Goal: Task Accomplishment & Management: Use online tool/utility

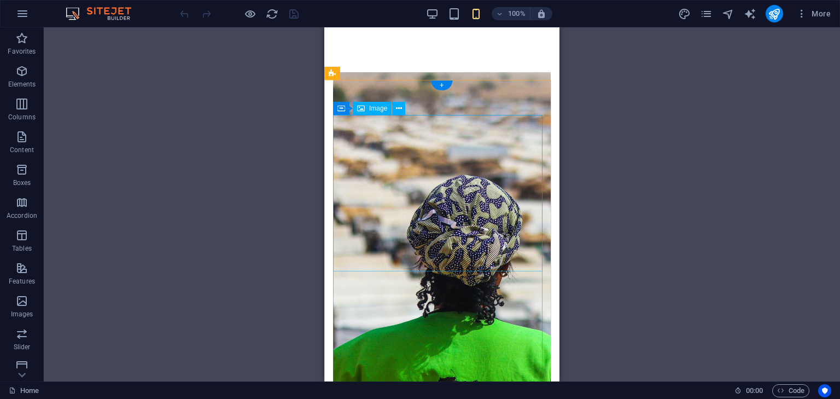
scroll to position [164, 0]
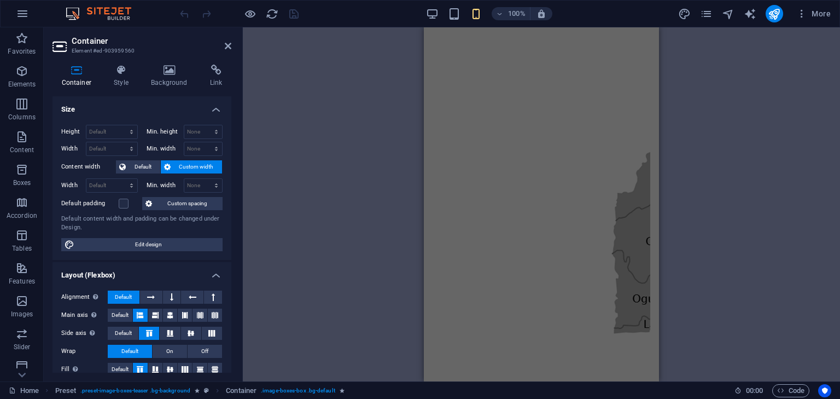
scroll to position [1532, 0]
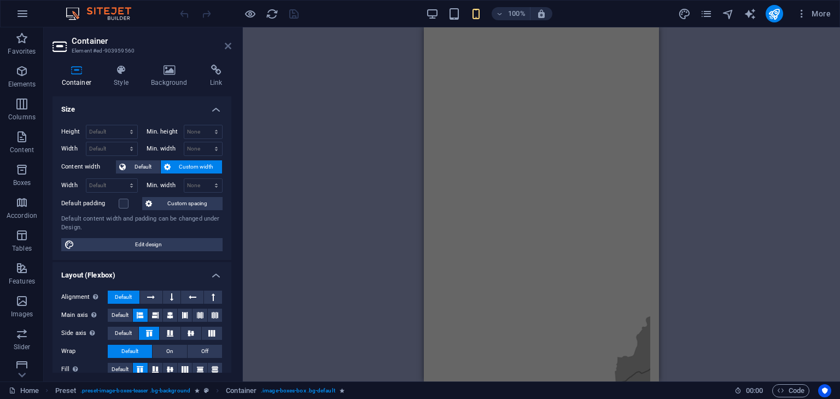
click at [203, 46] on icon at bounding box center [228, 46] width 7 height 9
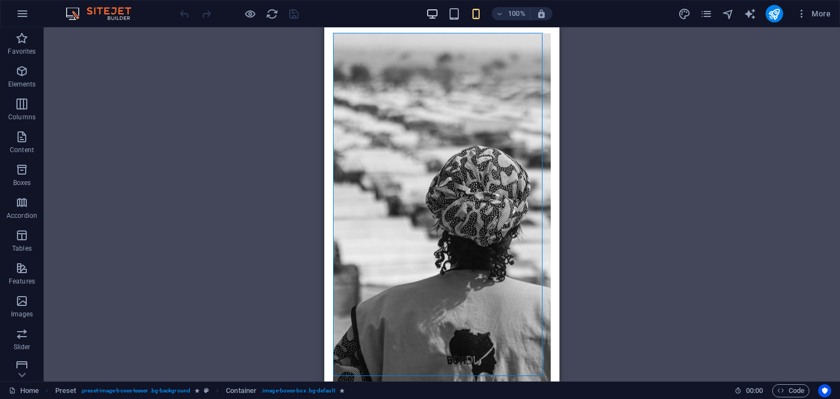
click at [203, 16] on div "100%" at bounding box center [489, 14] width 126 height 18
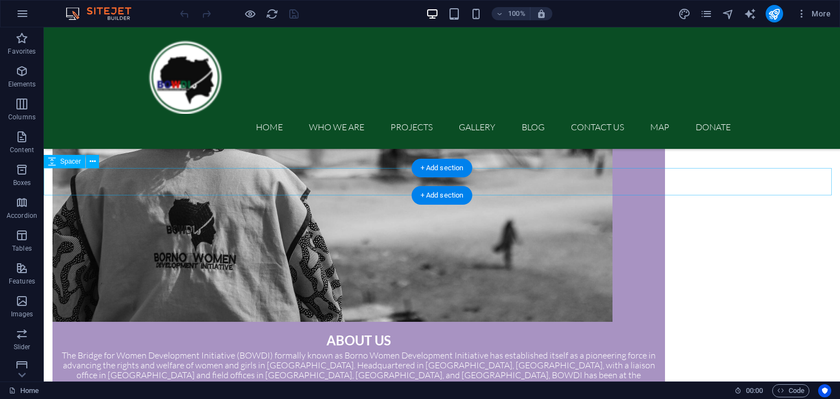
scroll to position [750, 0]
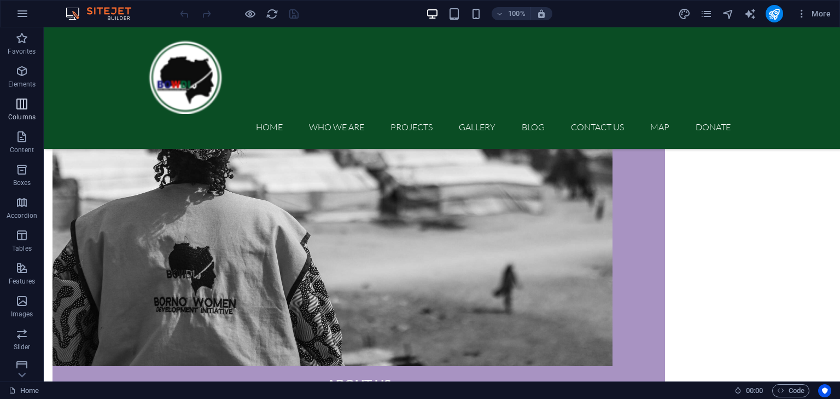
click at [26, 105] on icon "button" at bounding box center [21, 103] width 13 height 13
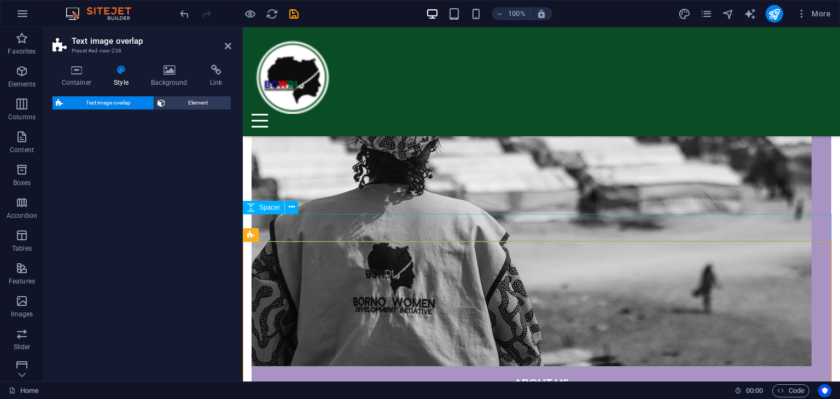
select select "rem"
select select "px"
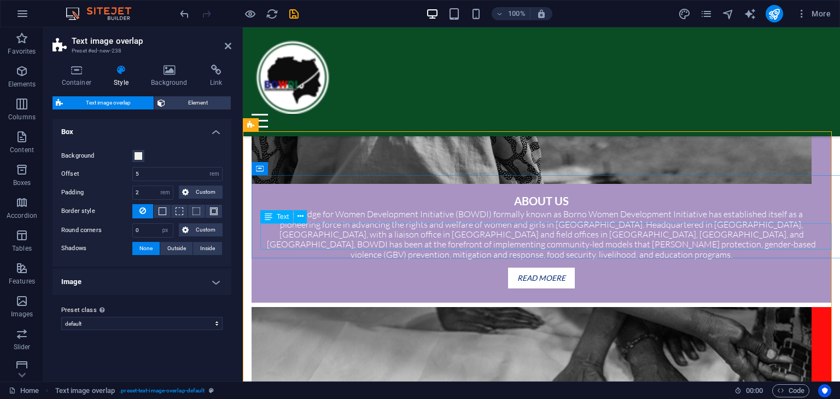
scroll to position [859, 0]
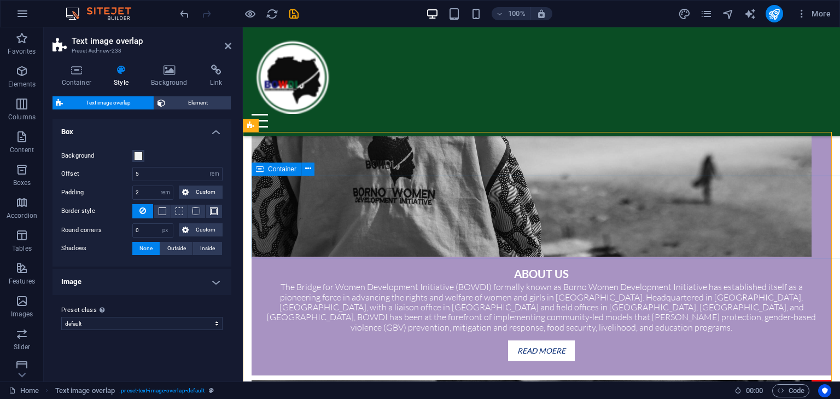
click at [203, 170] on span "Container" at bounding box center [282, 169] width 28 height 7
click at [148, 170] on input "5" at bounding box center [177, 173] width 89 height 13
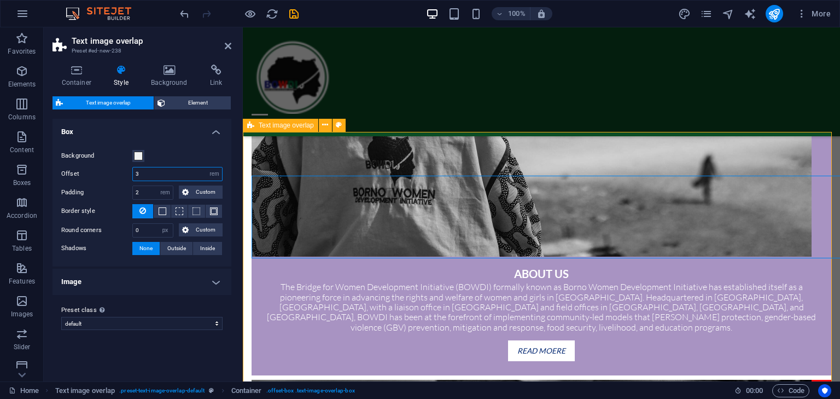
type input "3"
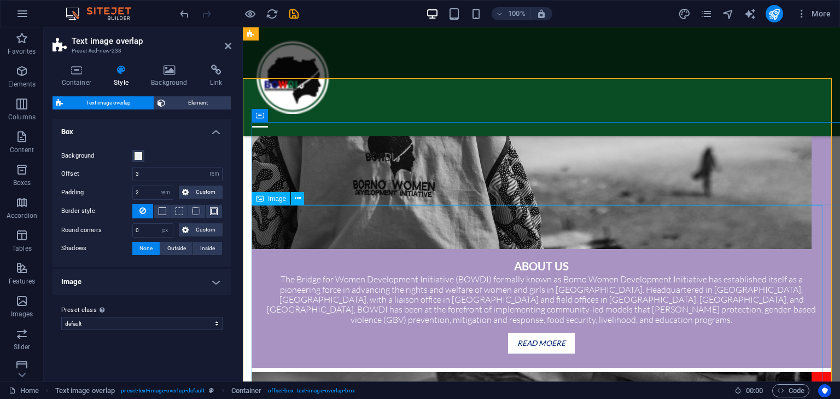
scroll to position [805, 0]
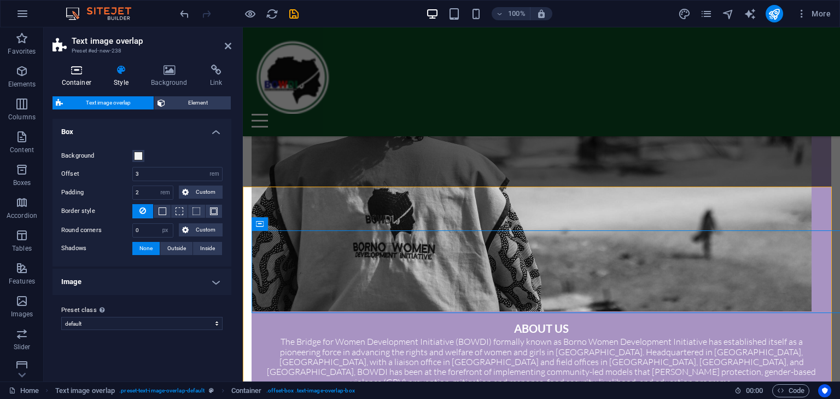
click at [79, 71] on icon at bounding box center [77, 70] width 48 height 11
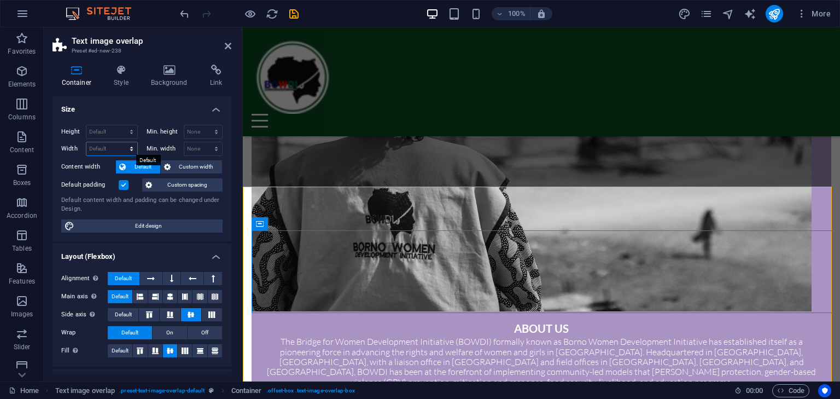
click at [107, 148] on select "Default px rem % em vh vw" at bounding box center [111, 148] width 51 height 13
select select "px"
click at [120, 142] on select "Default px rem % em vh vw" at bounding box center [111, 148] width 51 height 13
type input "1077"
click at [115, 129] on select "Default px rem % vh vw" at bounding box center [111, 131] width 51 height 13
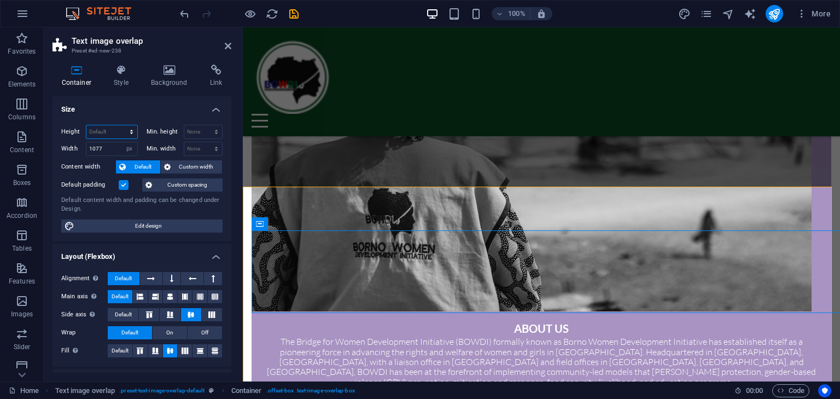
select select "px"
click at [120, 125] on select "Default px rem % vh vw" at bounding box center [111, 131] width 51 height 13
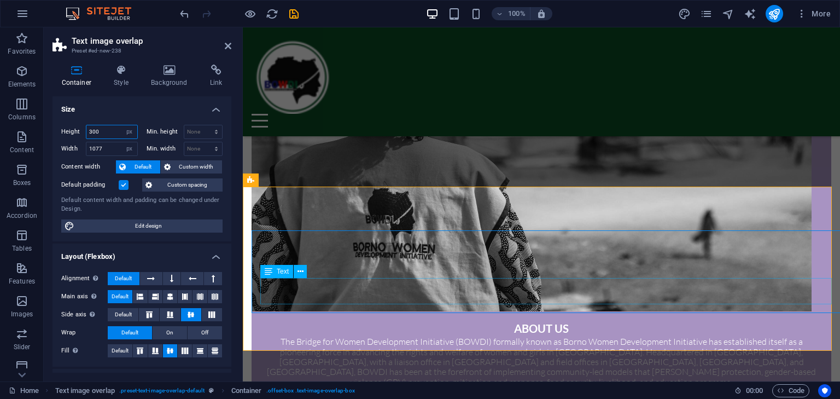
type input "300"
click at [203, 224] on icon at bounding box center [260, 223] width 8 height 13
click at [203, 226] on icon at bounding box center [308, 223] width 6 height 11
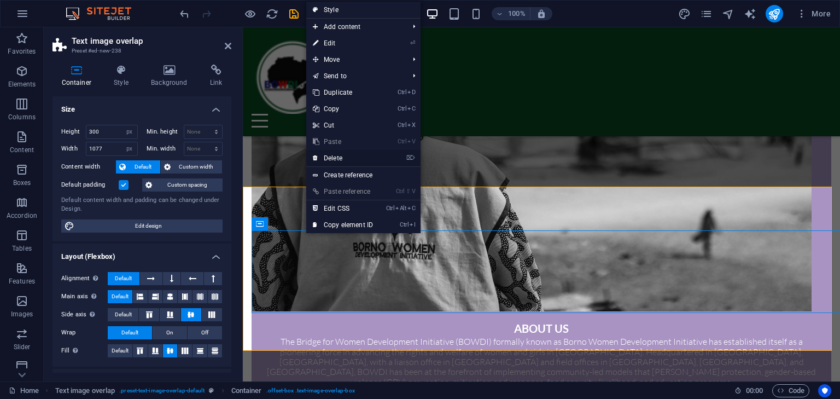
click at [203, 156] on link "⌦ Delete" at bounding box center [342, 158] width 73 height 16
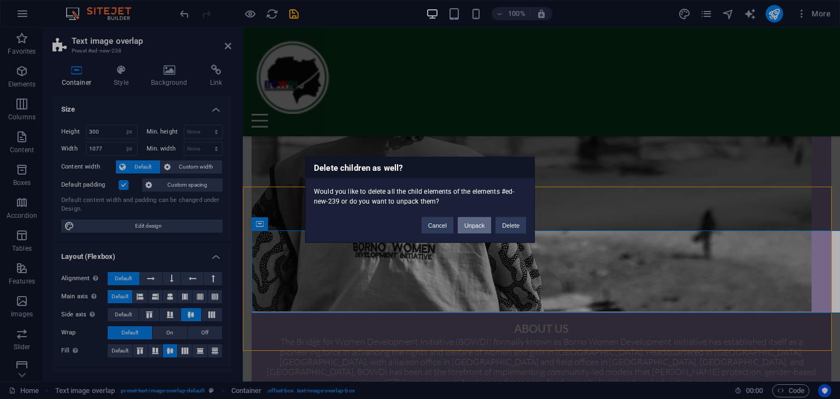
click at [203, 226] on button "Unpack" at bounding box center [474, 225] width 33 height 16
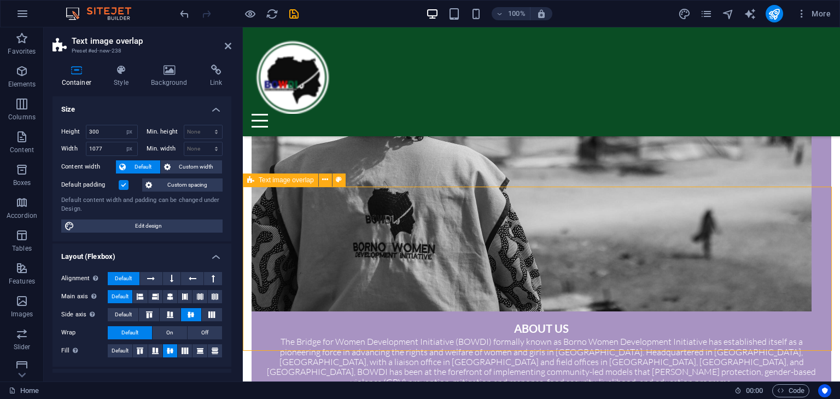
click at [203, 178] on span "Text image overlap" at bounding box center [286, 180] width 55 height 7
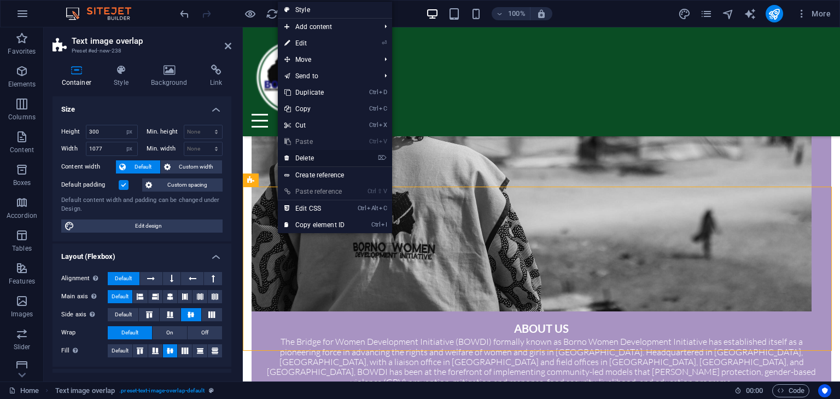
click at [203, 161] on link "⌦ Delete" at bounding box center [314, 158] width 73 height 16
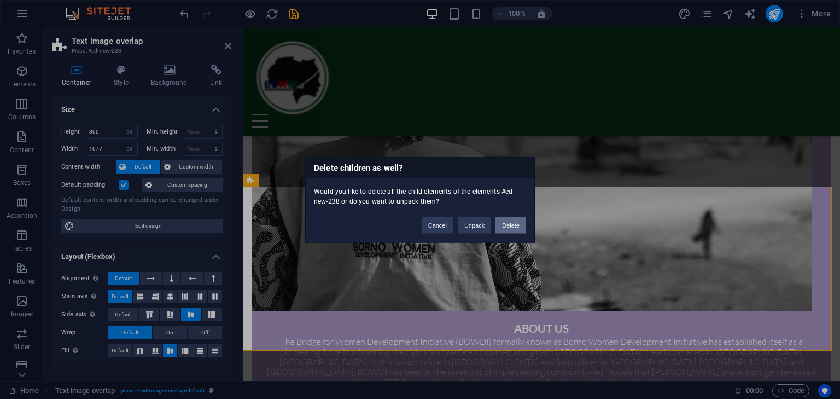
click at [203, 225] on button "Delete" at bounding box center [511, 225] width 31 height 16
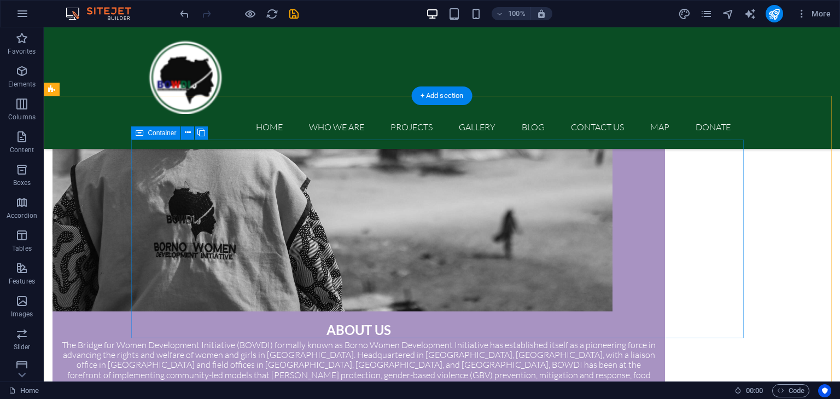
scroll to position [914, 0]
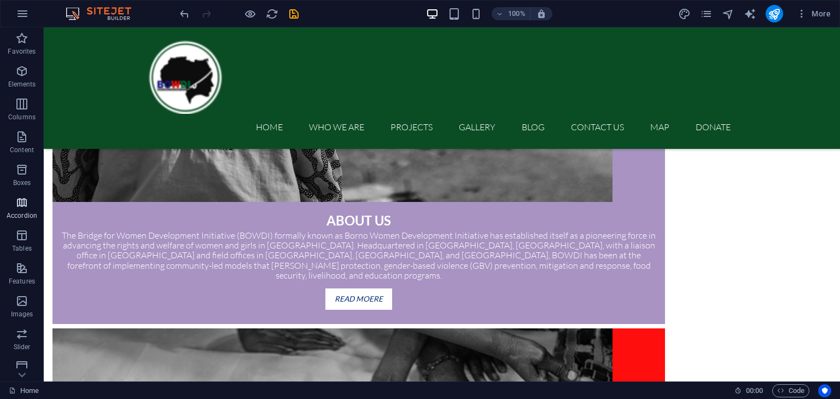
click at [26, 206] on icon "button" at bounding box center [21, 202] width 13 height 13
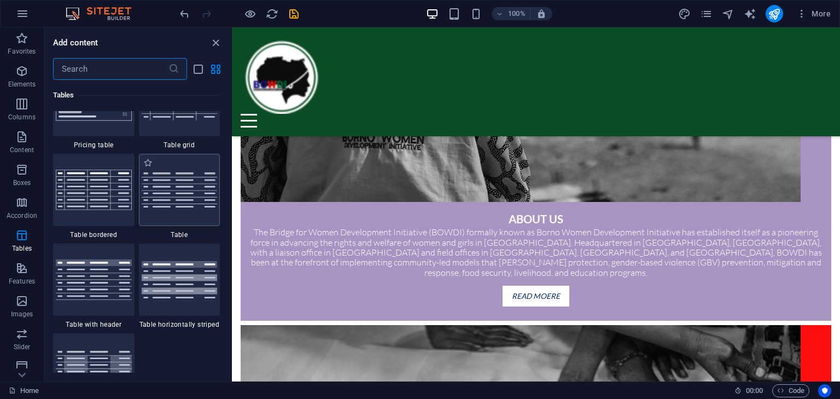
scroll to position [3930, 0]
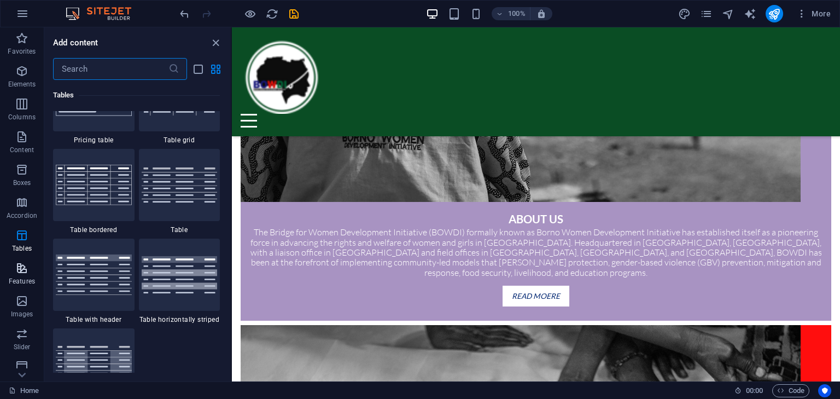
click at [29, 267] on span "Features" at bounding box center [22, 274] width 44 height 26
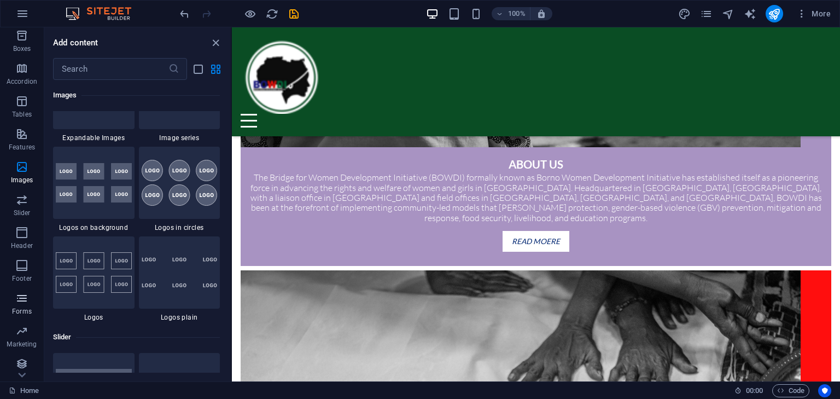
scroll to position [138, 0]
click at [20, 263] on icon "button" at bounding box center [21, 261] width 13 height 13
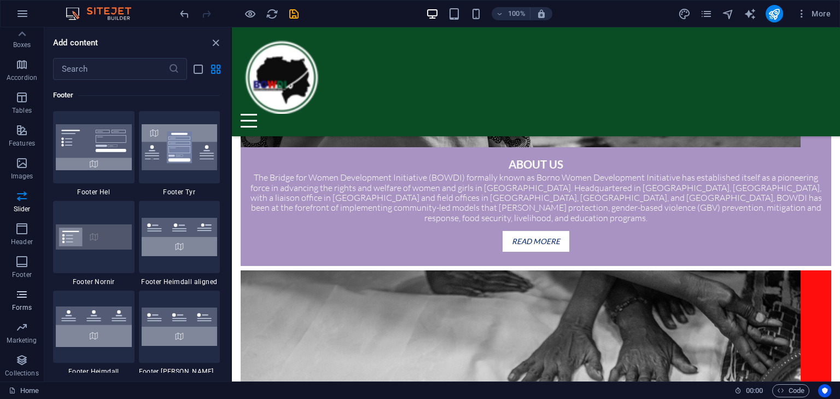
click at [24, 295] on icon "button" at bounding box center [21, 294] width 13 height 13
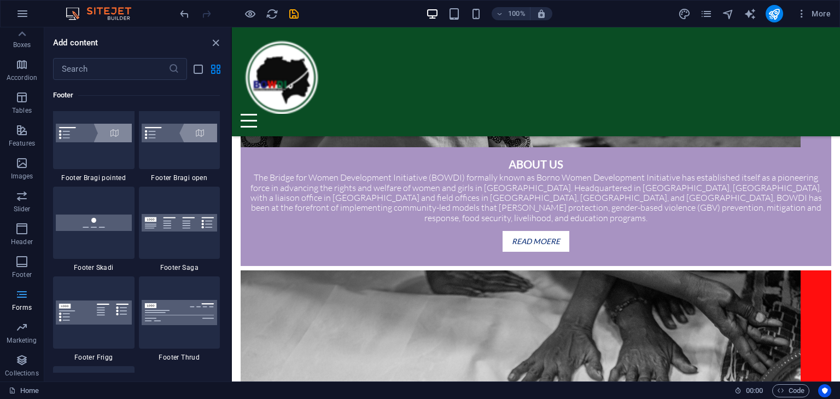
scroll to position [7987, 0]
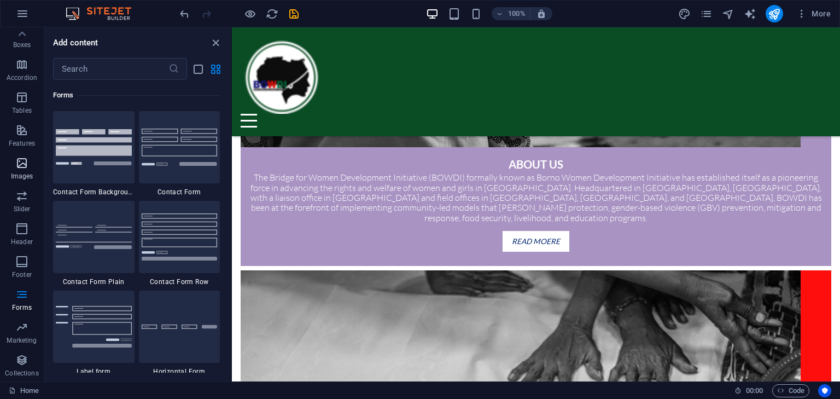
click at [25, 174] on p "Images" at bounding box center [22, 176] width 22 height 9
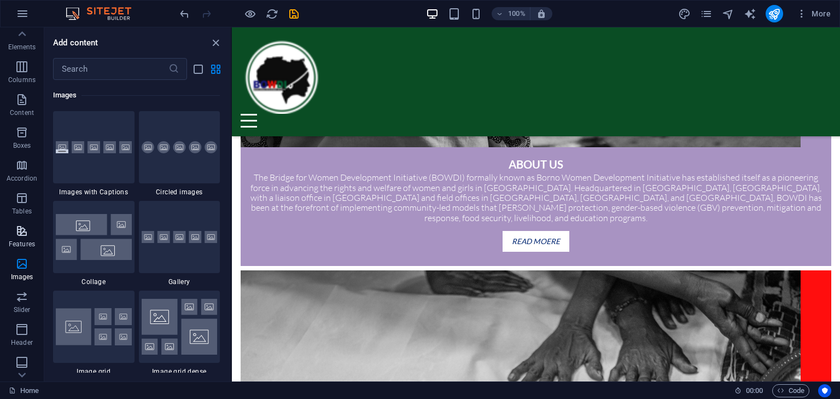
scroll to position [28, 0]
click at [23, 245] on icon "button" at bounding box center [21, 239] width 13 height 13
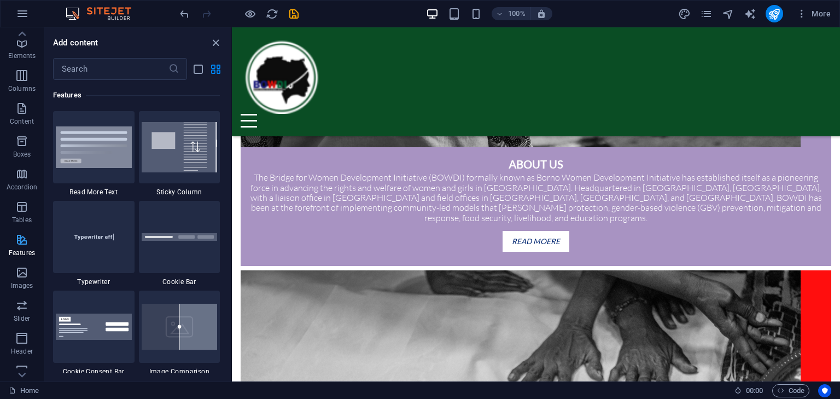
scroll to position [0, 0]
click at [28, 234] on icon "button" at bounding box center [21, 235] width 13 height 13
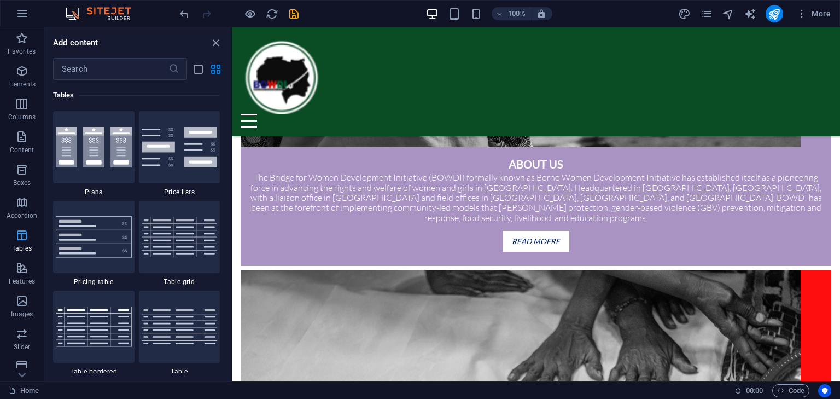
scroll to position [3788, 0]
click at [28, 211] on p "Accordion" at bounding box center [22, 215] width 31 height 9
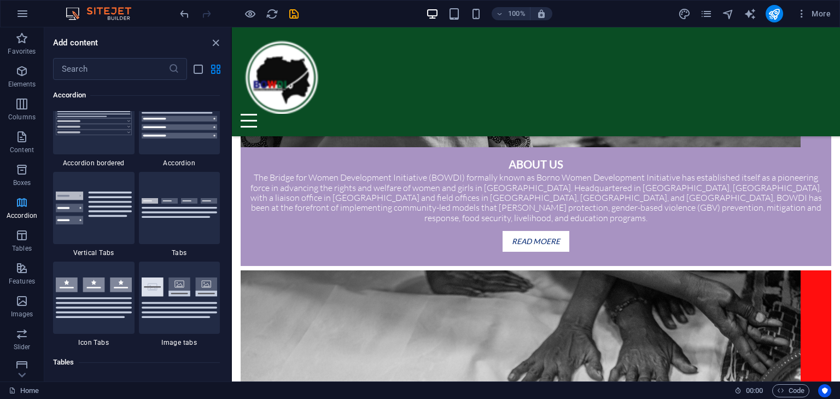
scroll to position [3492, 0]
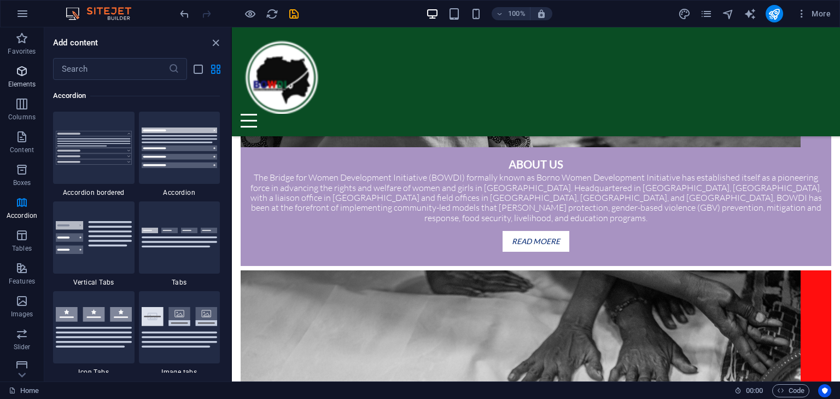
click at [22, 72] on icon "button" at bounding box center [21, 71] width 13 height 13
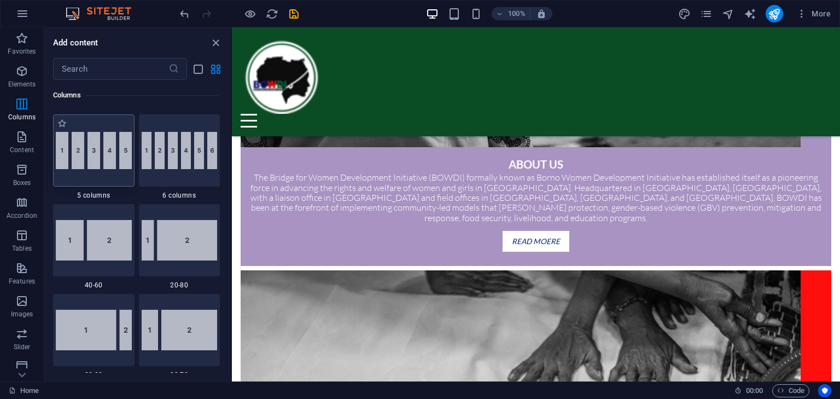
scroll to position [663, 0]
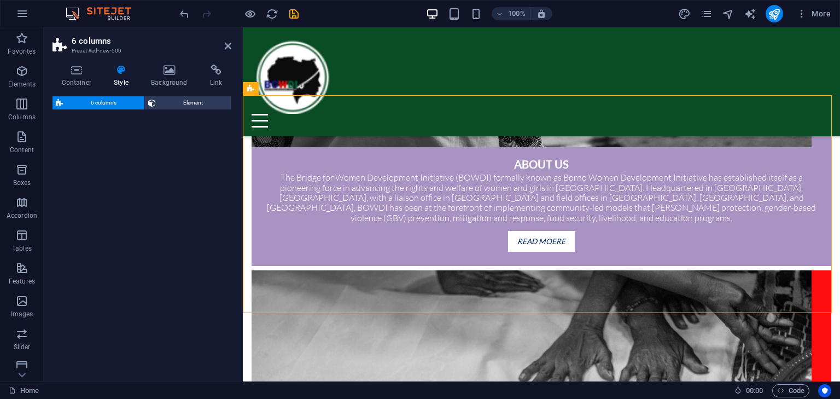
select select "rem"
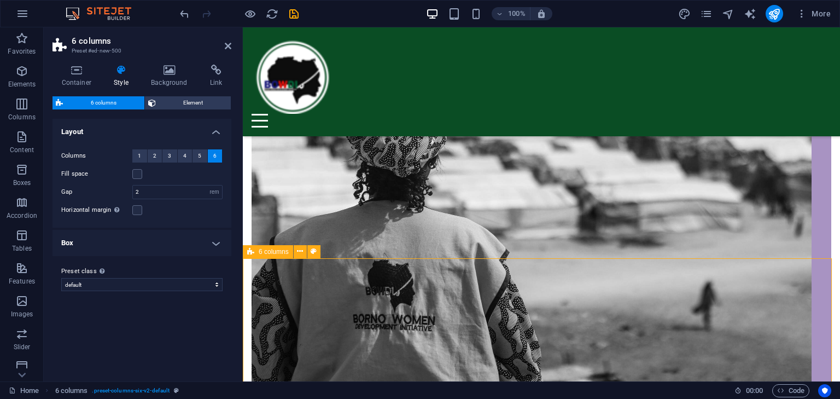
scroll to position [787, 0]
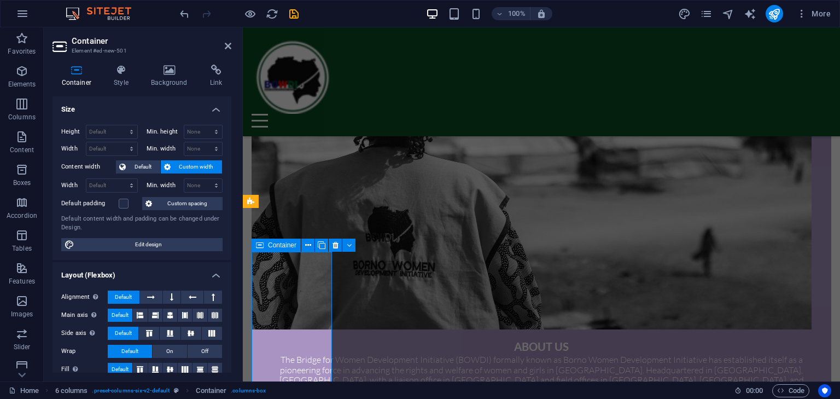
scroll to position [783, 0]
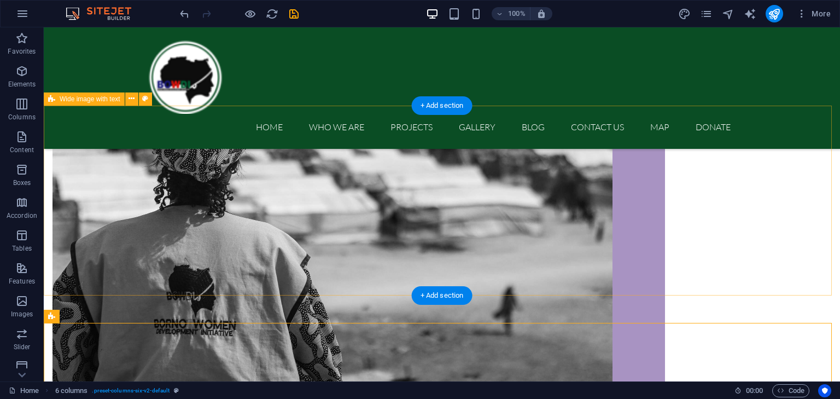
scroll to position [729, 0]
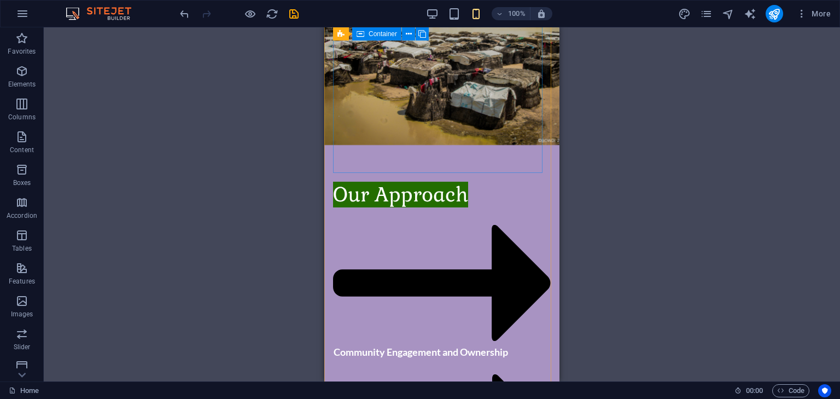
scroll to position [2111, 0]
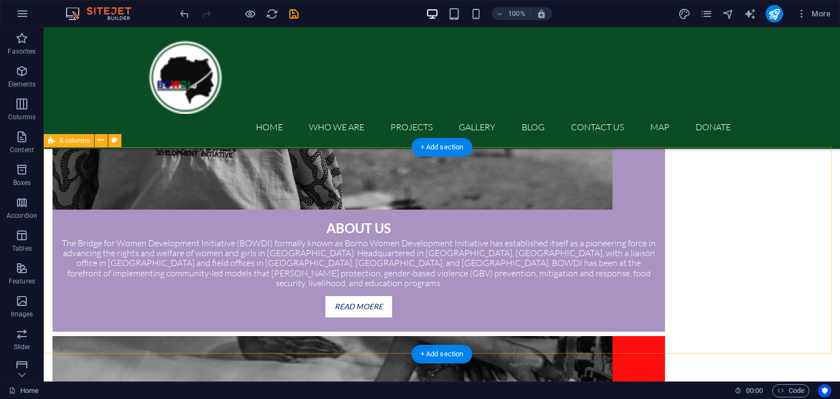
scroll to position [908, 0]
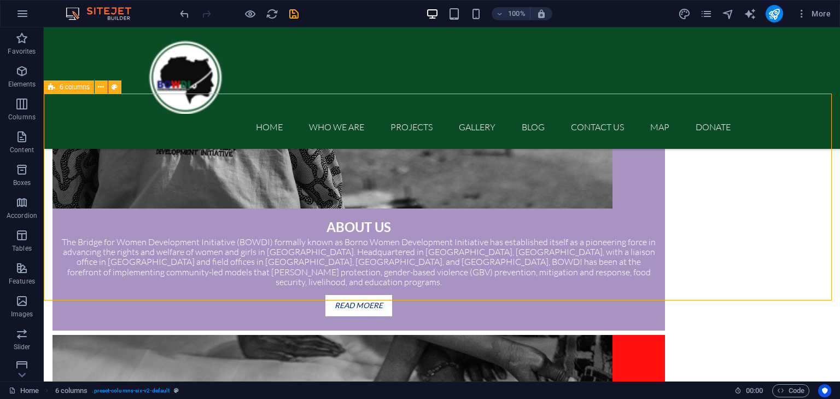
click at [63, 87] on span "6 columns" at bounding box center [75, 87] width 30 height 7
click at [104, 88] on button at bounding box center [101, 86] width 13 height 13
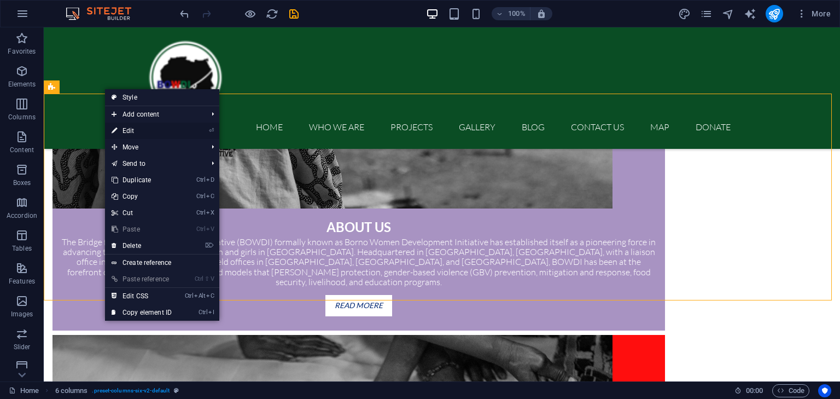
click at [131, 129] on link "⏎ Edit" at bounding box center [141, 131] width 73 height 16
select select "rem"
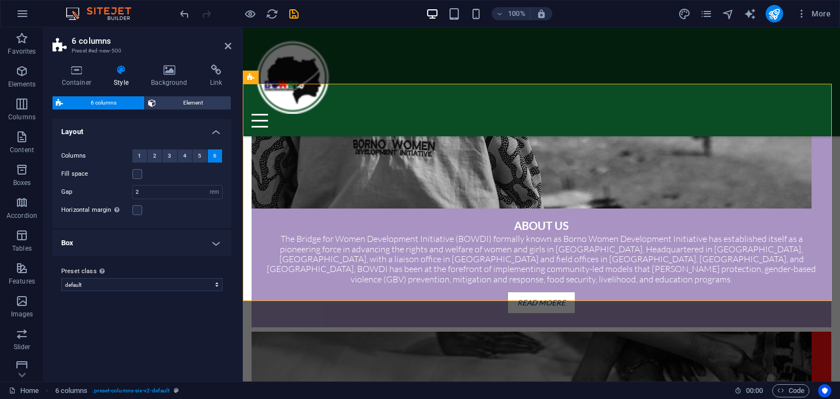
click at [201, 241] on h4 "Box" at bounding box center [142, 243] width 179 height 26
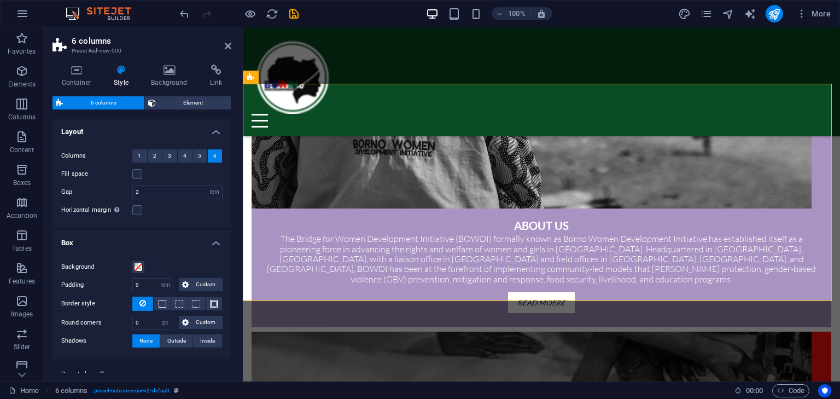
click at [201, 240] on h4 "Box" at bounding box center [142, 240] width 179 height 20
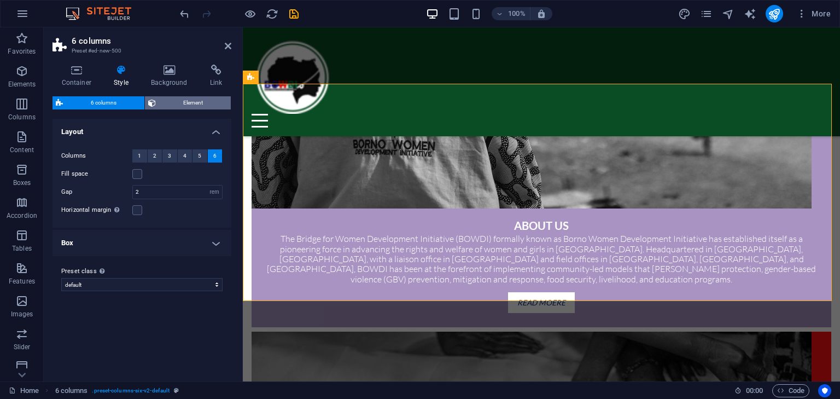
click at [179, 100] on span "Element" at bounding box center [193, 102] width 69 height 13
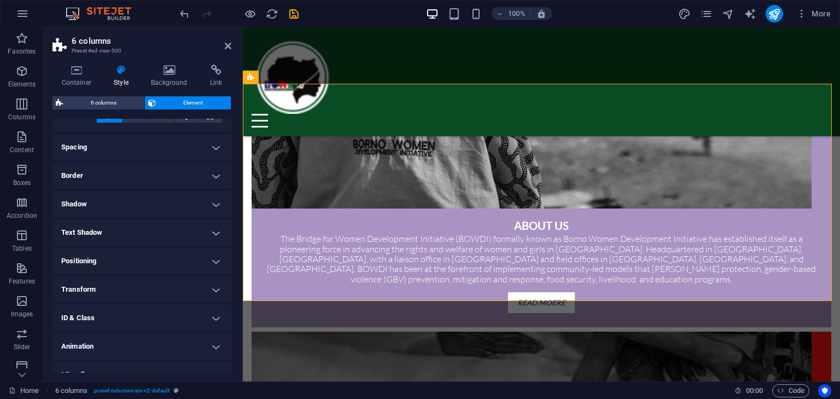
scroll to position [91, 0]
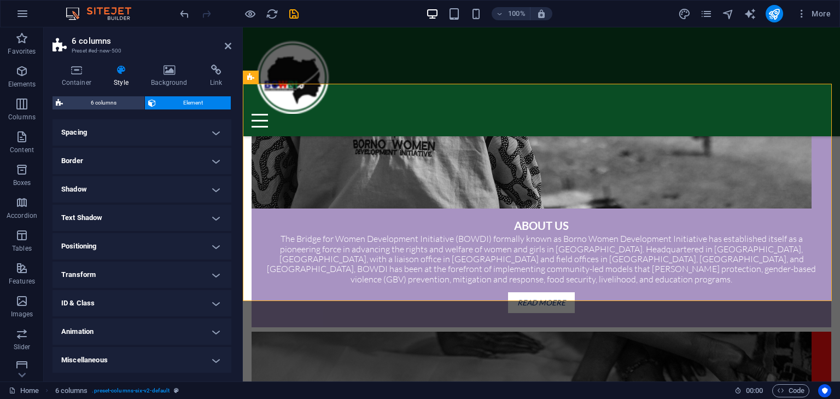
click at [168, 313] on h4 "Animation" at bounding box center [142, 331] width 179 height 26
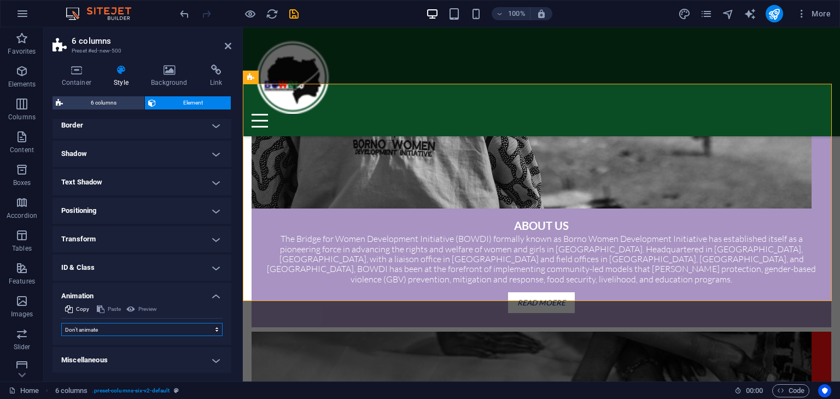
click at [203, 313] on select "Don't animate Show / Hide Slide up/down Zoom in/out Slide left to right Slide r…" at bounding box center [141, 329] width 161 height 13
select select "move-bottom-to-top"
click at [61, 313] on select "Don't animate Show / Hide Slide up/down Zoom in/out Slide left to right Slide r…" at bounding box center [141, 329] width 161 height 13
select select "scroll"
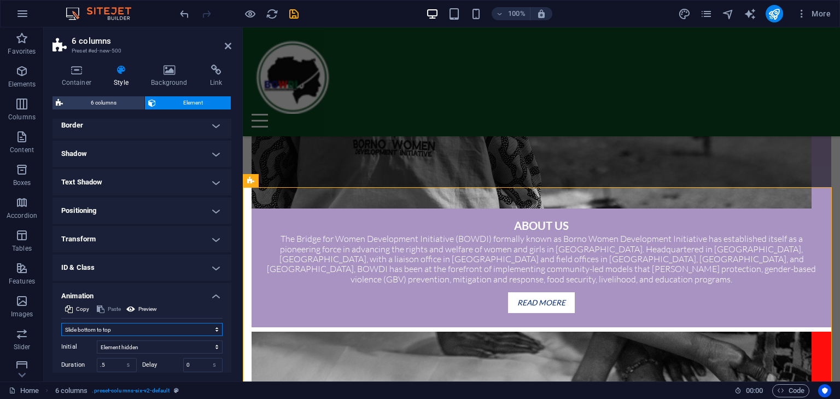
click at [112, 313] on select "Don't animate Show / Hide Slide up/down Zoom in/out Slide left to right Slide r…" at bounding box center [141, 329] width 161 height 13
click at [61, 313] on select "Don't animate Show / Hide Slide up/down Zoom in/out Slide left to right Slide r…" at bounding box center [141, 329] width 161 height 13
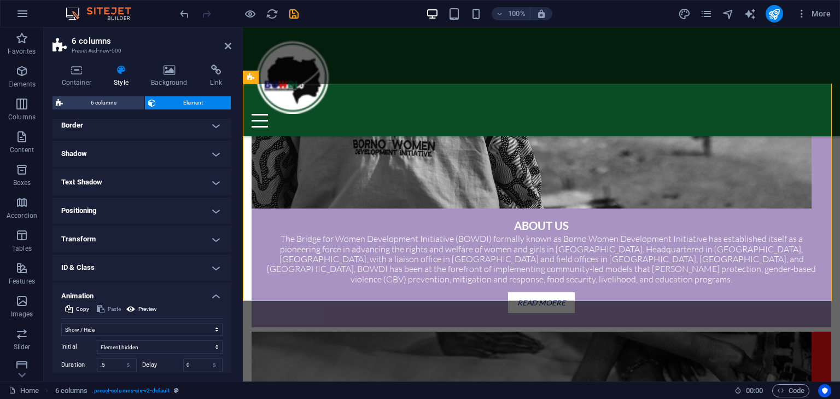
click at [117, 292] on h4 "Animation" at bounding box center [142, 293] width 179 height 20
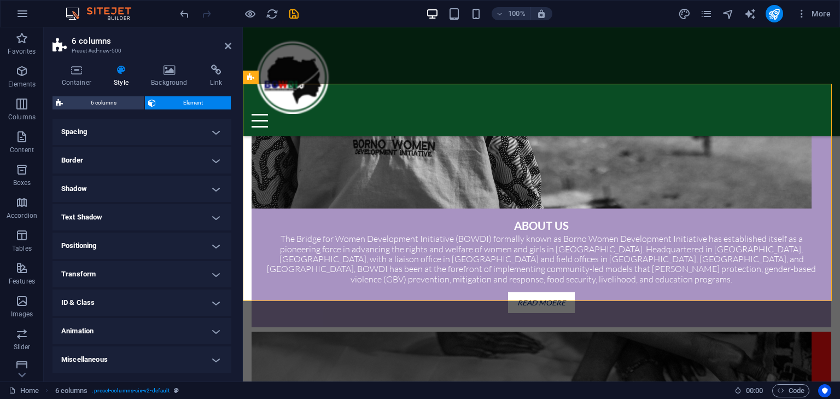
scroll to position [91, 0]
click at [117, 313] on h4 "Animation" at bounding box center [142, 331] width 179 height 26
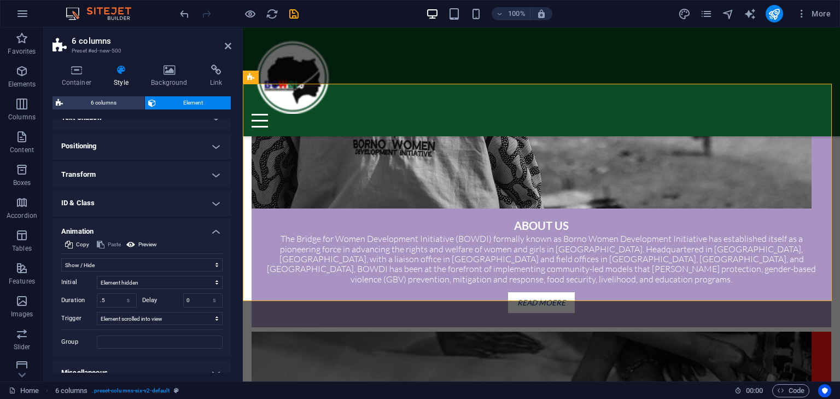
scroll to position [203, 0]
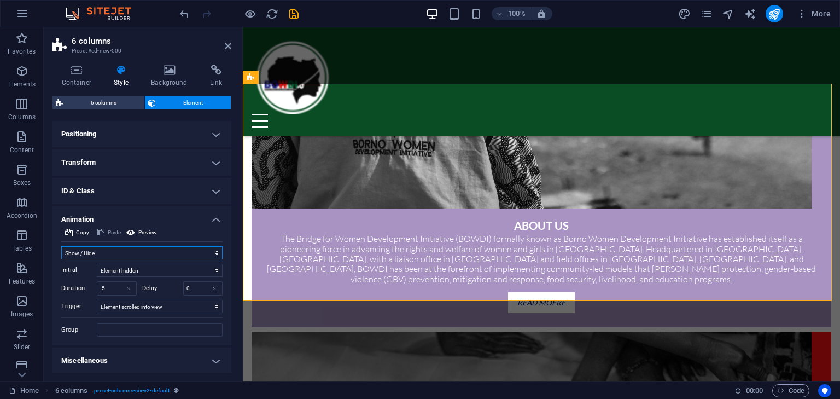
click at [155, 252] on select "Don't animate Show / Hide Slide up/down Zoom in/out Slide left to right Slide r…" at bounding box center [141, 252] width 161 height 13
click at [61, 253] on select "Don't animate Show / Hide Slide up/down Zoom in/out Slide left to right Slide r…" at bounding box center [141, 252] width 161 height 13
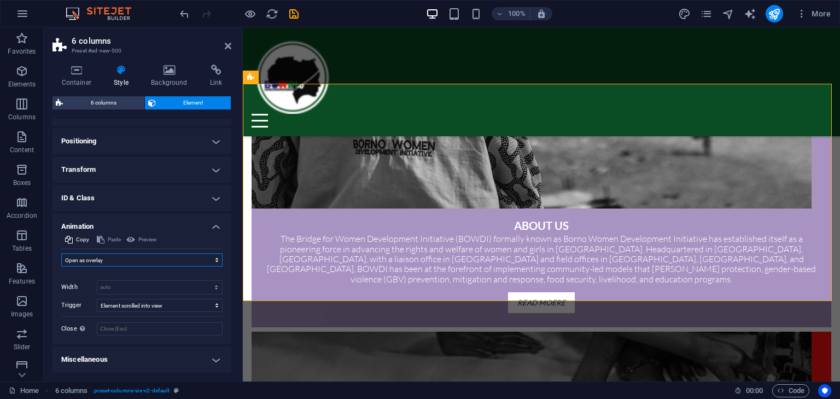
scroll to position [195, 0]
click at [140, 261] on select "Don't animate Show / Hide Slide up/down Zoom in/out Slide left to right Slide r…" at bounding box center [141, 260] width 161 height 13
click at [61, 258] on select "Don't animate Show / Hide Slide up/down Zoom in/out Slide left to right Slide r…" at bounding box center [141, 260] width 161 height 13
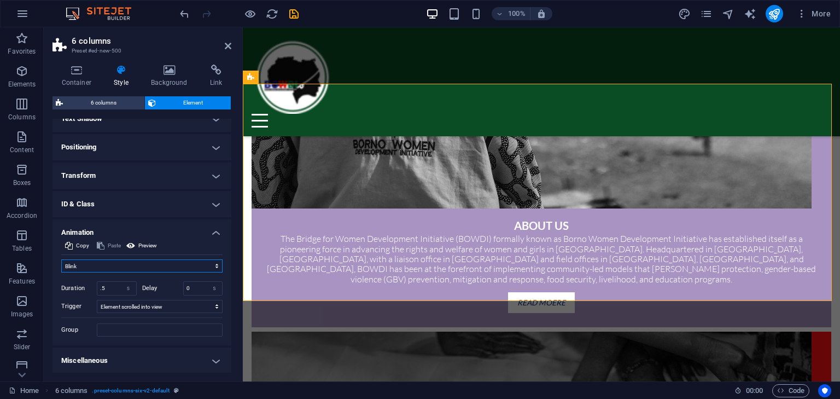
click at [133, 265] on select "Don't animate Show / Hide Slide up/down Zoom in/out Slide left to right Slide r…" at bounding box center [141, 265] width 161 height 13
click at [61, 259] on select "Don't animate Show / Hide Slide up/down Zoom in/out Slide left to right Slide r…" at bounding box center [141, 265] width 161 height 13
click at [125, 264] on select "Don't animate Show / Hide Slide up/down Zoom in/out Slide left to right Slide r…" at bounding box center [141, 265] width 161 height 13
click at [61, 259] on select "Don't animate Show / Hide Slide up/down Zoom in/out Slide left to right Slide r…" at bounding box center [141, 265] width 161 height 13
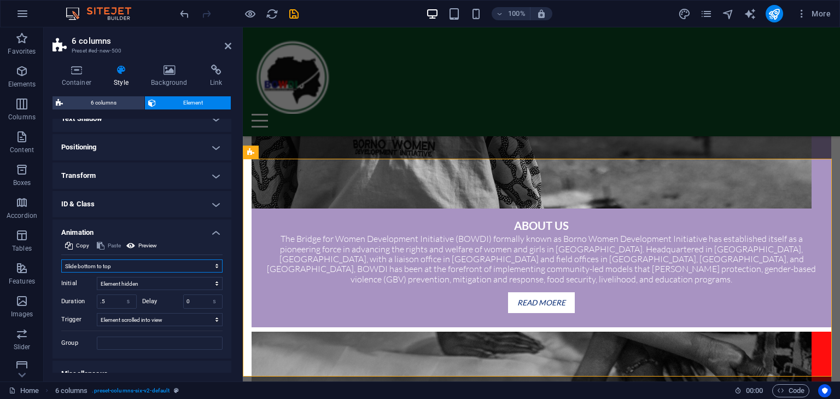
scroll to position [203, 0]
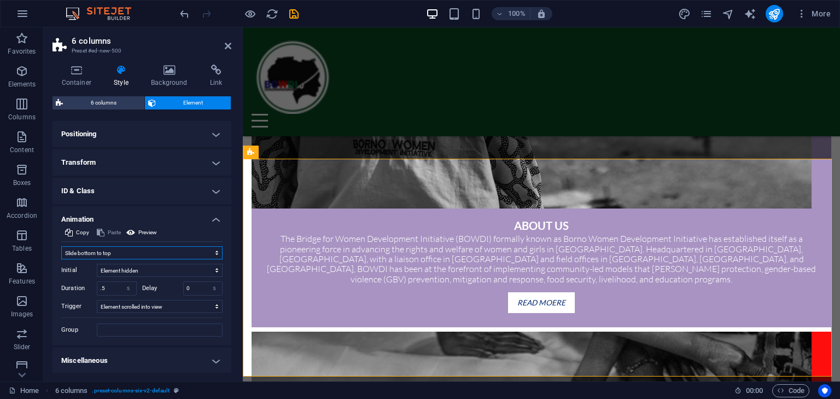
click at [132, 255] on select "Don't animate Show / Hide Slide up/down Zoom in/out Slide left to right Slide r…" at bounding box center [141, 252] width 161 height 13
click at [61, 246] on select "Don't animate Show / Hide Slide up/down Zoom in/out Slide left to right Slide r…" at bounding box center [141, 252] width 161 height 13
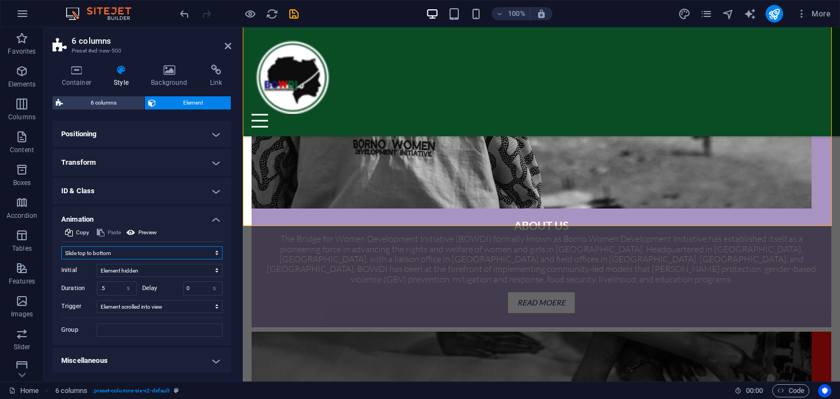
click at [142, 249] on select "Don't animate Show / Hide Slide up/down Zoom in/out Slide left to right Slide r…" at bounding box center [141, 252] width 161 height 13
click at [61, 246] on select "Don't animate Show / Hide Slide up/down Zoom in/out Slide left to right Slide r…" at bounding box center [141, 252] width 161 height 13
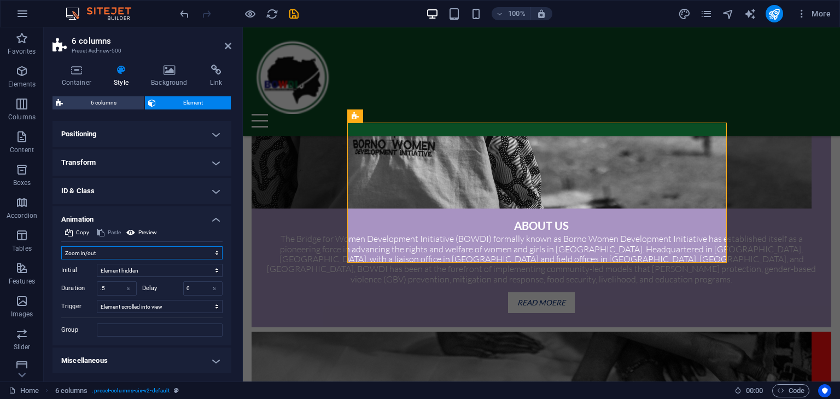
click at [136, 252] on select "Don't animate Show / Hide Slide up/down Zoom in/out Slide left to right Slide r…" at bounding box center [141, 252] width 161 height 13
click at [61, 246] on select "Don't animate Show / Hide Slide up/down Zoom in/out Slide left to right Slide r…" at bounding box center [141, 252] width 161 height 13
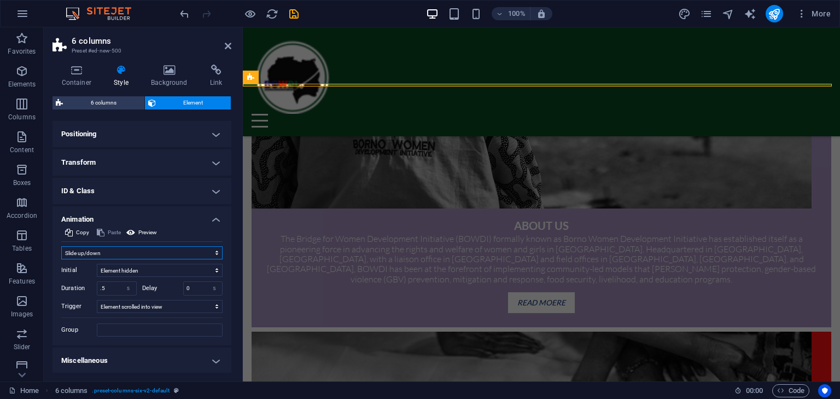
click at [143, 251] on select "Don't animate Show / Hide Slide up/down Zoom in/out Slide left to right Slide r…" at bounding box center [141, 252] width 161 height 13
select select "overlay"
click at [61, 253] on select "Don't animate Show / Hide Slide up/down Zoom in/out Slide left to right Slide r…" at bounding box center [141, 252] width 161 height 13
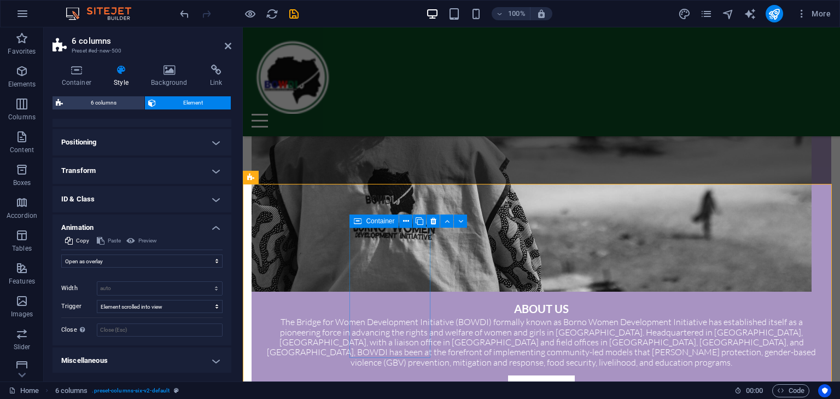
scroll to position [798, 0]
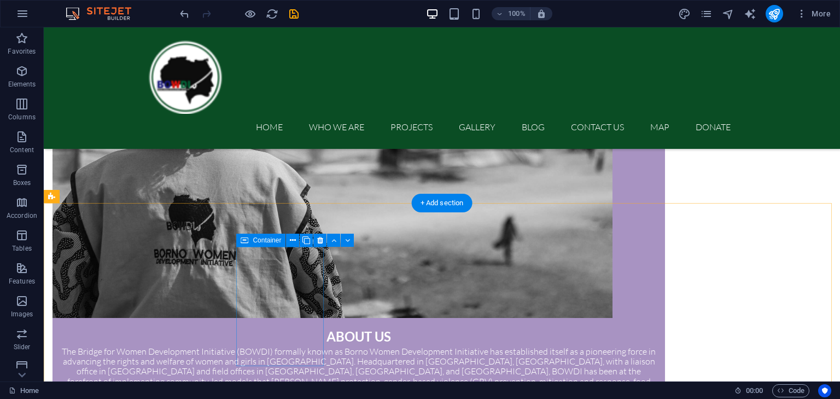
scroll to position [853, 0]
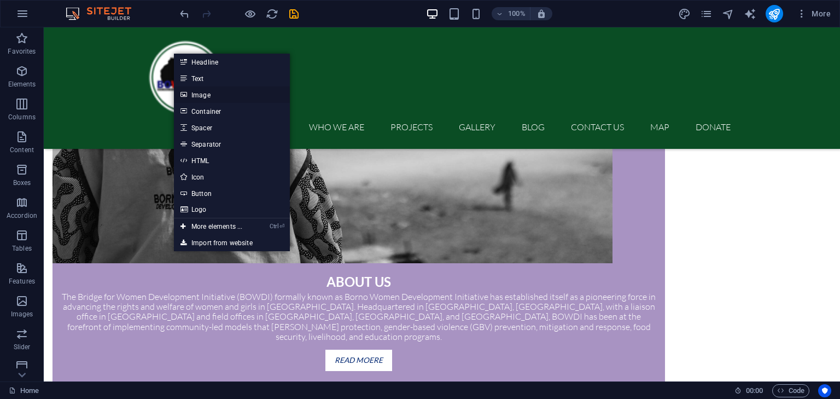
drag, startPoint x: 206, startPoint y: 93, endPoint x: 165, endPoint y: 154, distance: 73.3
click at [203, 93] on link "Image" at bounding box center [232, 94] width 116 height 16
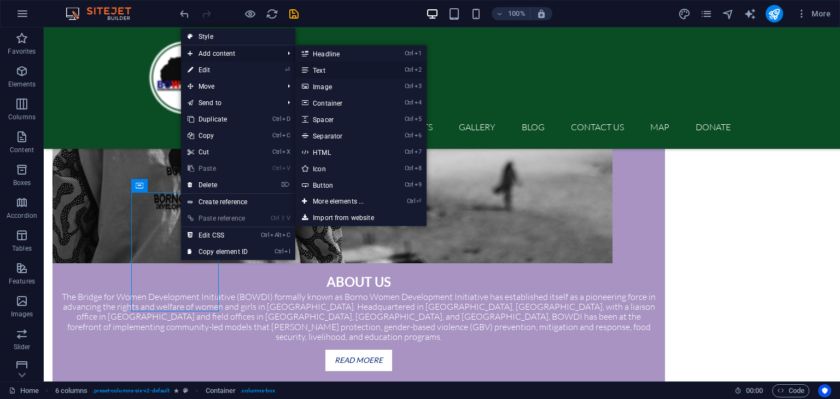
click at [203, 71] on link "Ctrl 2 Text" at bounding box center [340, 70] width 90 height 16
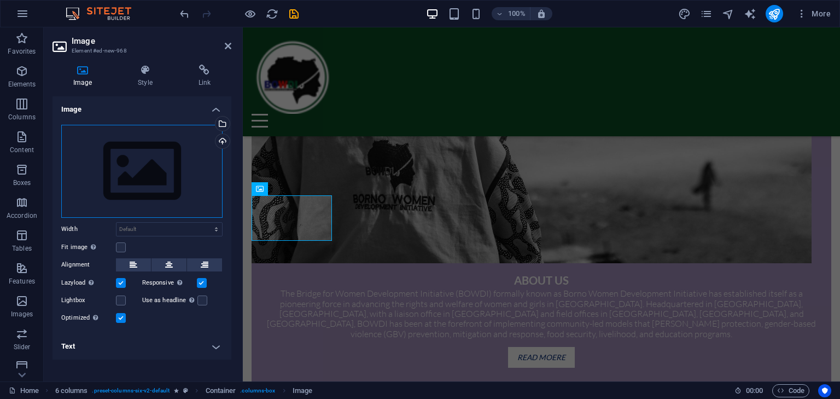
click at [168, 143] on div "Drag files here, click to choose files or select files from Files or our free s…" at bounding box center [141, 171] width 161 height 93
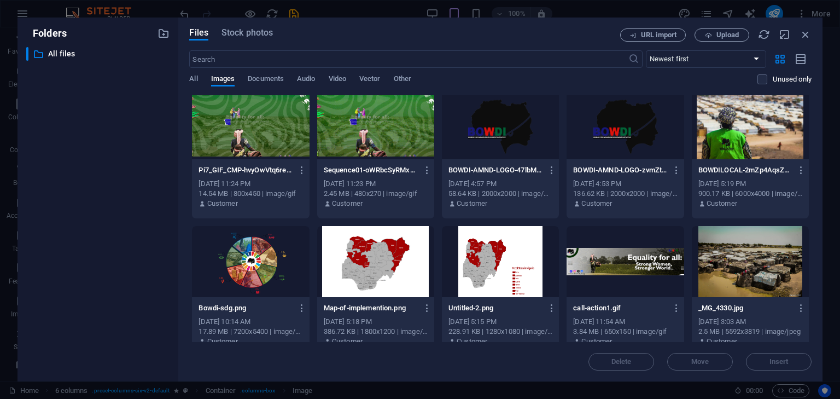
scroll to position [0, 0]
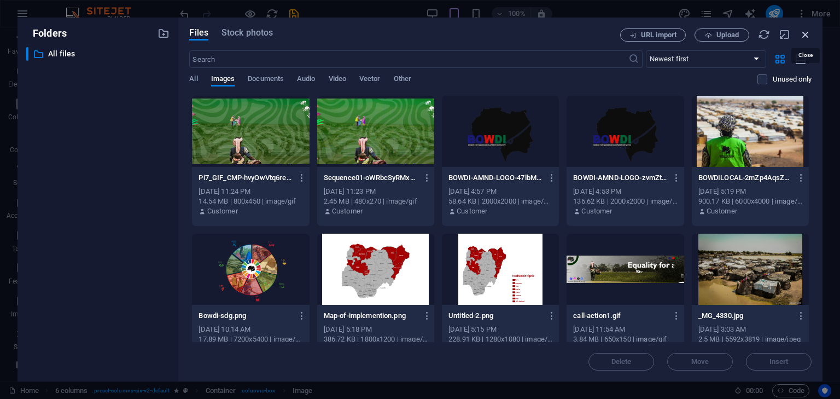
click at [203, 36] on icon "button" at bounding box center [806, 34] width 12 height 12
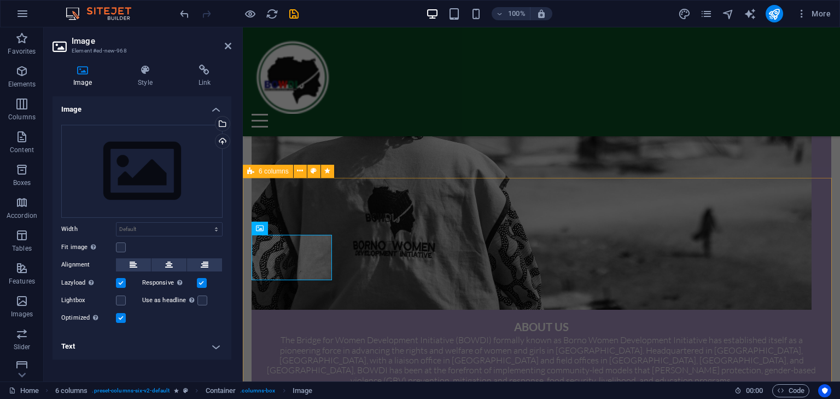
scroll to position [798, 0]
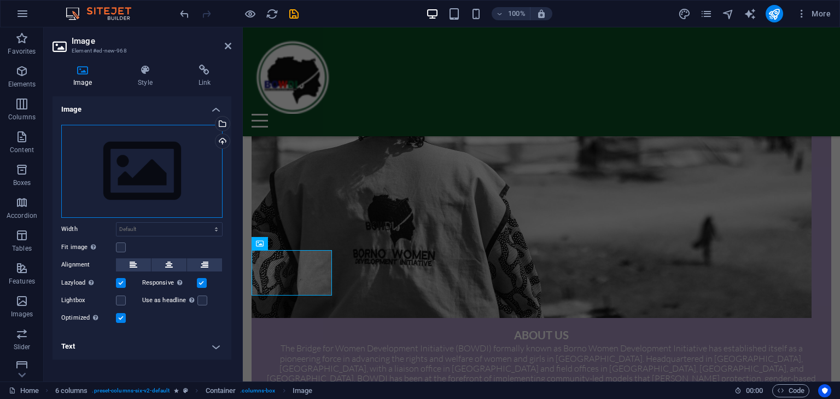
click at [156, 170] on div "Drag files here, click to choose files or select files from Files or our free s…" at bounding box center [141, 171] width 161 height 93
click at [158, 170] on body "bowdi.org Home (en) Favorites Elements Columns Content Boxes Accordion Tables F…" at bounding box center [420, 199] width 840 height 399
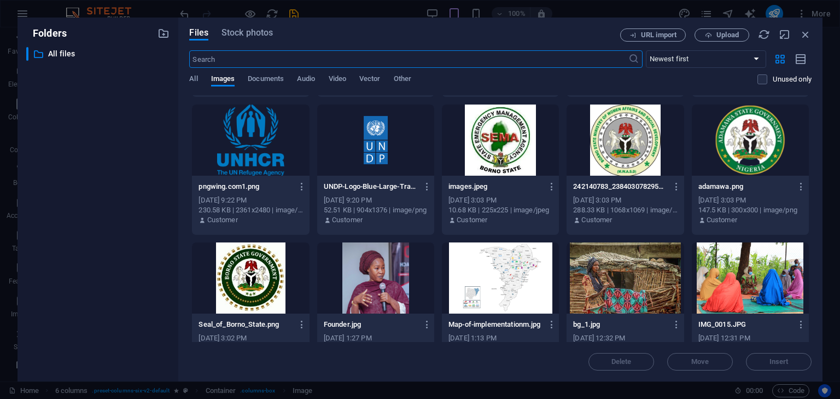
scroll to position [1149, 0]
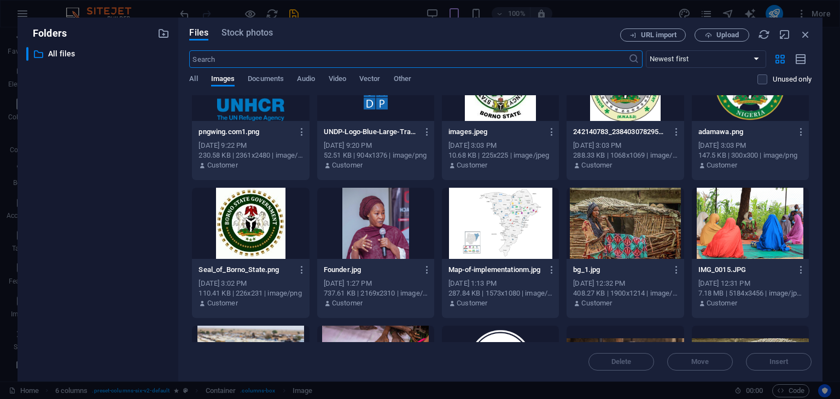
click at [203, 214] on div at bounding box center [750, 223] width 117 height 71
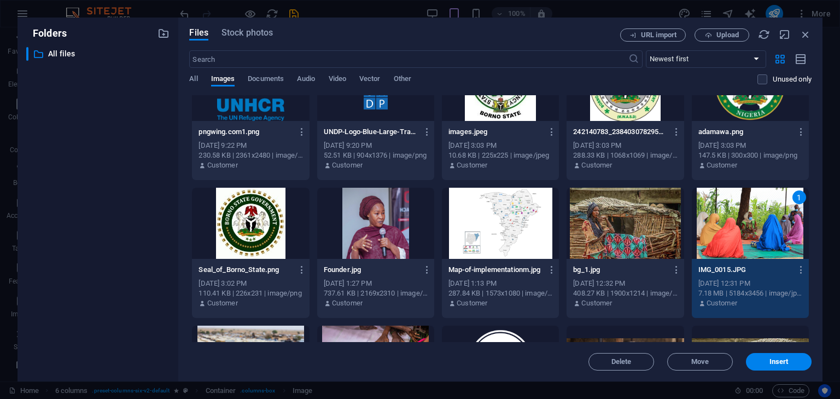
drag, startPoint x: 763, startPoint y: 214, endPoint x: 520, endPoint y: 187, distance: 245.0
click at [203, 214] on div "1" at bounding box center [750, 223] width 117 height 71
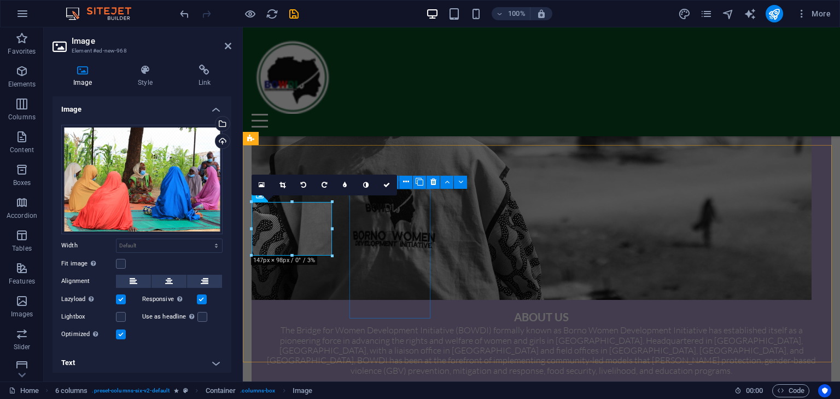
scroll to position [816, 0]
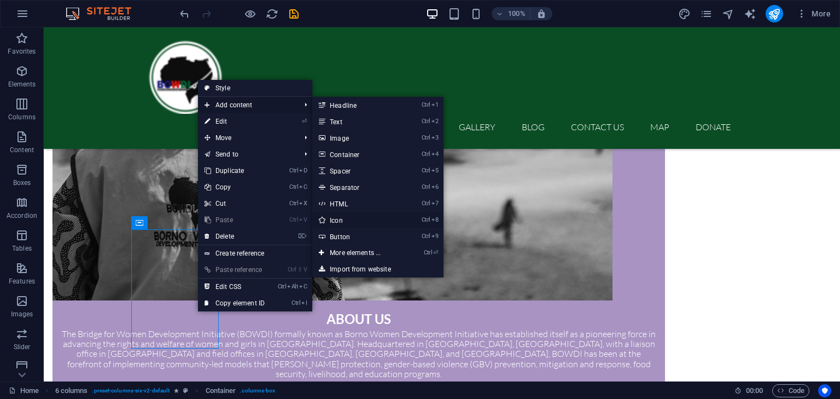
click at [203, 219] on link "Ctrl 8 Icon" at bounding box center [357, 220] width 90 height 16
select select "xMidYMid"
select select "px"
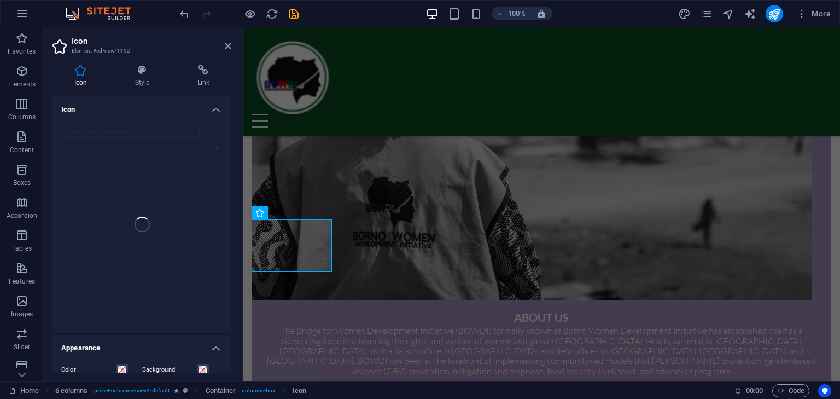
scroll to position [0, 0]
click at [203, 212] on span "Icon" at bounding box center [294, 213] width 13 height 7
click at [203, 214] on icon at bounding box center [312, 212] width 6 height 11
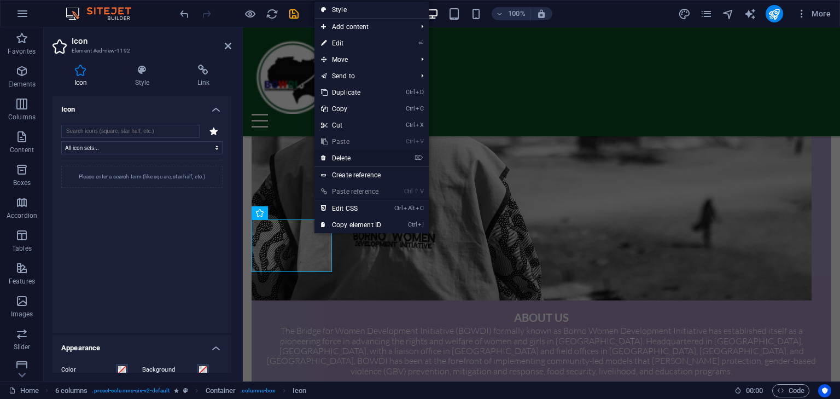
click at [203, 154] on link "⌦ Delete" at bounding box center [351, 158] width 73 height 16
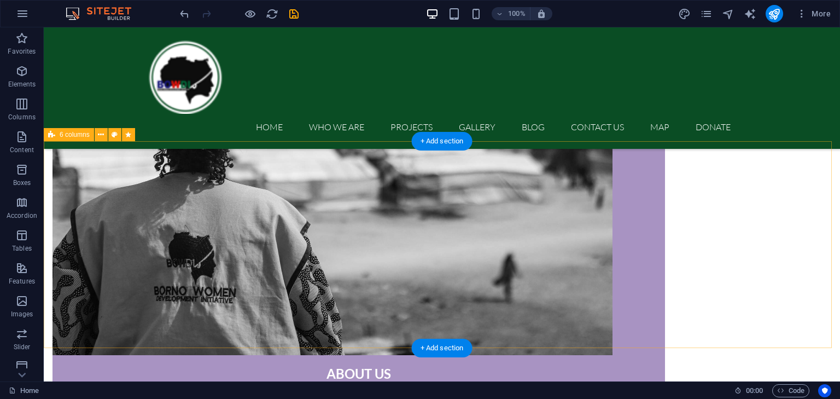
scroll to position [870, 0]
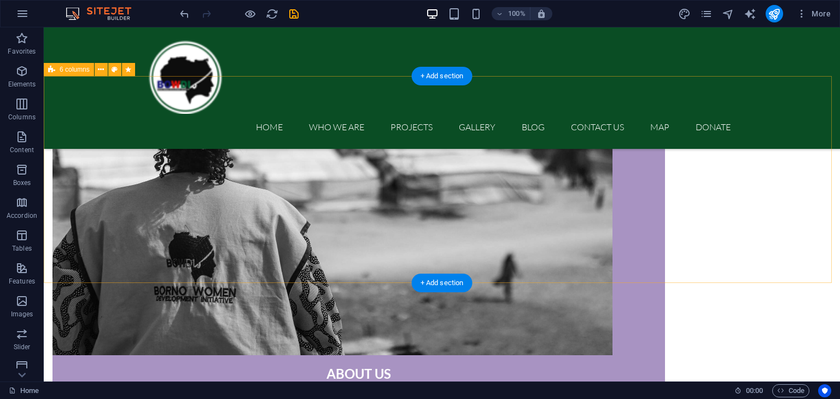
scroll to position [925, 0]
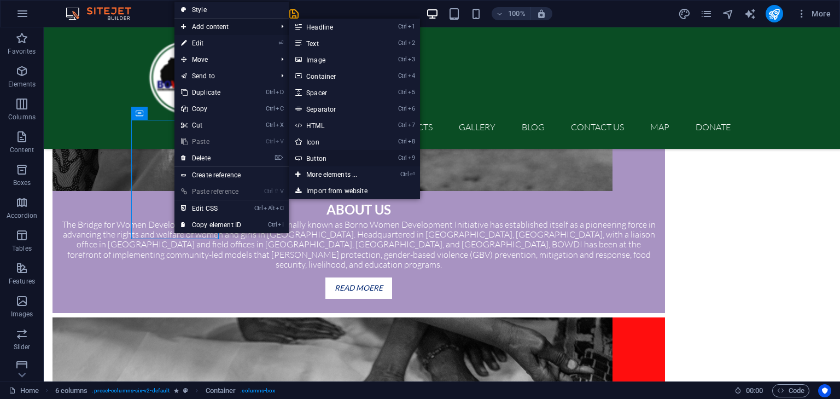
drag, startPoint x: 319, startPoint y: 157, endPoint x: 44, endPoint y: 183, distance: 276.4
click at [203, 157] on link "Ctrl 9 Button" at bounding box center [334, 158] width 90 height 16
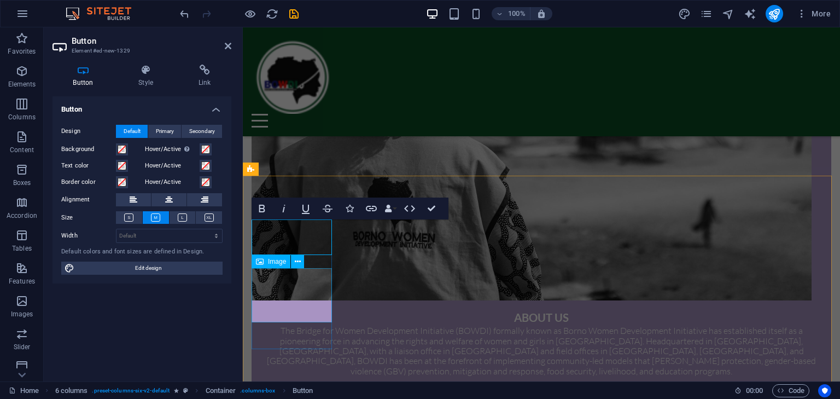
scroll to position [870, 0]
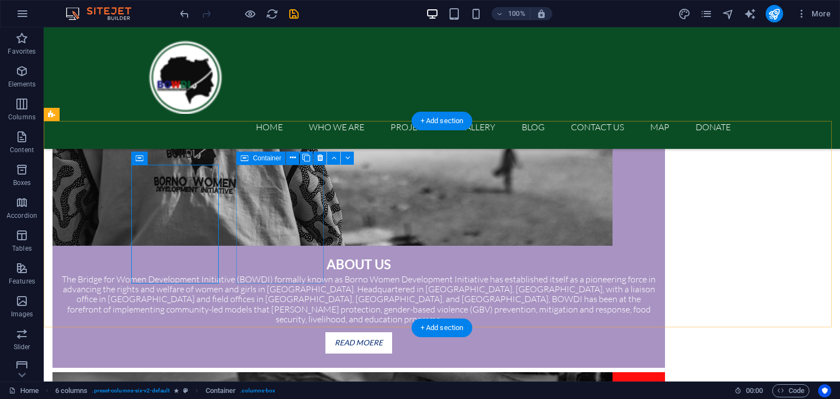
scroll to position [881, 0]
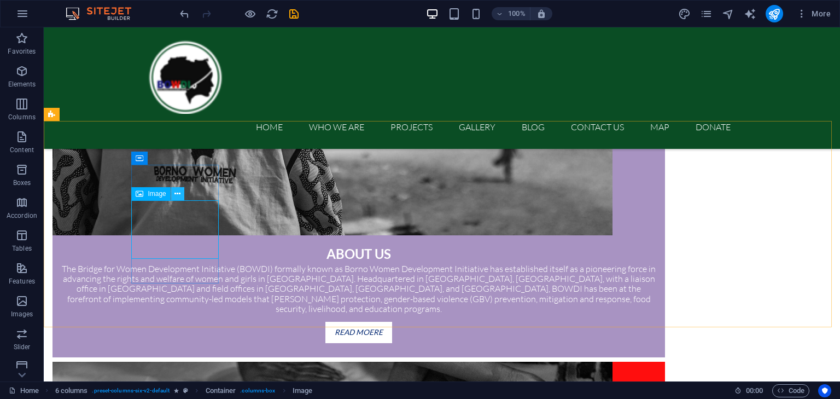
click at [177, 192] on icon at bounding box center [178, 193] width 6 height 11
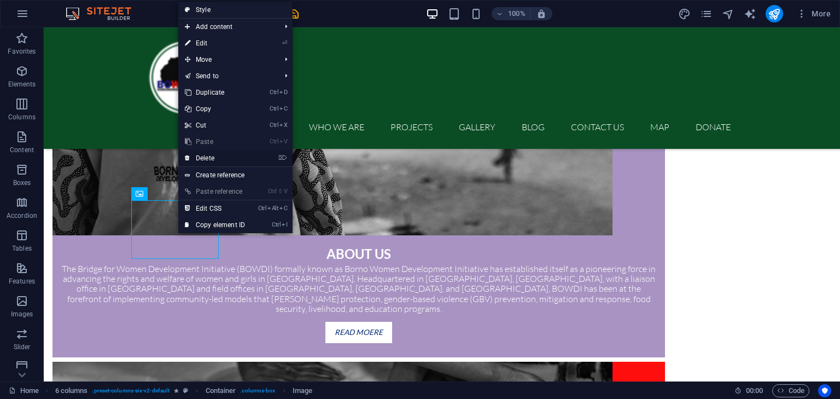
click at [203, 162] on link "⌦ Delete" at bounding box center [214, 158] width 73 height 16
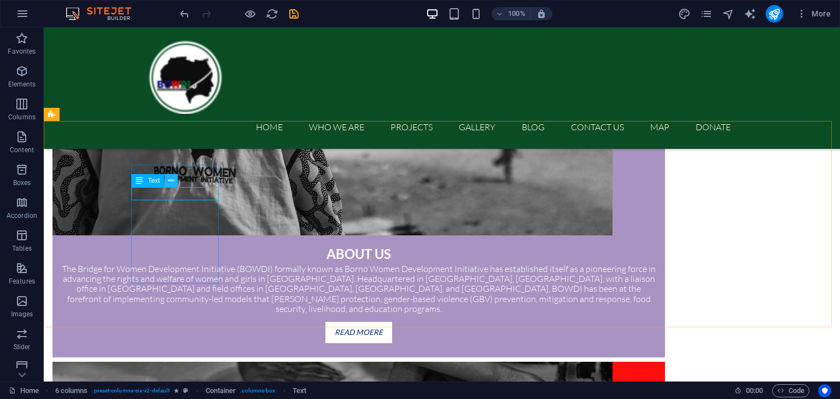
click at [171, 182] on icon at bounding box center [171, 180] width 6 height 11
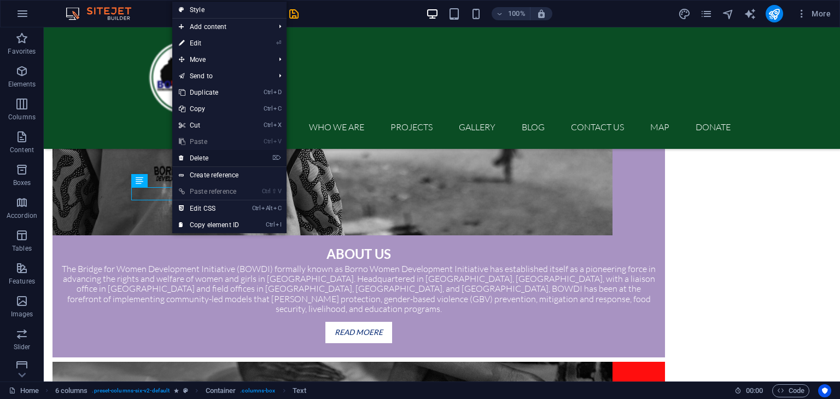
click at [203, 161] on link "⌦ Delete" at bounding box center [208, 158] width 73 height 16
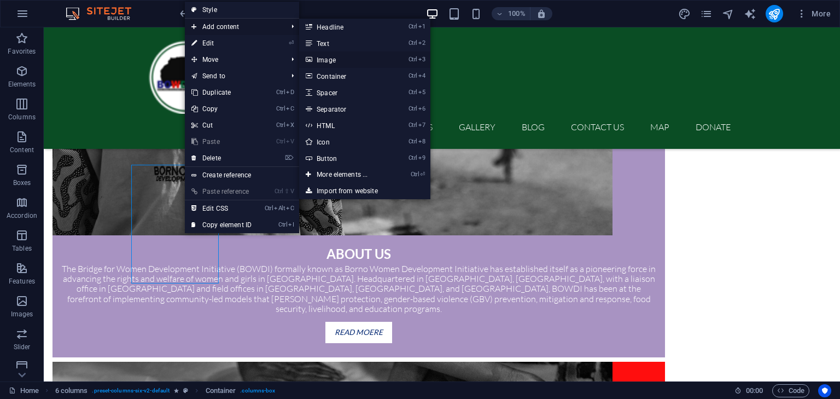
drag, startPoint x: 337, startPoint y: 56, endPoint x: 95, endPoint y: 31, distance: 243.1
click at [203, 56] on link "Ctrl 3 Image" at bounding box center [344, 59] width 90 height 16
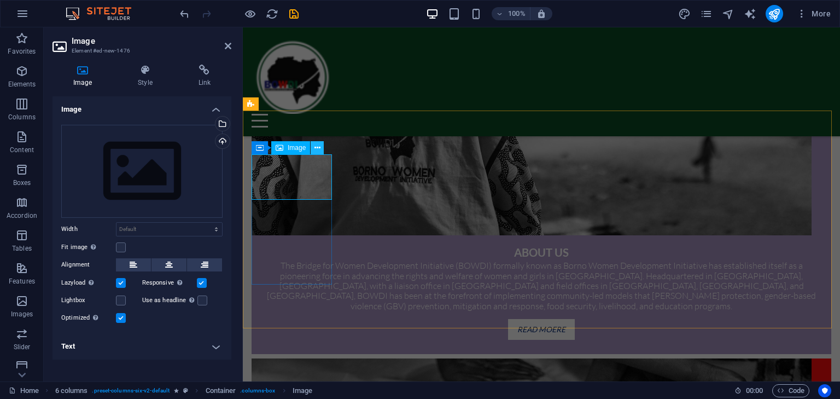
click at [203, 146] on button at bounding box center [317, 147] width 13 height 13
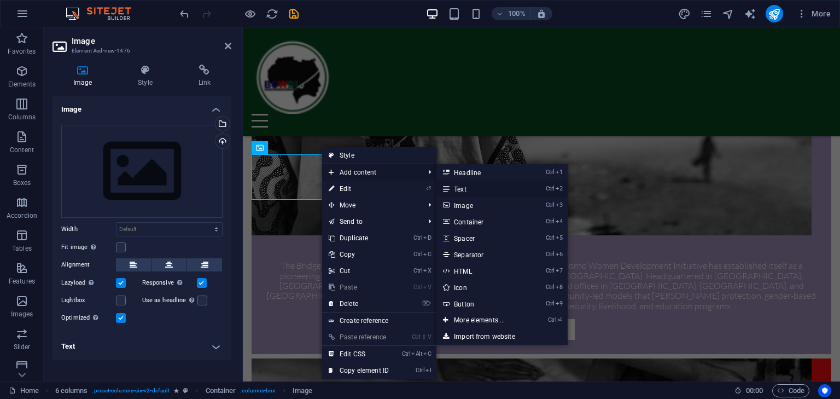
click at [203, 193] on link "Ctrl 2 Text" at bounding box center [482, 189] width 90 height 16
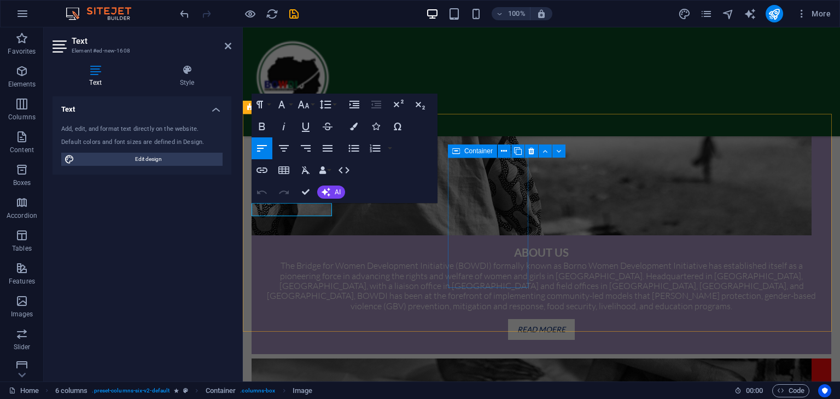
scroll to position [877, 0]
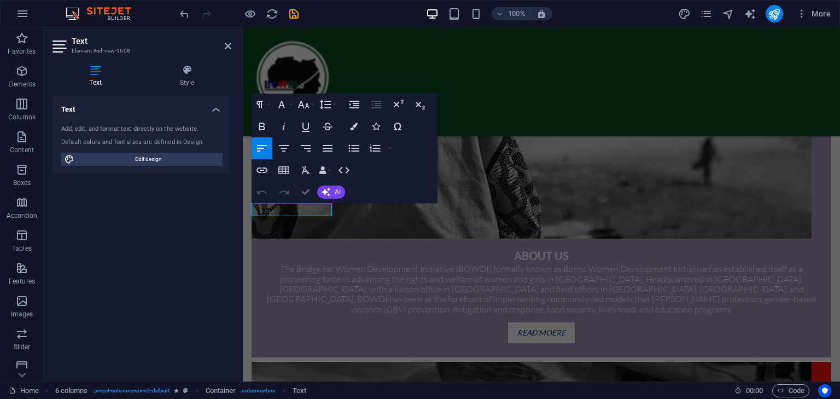
drag, startPoint x: 309, startPoint y: 189, endPoint x: 309, endPoint y: 176, distance: 13.1
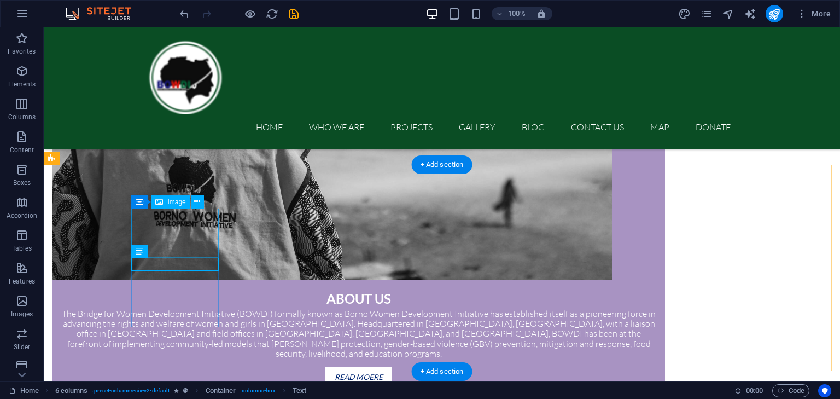
scroll to position [837, 0]
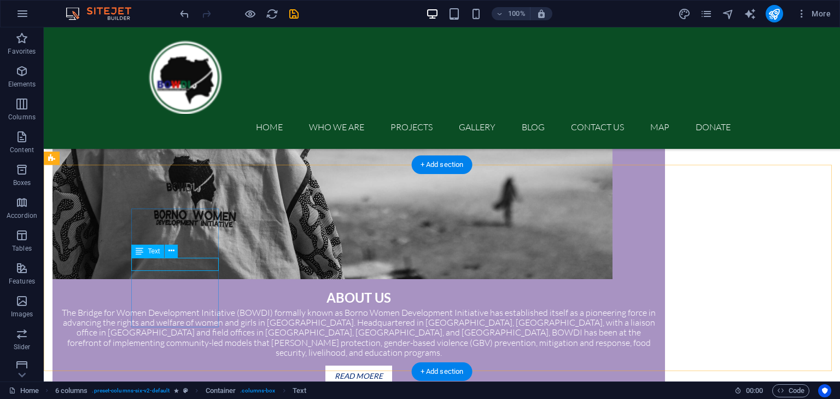
drag, startPoint x: 188, startPoint y: 261, endPoint x: 189, endPoint y: 231, distance: 30.7
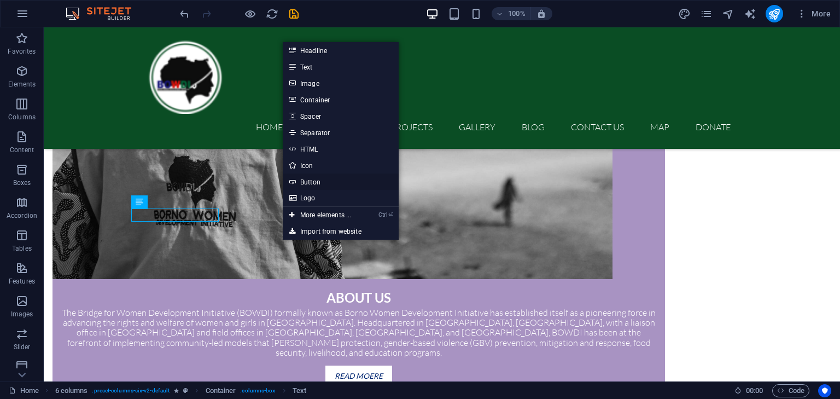
click at [203, 180] on link "Button" at bounding box center [341, 181] width 116 height 16
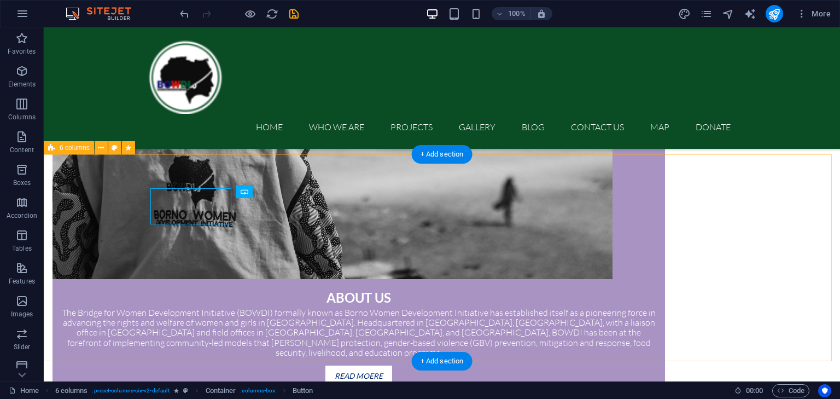
scroll to position [847, 0]
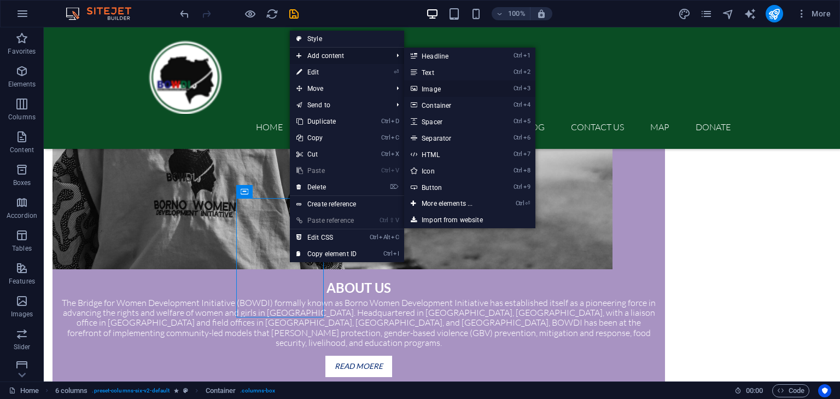
drag, startPoint x: 438, startPoint y: 88, endPoint x: 88, endPoint y: 187, distance: 363.2
click at [203, 88] on link "Ctrl 3 Image" at bounding box center [449, 88] width 90 height 16
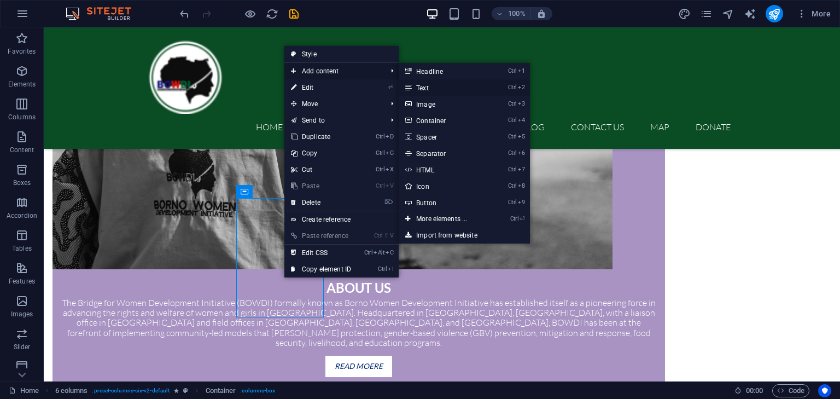
click at [203, 87] on link "Ctrl 2 Text" at bounding box center [444, 87] width 90 height 16
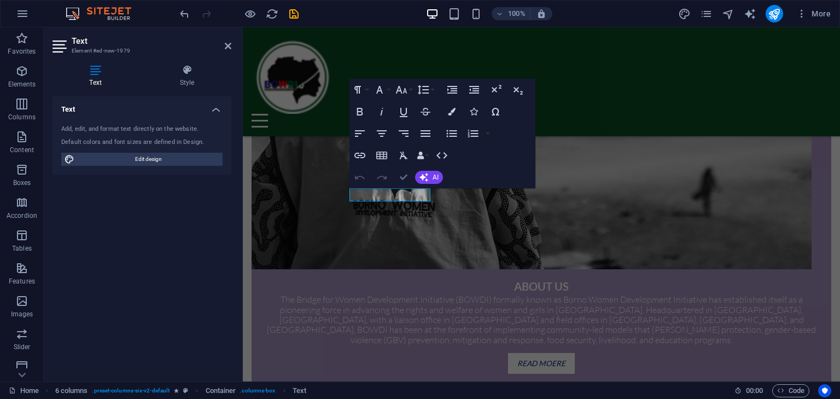
drag, startPoint x: 404, startPoint y: 176, endPoint x: 527, endPoint y: 240, distance: 139.0
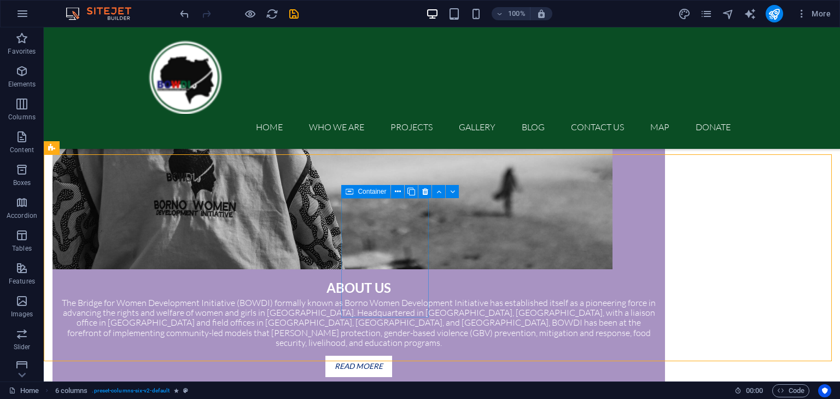
click at [203, 190] on div "Container" at bounding box center [365, 191] width 49 height 13
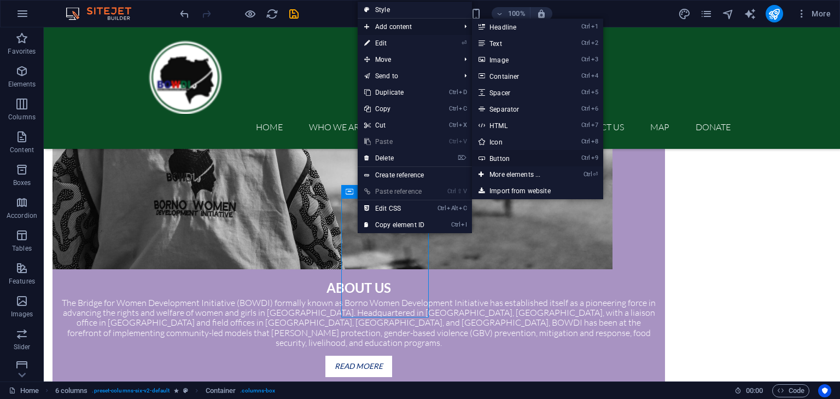
click at [203, 155] on link "Ctrl 9 Button" at bounding box center [517, 158] width 90 height 16
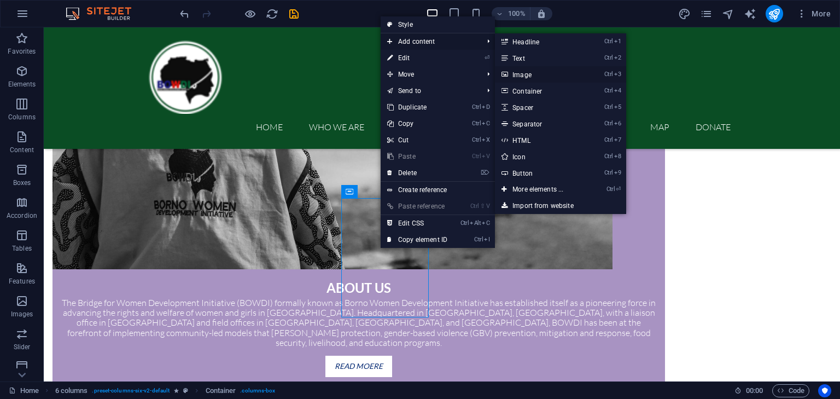
click at [203, 77] on link "Ctrl 3 Image" at bounding box center [540, 74] width 90 height 16
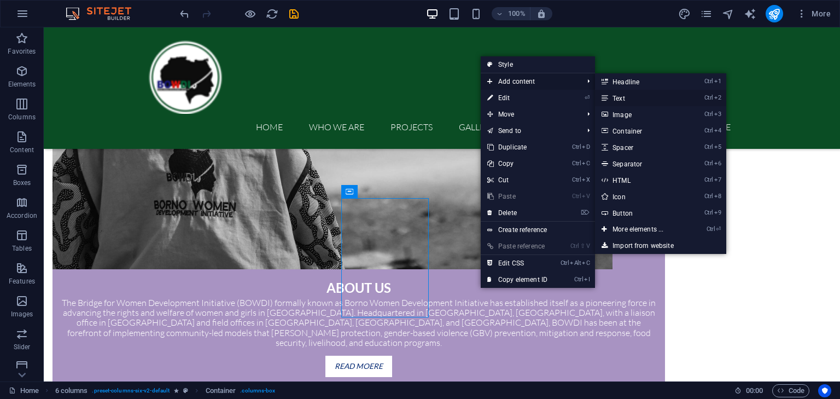
drag, startPoint x: 390, startPoint y: 74, endPoint x: 649, endPoint y: 99, distance: 260.0
click at [203, 99] on link "Ctrl 2 Text" at bounding box center [640, 98] width 90 height 16
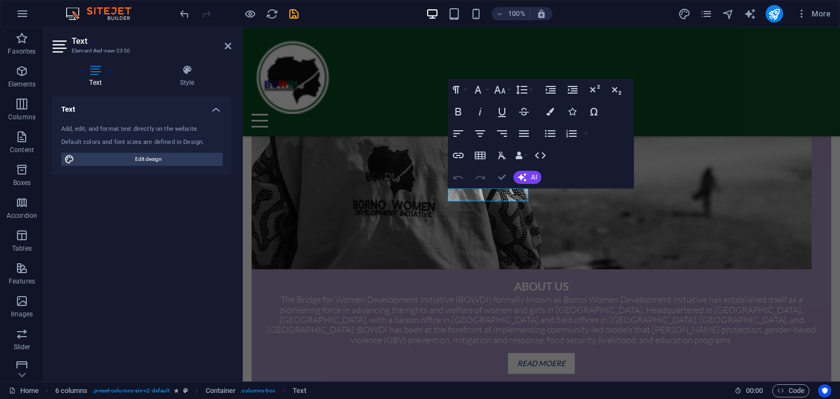
drag, startPoint x: 505, startPoint y: 180, endPoint x: 461, endPoint y: 153, distance: 52.1
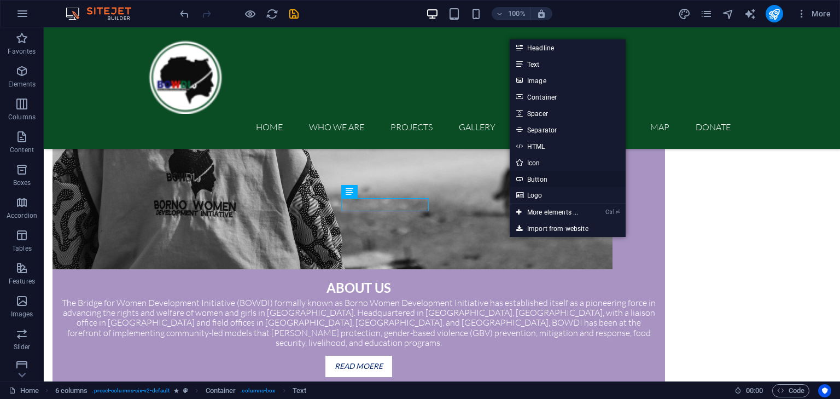
click at [203, 181] on link "Button" at bounding box center [568, 179] width 116 height 16
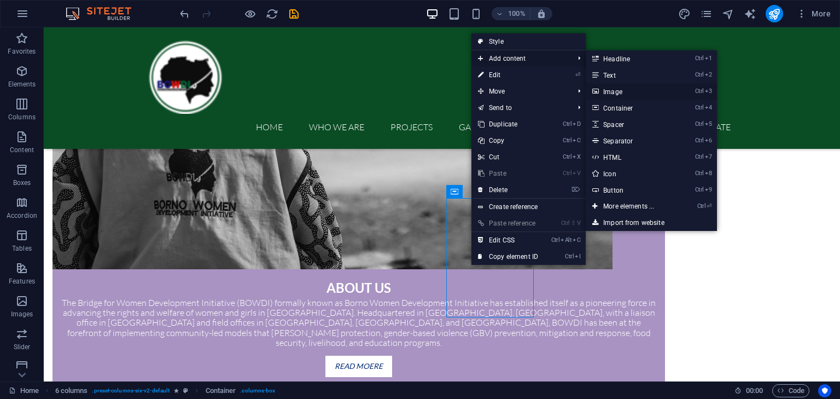
click at [203, 89] on link "Ctrl 3 Image" at bounding box center [631, 91] width 90 height 16
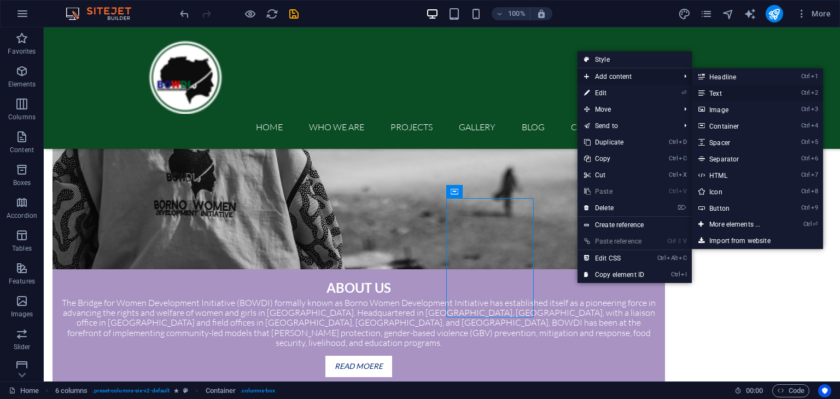
click at [203, 94] on link "Ctrl 2 Text" at bounding box center [737, 93] width 90 height 16
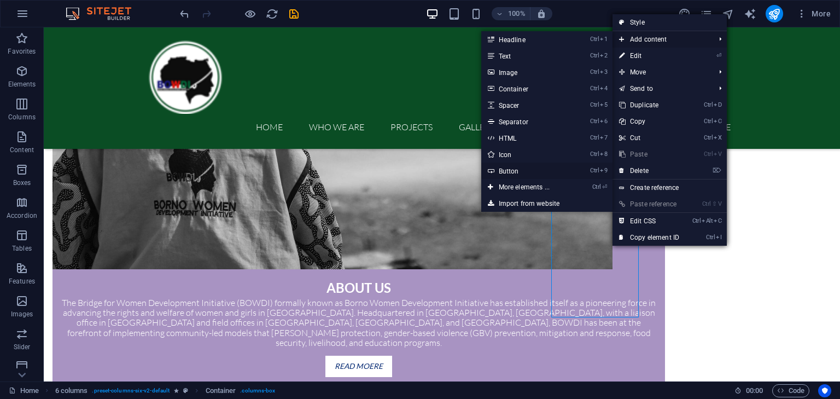
click at [203, 172] on link "Ctrl 9 Button" at bounding box center [526, 170] width 90 height 16
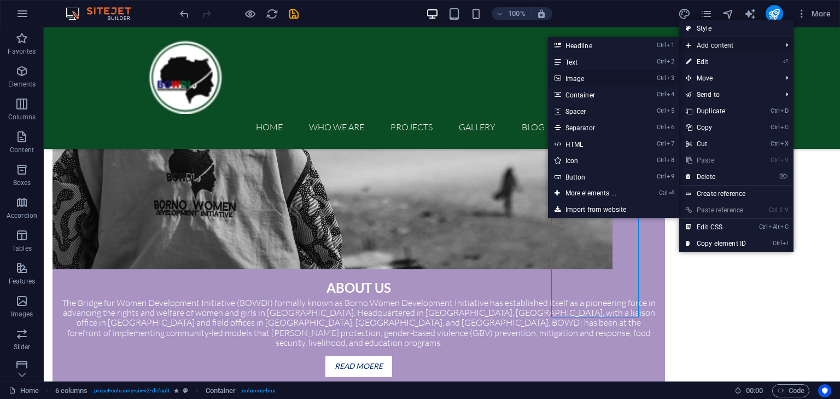
click at [203, 75] on link "Ctrl 3 Image" at bounding box center [593, 78] width 90 height 16
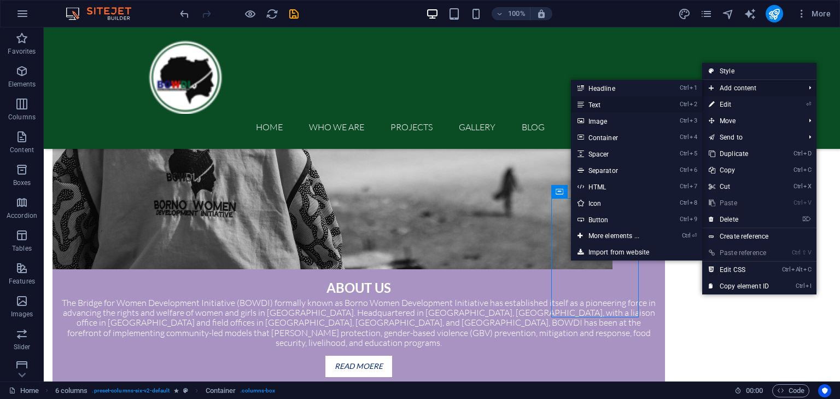
drag, startPoint x: 596, startPoint y: 105, endPoint x: 470, endPoint y: 341, distance: 268.0
click at [203, 105] on link "Ctrl 2 Text" at bounding box center [616, 104] width 90 height 16
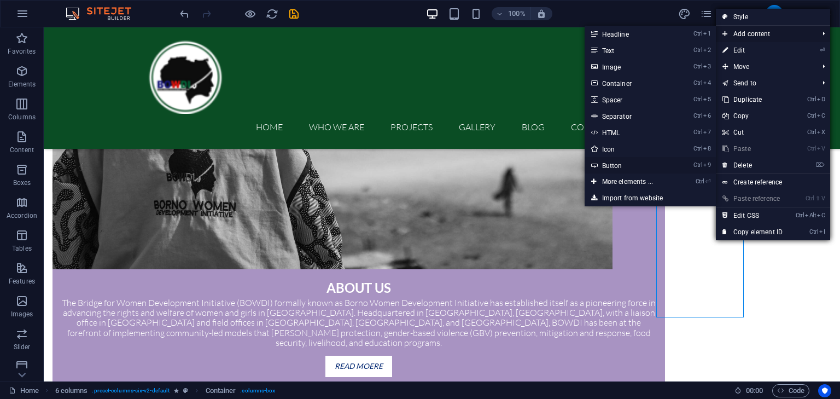
drag, startPoint x: 619, startPoint y: 163, endPoint x: 477, endPoint y: 202, distance: 147.6
click at [203, 163] on link "Ctrl 9 Button" at bounding box center [630, 165] width 90 height 16
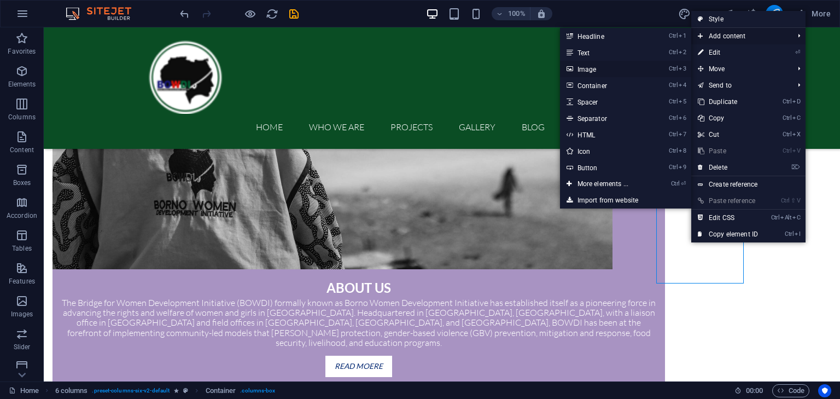
click at [203, 68] on link "Ctrl 3 Image" at bounding box center [605, 69] width 90 height 16
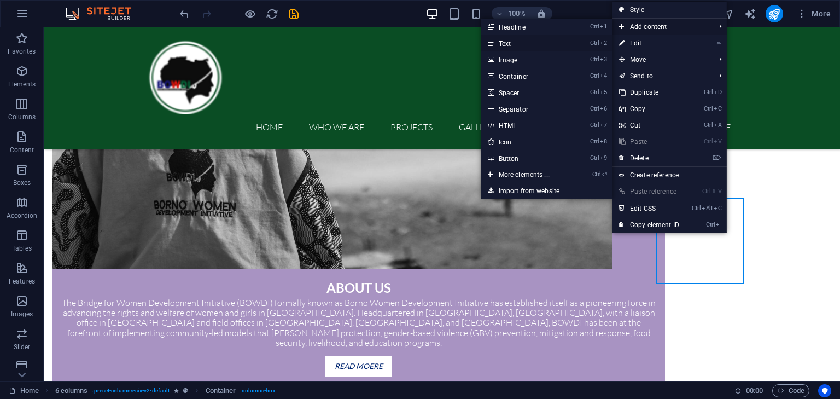
drag, startPoint x: 524, startPoint y: 43, endPoint x: 345, endPoint y: 129, distance: 197.9
click at [203, 43] on link "Ctrl 2 Text" at bounding box center [526, 43] width 90 height 16
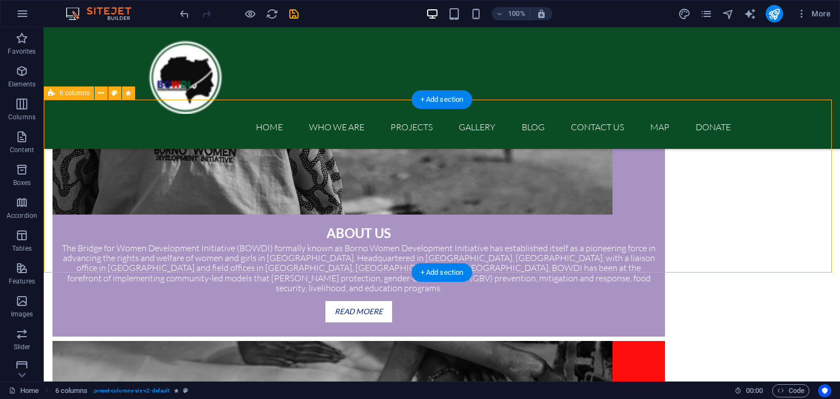
scroll to position [1066, 0]
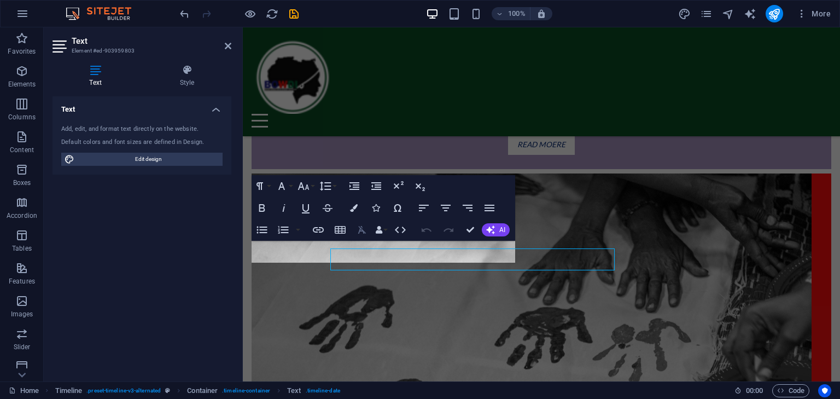
scroll to position [1056, 0]
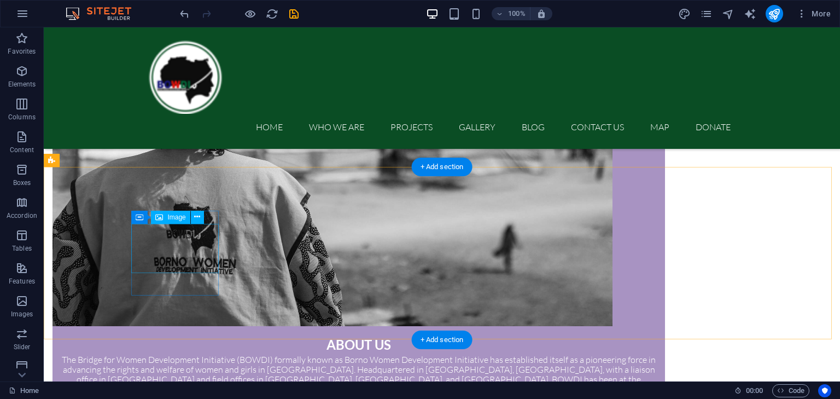
scroll to position [845, 0]
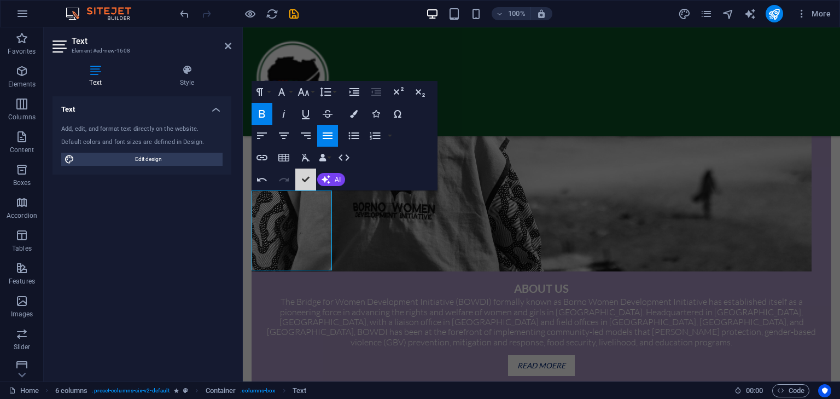
scroll to position [854, 0]
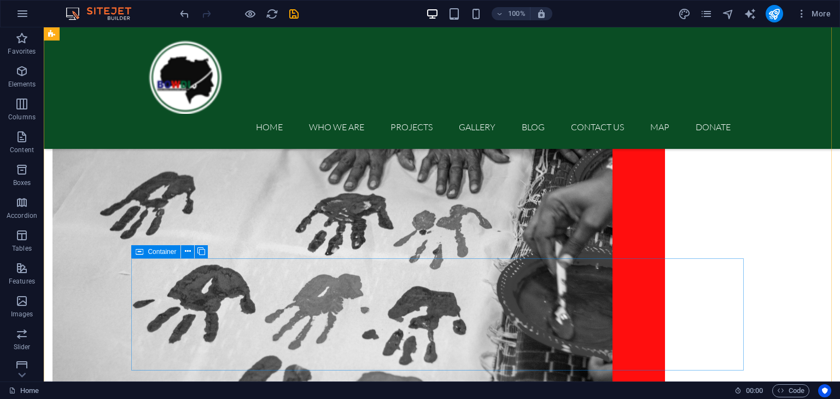
scroll to position [1237, 0]
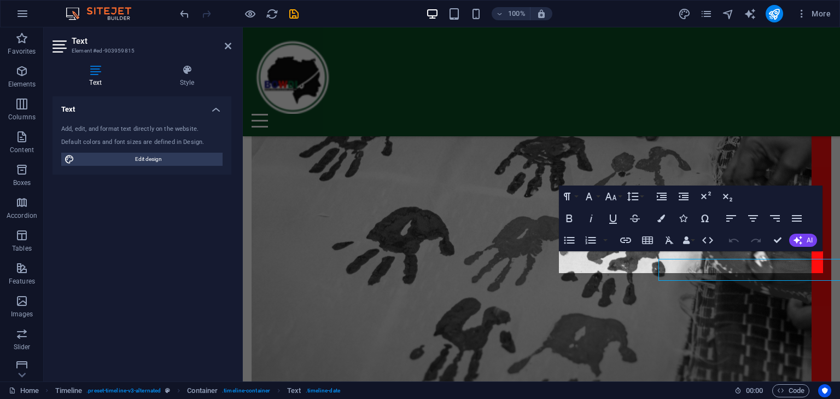
scroll to position [1236, 0]
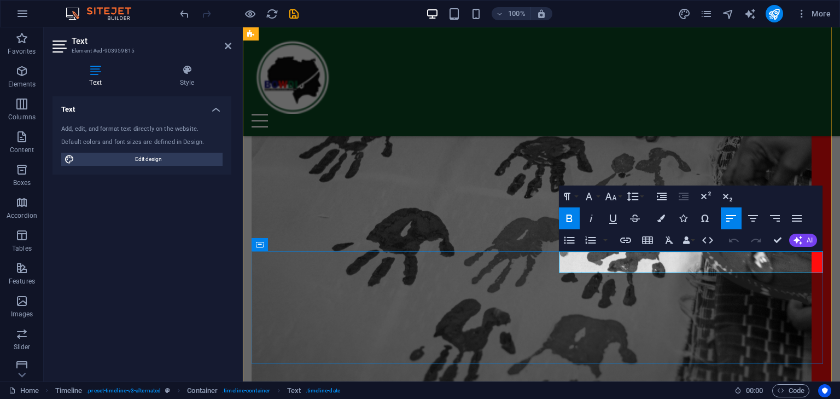
copy strong "Food Security, Nutrition security and Livelihood"
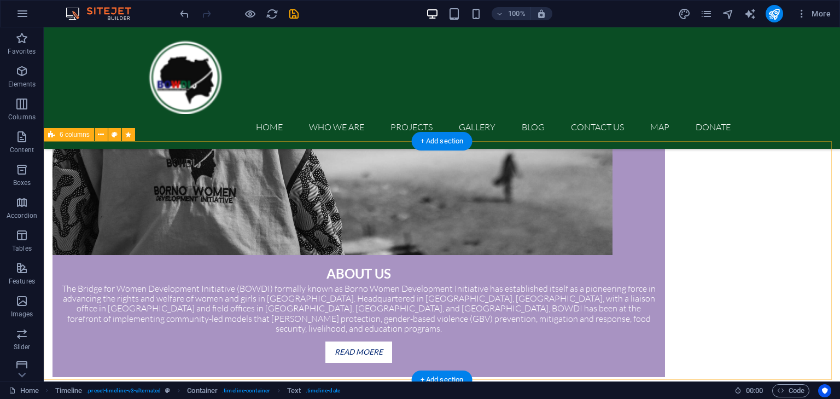
scroll to position [806, 0]
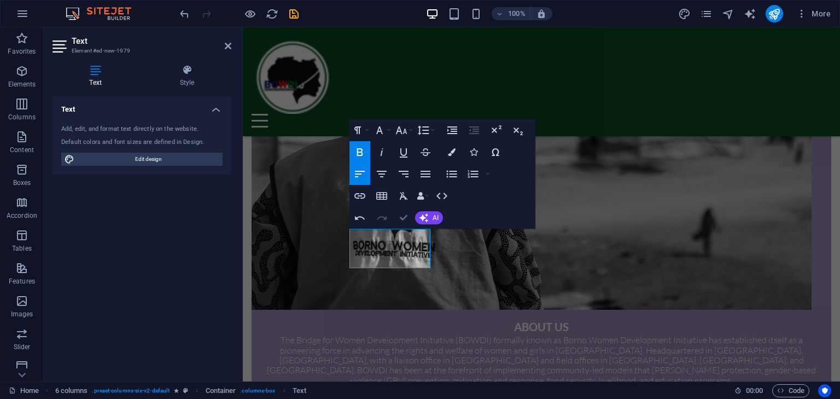
drag, startPoint x: 404, startPoint y: 216, endPoint x: 360, endPoint y: 191, distance: 50.5
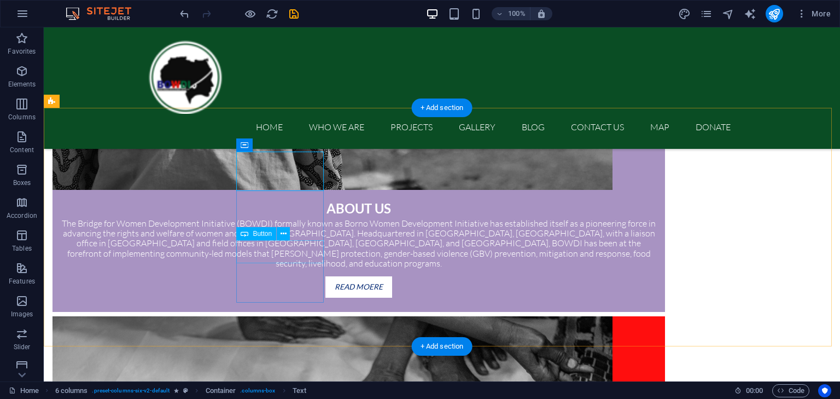
scroll to position [871, 0]
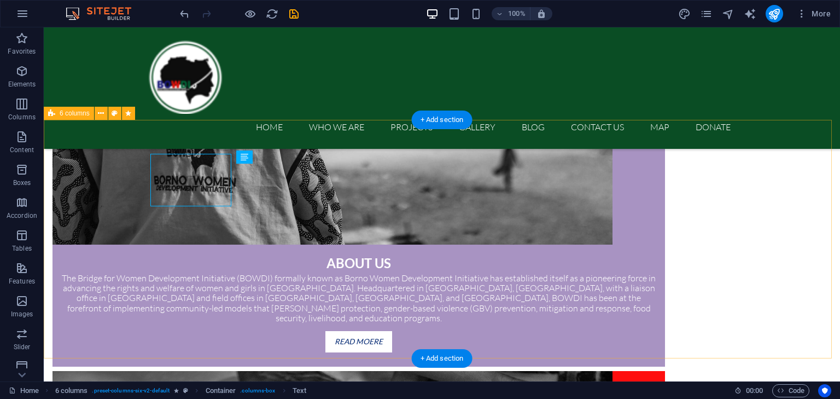
scroll to position [881, 0]
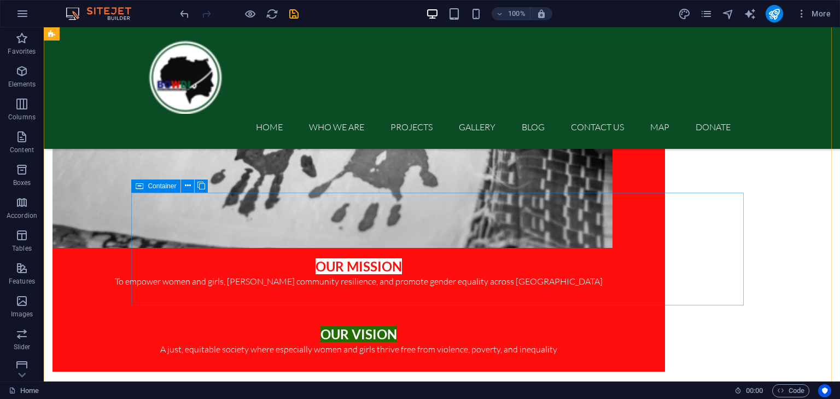
scroll to position [1428, 0]
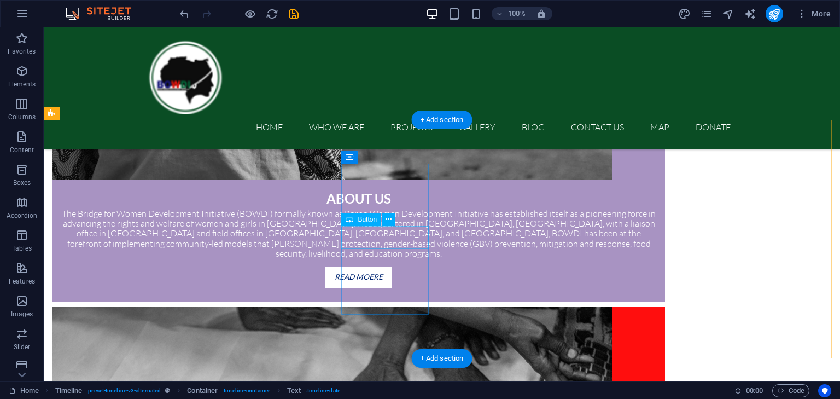
scroll to position [881, 0]
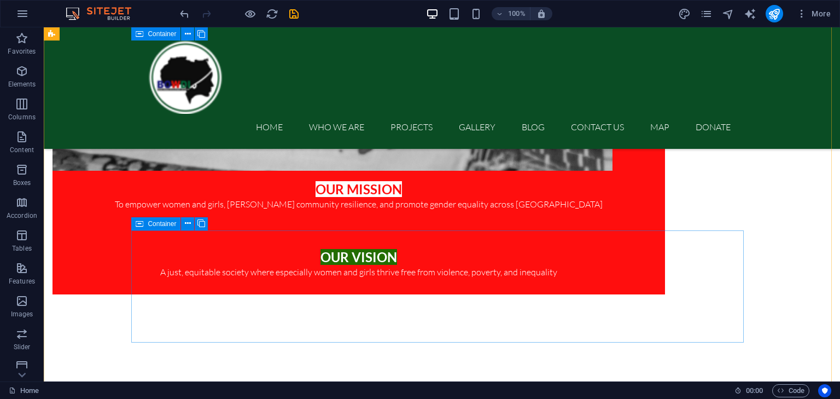
scroll to position [1548, 0]
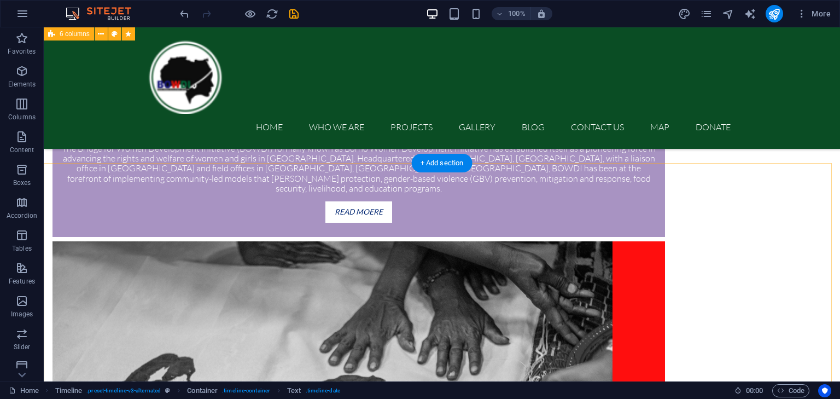
scroll to position [837, 0]
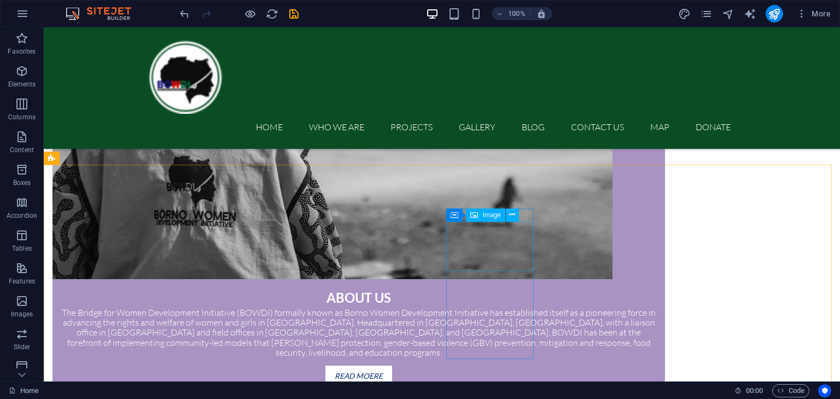
click at [203, 216] on span "Image" at bounding box center [491, 215] width 18 height 7
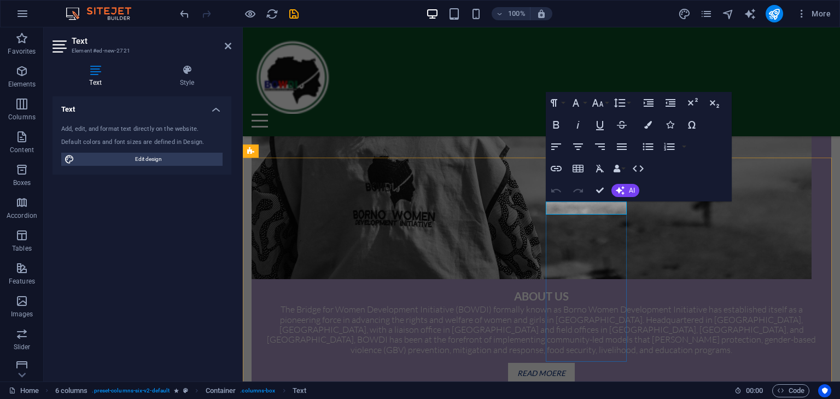
scroll to position [834, 0]
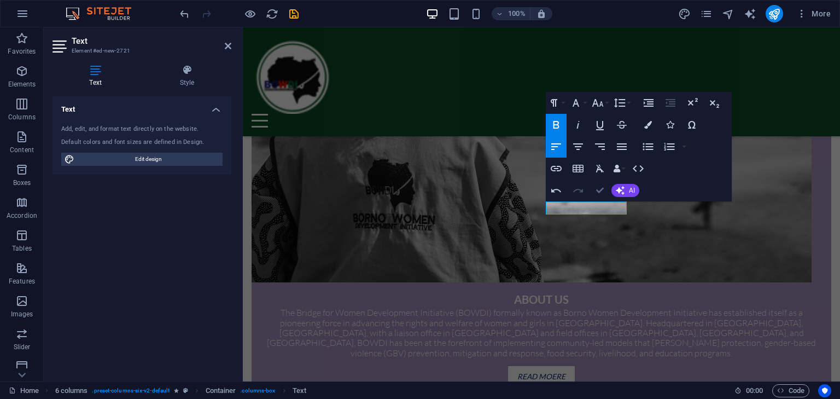
drag, startPoint x: 602, startPoint y: 190, endPoint x: 557, endPoint y: 158, distance: 55.3
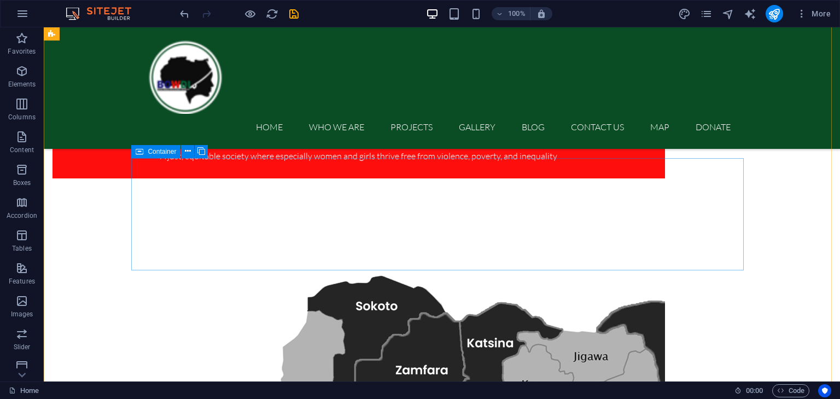
scroll to position [1719, 0]
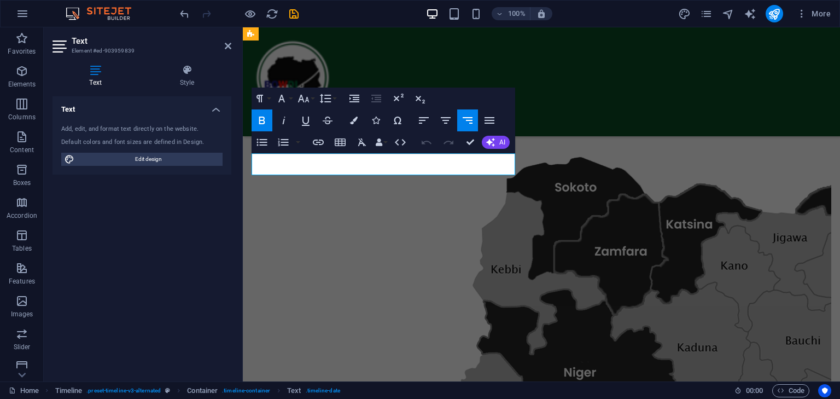
scroll to position [1711, 0]
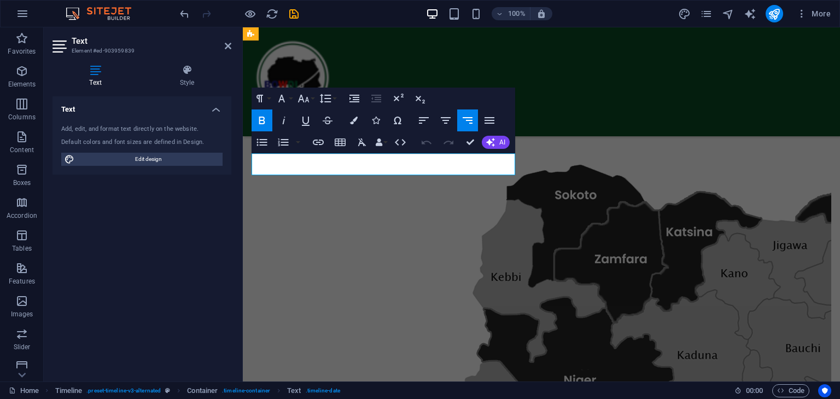
copy strong "Economic and Social Investment programs"
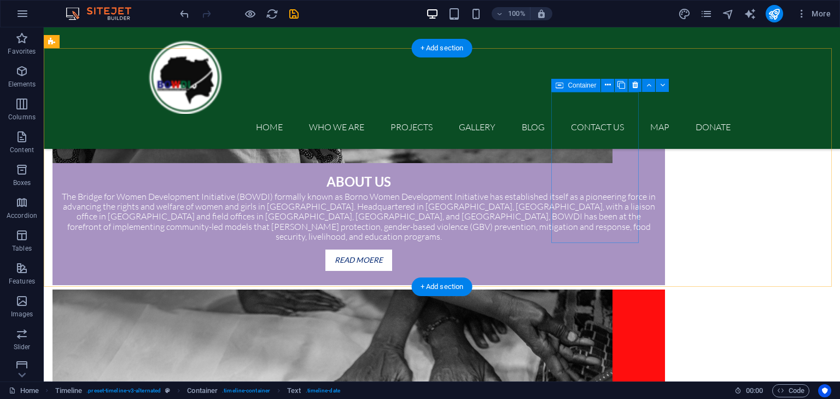
scroll to position [789, 0]
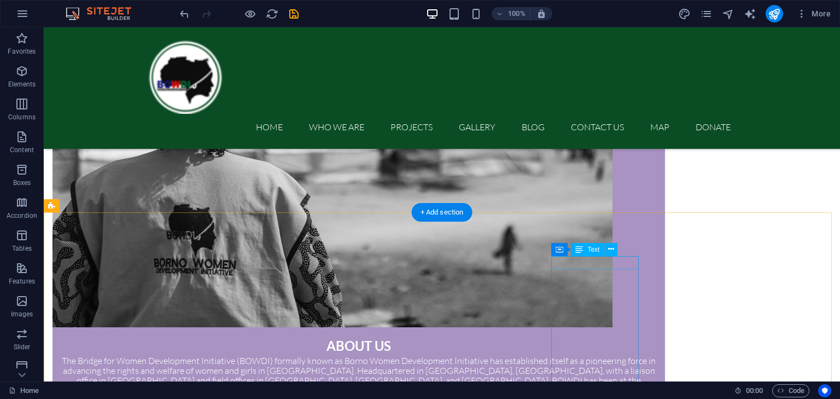
drag, startPoint x: 580, startPoint y: 263, endPoint x: 381, endPoint y: 262, distance: 199.1
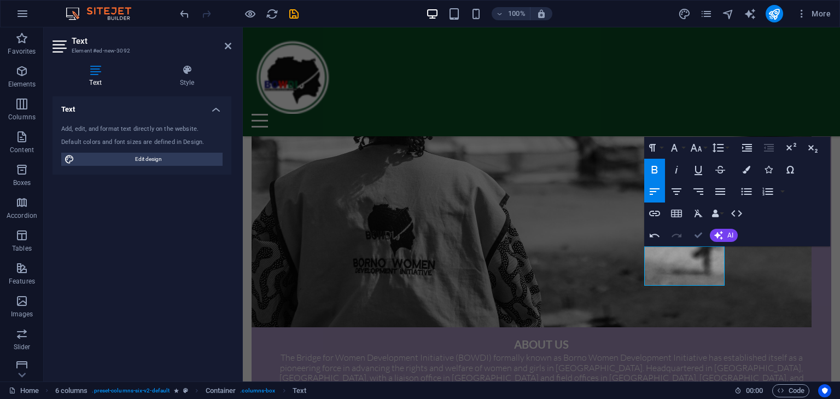
drag, startPoint x: 701, startPoint y: 236, endPoint x: 642, endPoint y: 203, distance: 68.1
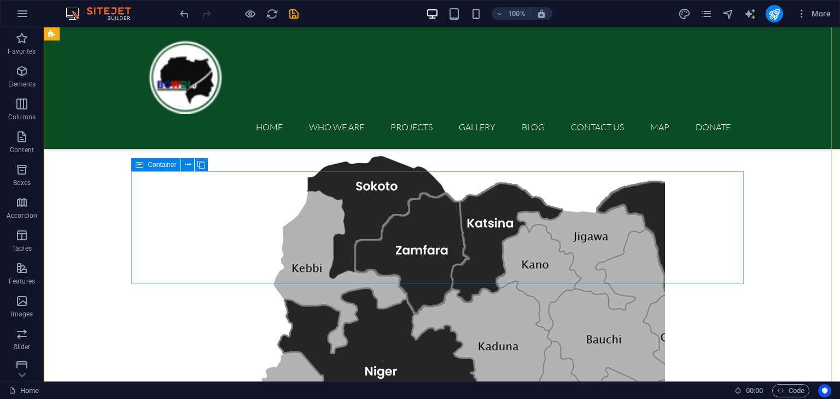
scroll to position [1784, 0]
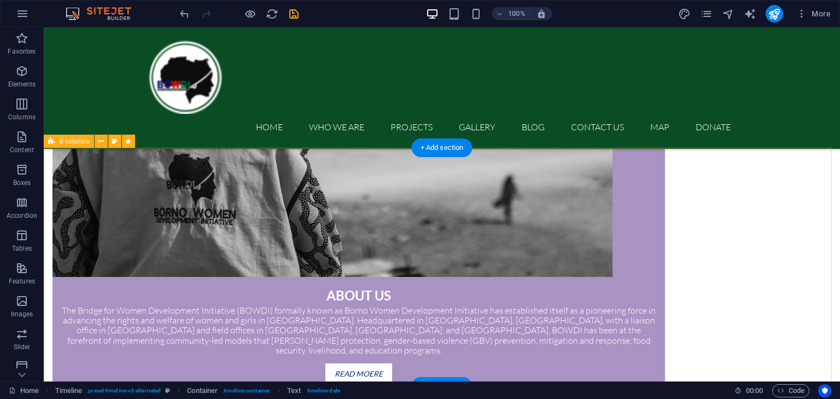
scroll to position [854, 0]
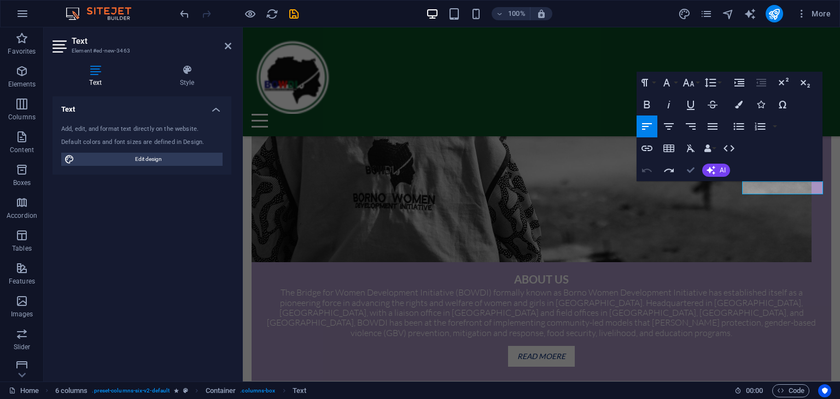
drag, startPoint x: 683, startPoint y: 172, endPoint x: 639, endPoint y: 144, distance: 51.1
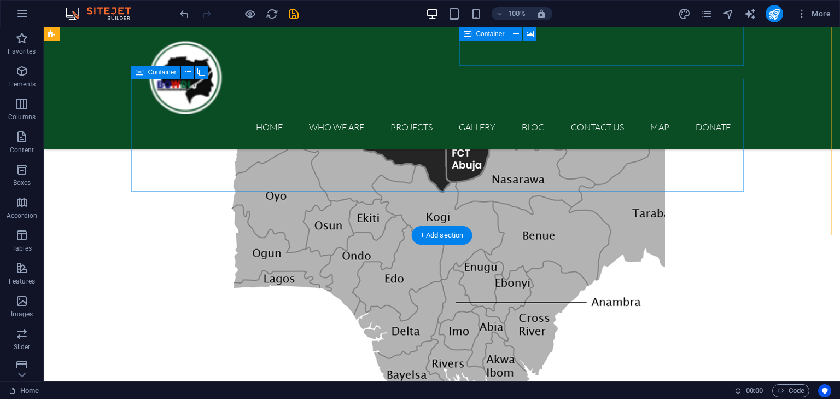
scroll to position [1826, 0]
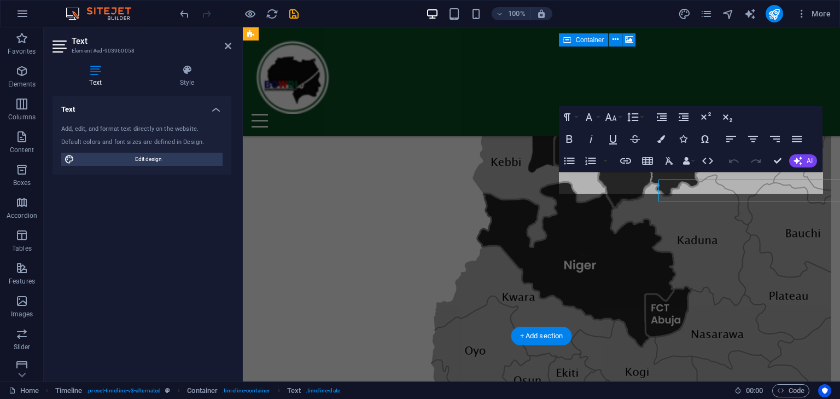
scroll to position [1818, 0]
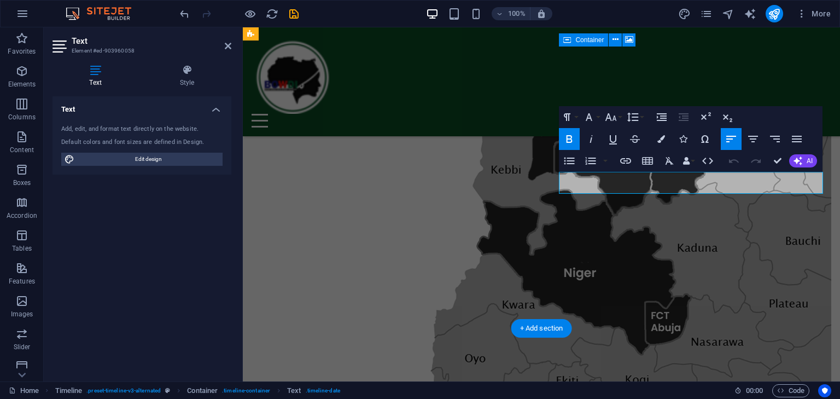
copy div "Emergency response and recovery"
drag, startPoint x: 777, startPoint y: 162, endPoint x: 731, endPoint y: 131, distance: 55.5
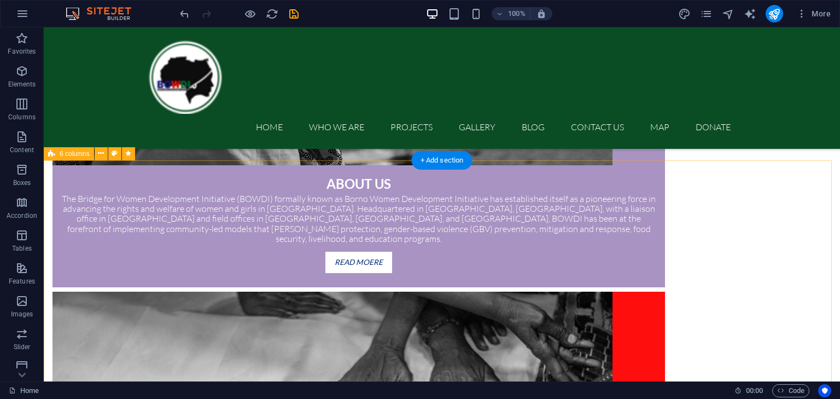
scroll to position [841, 0]
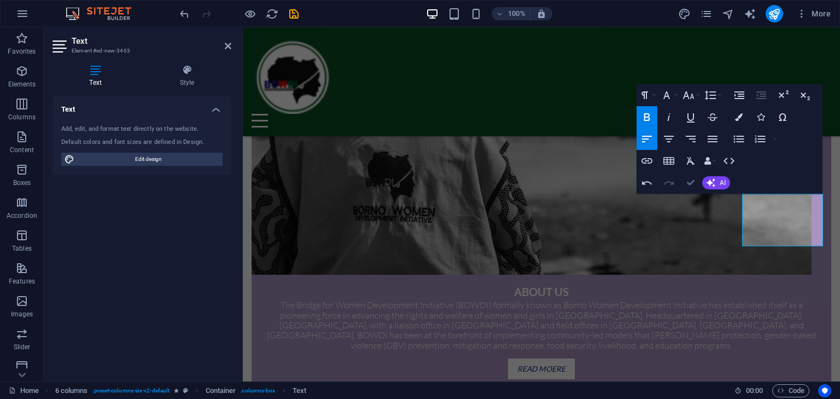
drag, startPoint x: 691, startPoint y: 183, endPoint x: 656, endPoint y: 159, distance: 43.2
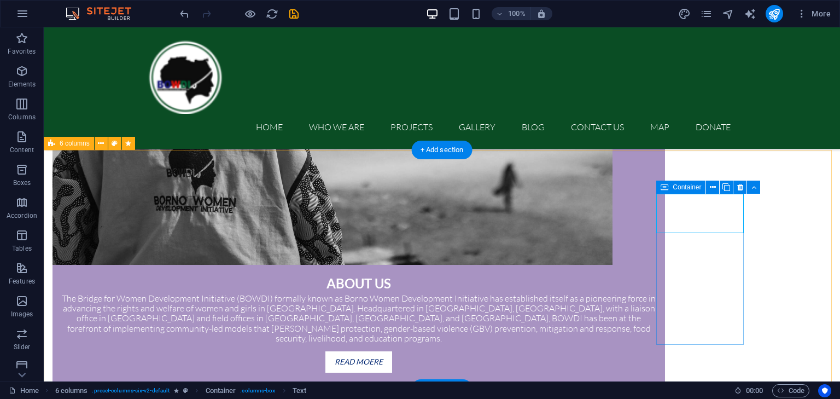
scroll to position [906, 0]
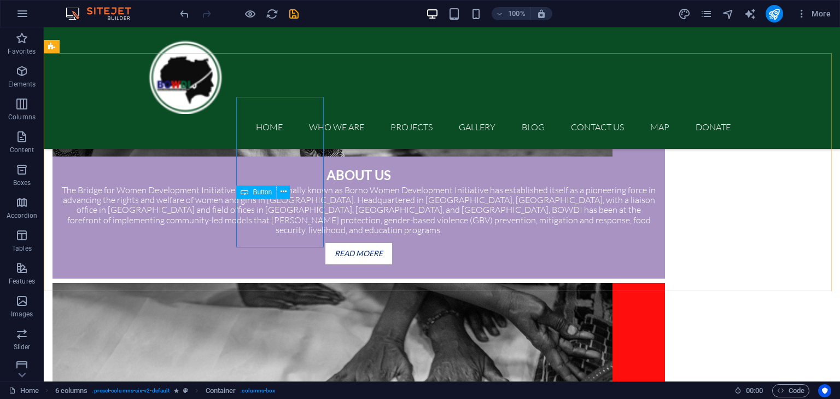
scroll to position [851, 0]
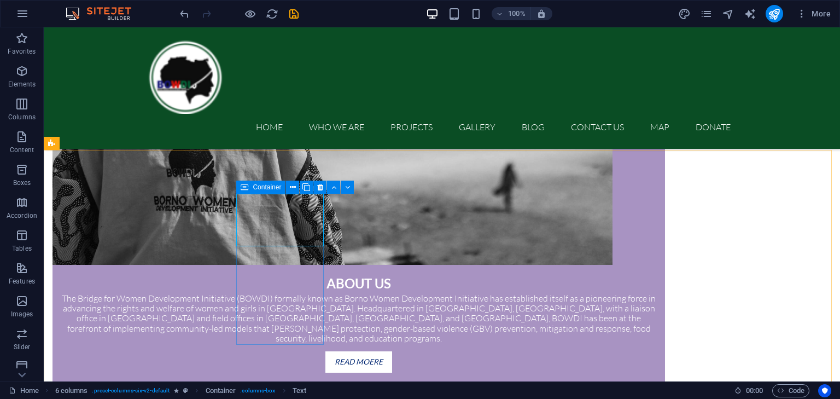
click at [203, 190] on icon at bounding box center [245, 187] width 8 height 13
click at [203, 184] on icon at bounding box center [245, 187] width 8 height 13
drag, startPoint x: 248, startPoint y: 184, endPoint x: 12, endPoint y: 159, distance: 237.2
click at [203, 184] on icon at bounding box center [245, 187] width 8 height 13
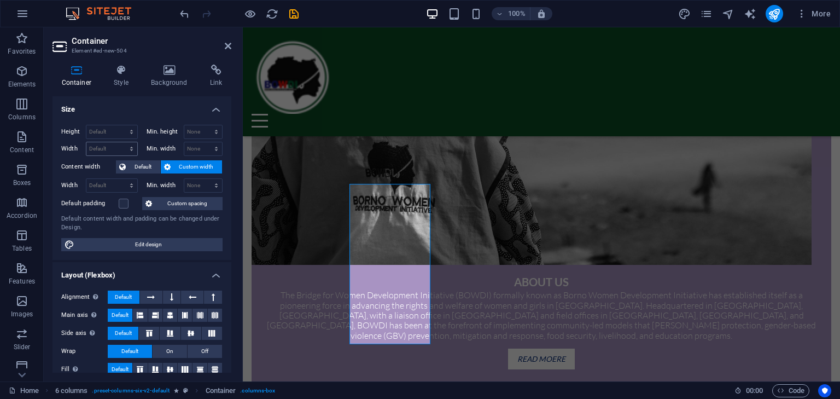
click at [110, 142] on div "Default px rem % em vh vw" at bounding box center [112, 149] width 52 height 14
click at [112, 142] on select "Default px rem % em vh vw" at bounding box center [111, 148] width 51 height 13
select select "px"
click at [120, 142] on select "Default px rem % em vh vw" at bounding box center [111, 148] width 51 height 13
type input "147"
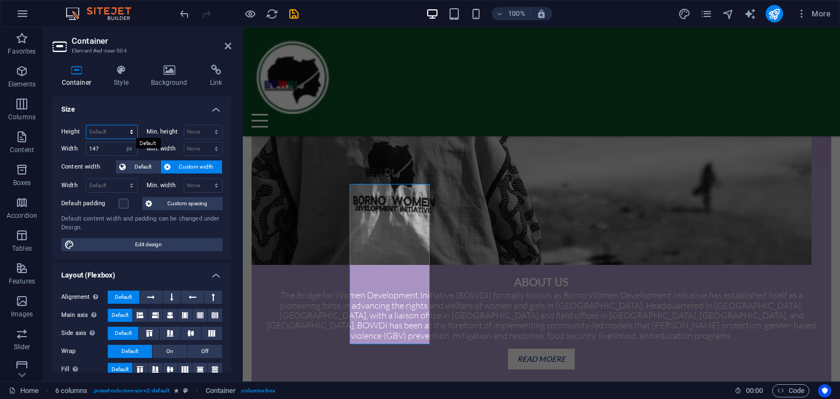
click at [112, 127] on select "Default px rem % vh vw" at bounding box center [111, 131] width 51 height 13
select select "px"
click at [120, 125] on select "Default px rem % vh vw" at bounding box center [111, 131] width 51 height 13
click at [97, 131] on input "293" at bounding box center [111, 131] width 51 height 13
drag, startPoint x: 102, startPoint y: 131, endPoint x: 109, endPoint y: 131, distance: 7.7
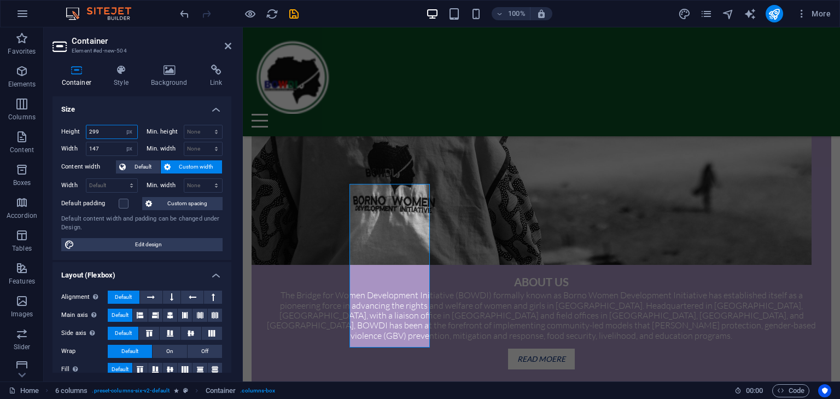
click at [102, 131] on input "299" at bounding box center [111, 131] width 51 height 13
type input "299"
click at [124, 133] on select "Default px rem % vh vw" at bounding box center [129, 131] width 15 height 13
select select "default"
click at [122, 125] on select "Default px rem % vh vw" at bounding box center [129, 131] width 15 height 13
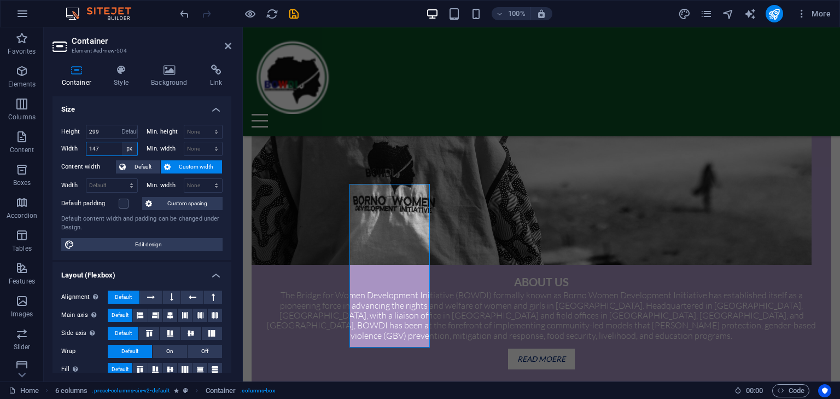
click at [135, 150] on select "Default px rem % em vh vw" at bounding box center [129, 148] width 15 height 13
select select "DISABLED_OPTION_VALUE"
click at [130, 149] on select "Default px rem % em vh vw" at bounding box center [129, 148] width 15 height 13
click at [130, 150] on select "Default px rem % em vh vw" at bounding box center [129, 148] width 15 height 13
select select "default"
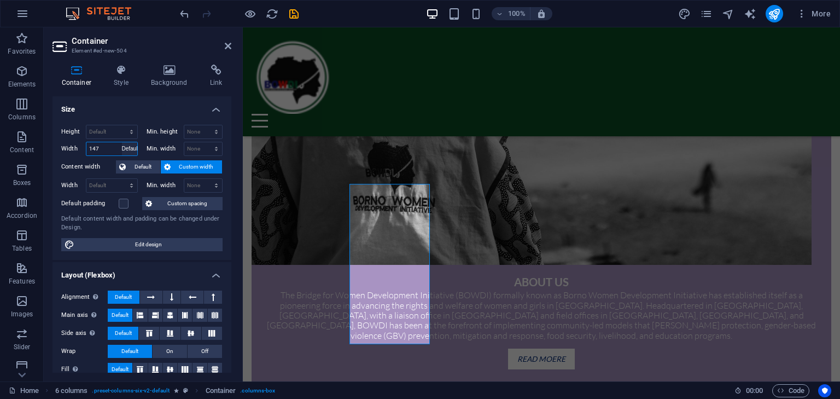
click at [122, 142] on select "Default px rem % em vh vw" at bounding box center [129, 148] width 15 height 13
select select "DISABLED_OPTION_VALUE"
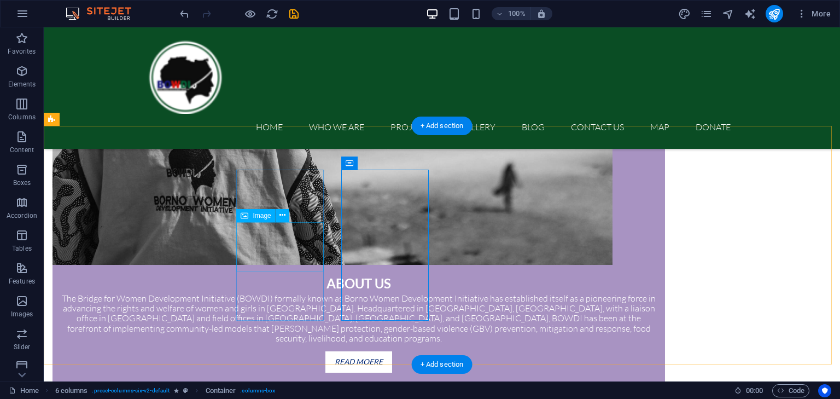
scroll to position [906, 0]
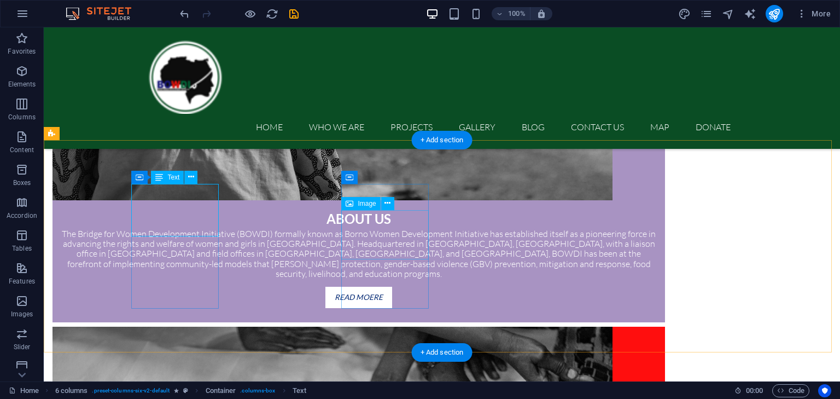
scroll to position [861, 0]
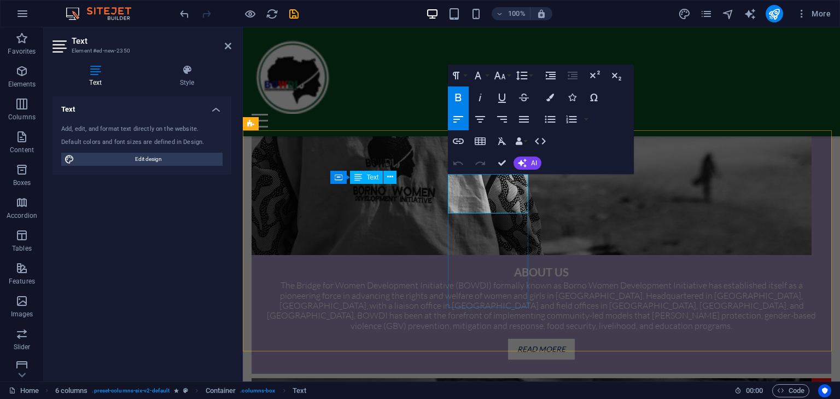
drag, startPoint x: 457, startPoint y: 132, endPoint x: 502, endPoint y: 160, distance: 52.8
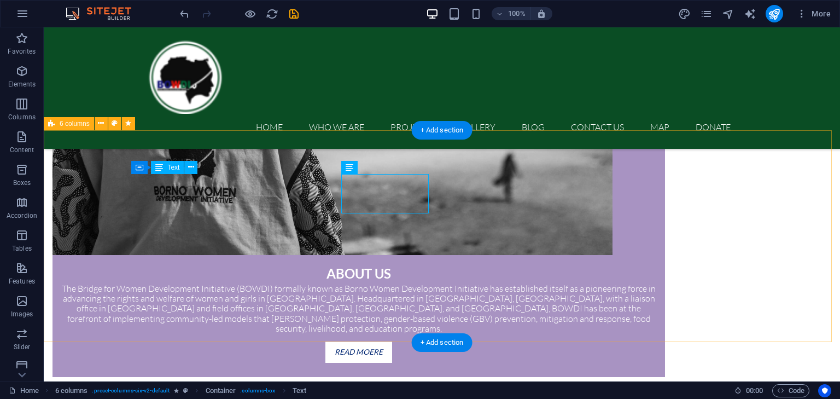
scroll to position [871, 0]
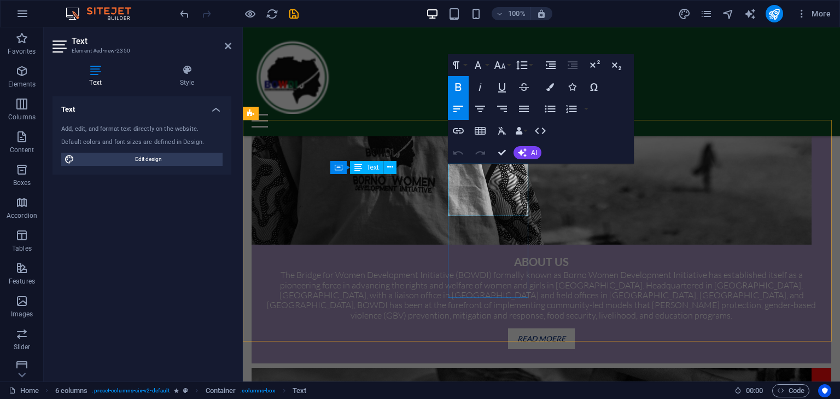
drag, startPoint x: 502, startPoint y: 153, endPoint x: 470, endPoint y: 131, distance: 38.1
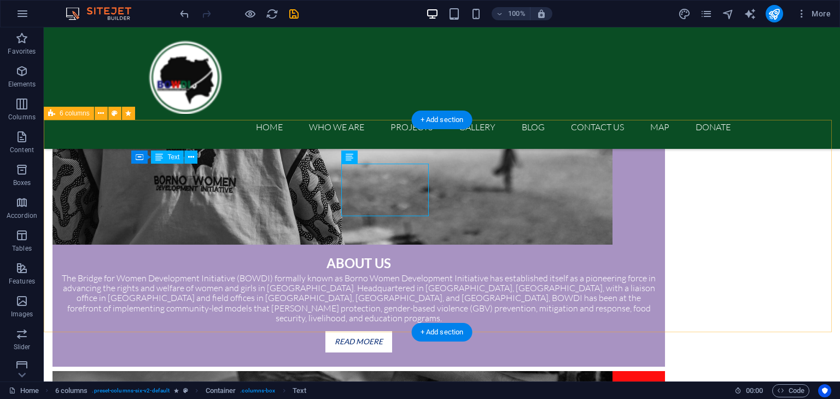
scroll to position [881, 0]
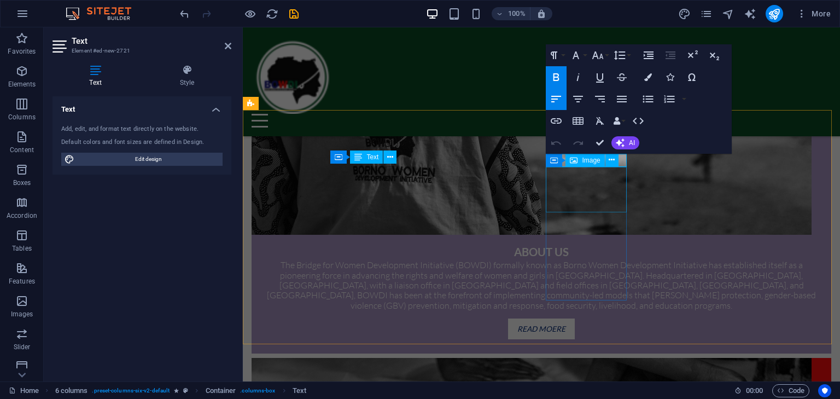
click at [203, 162] on div "Container Image" at bounding box center [585, 161] width 79 height 14
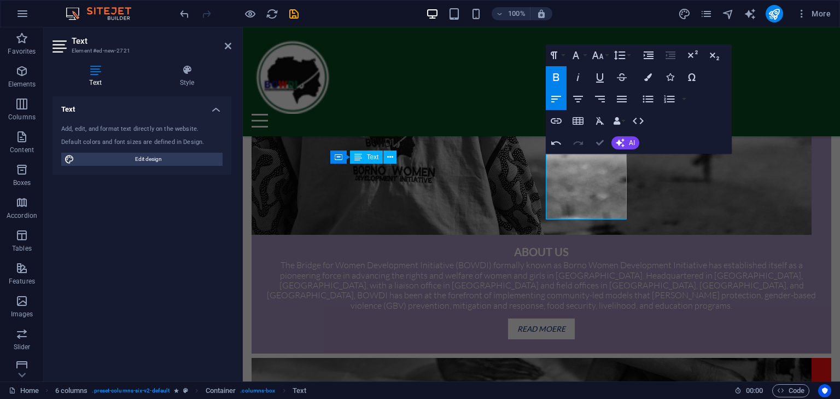
drag, startPoint x: 604, startPoint y: 142, endPoint x: 560, endPoint y: 114, distance: 52.1
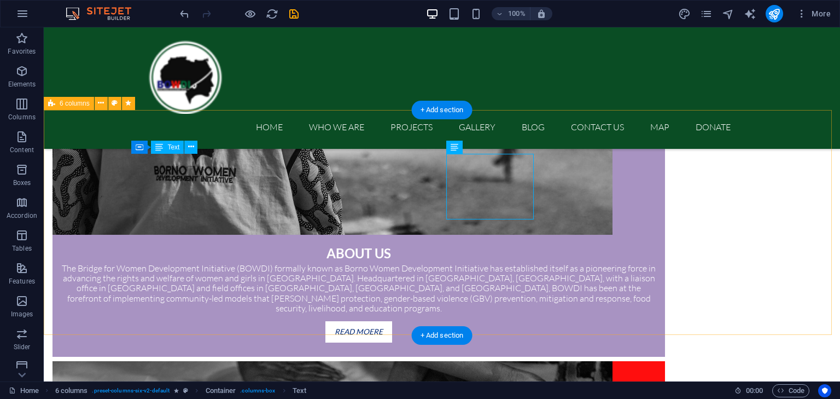
scroll to position [892, 0]
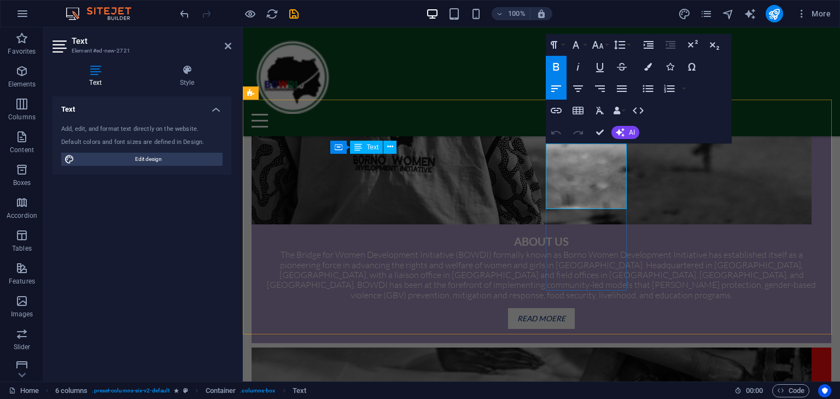
drag, startPoint x: 598, startPoint y: 134, endPoint x: 569, endPoint y: 119, distance: 32.8
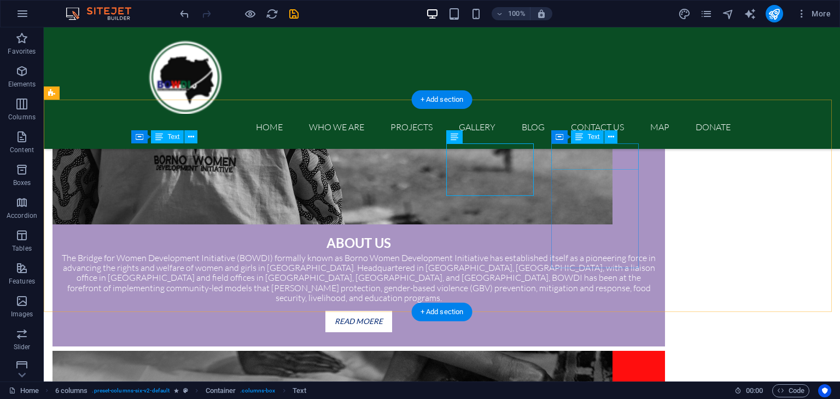
scroll to position [901, 0]
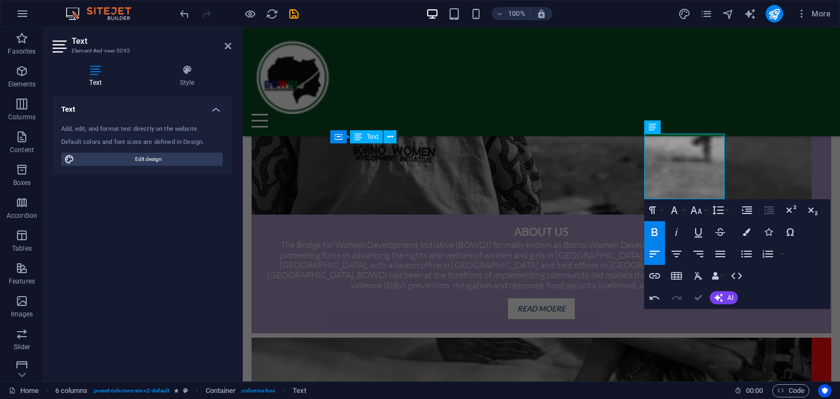
drag, startPoint x: 703, startPoint y: 299, endPoint x: 659, endPoint y: 272, distance: 52.1
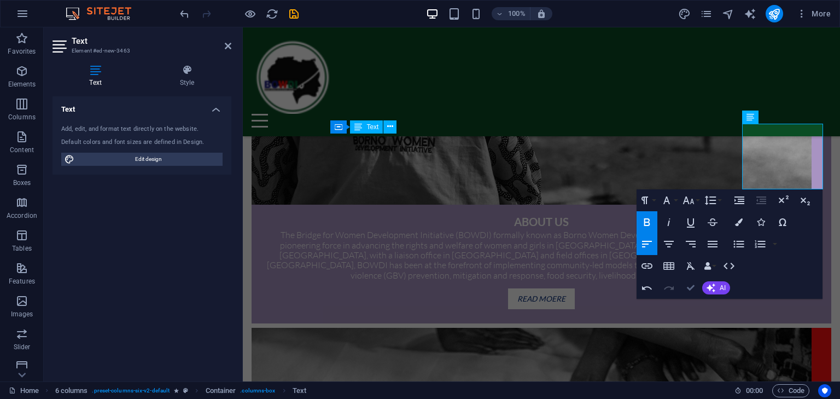
drag, startPoint x: 695, startPoint y: 288, endPoint x: 649, endPoint y: 255, distance: 56.0
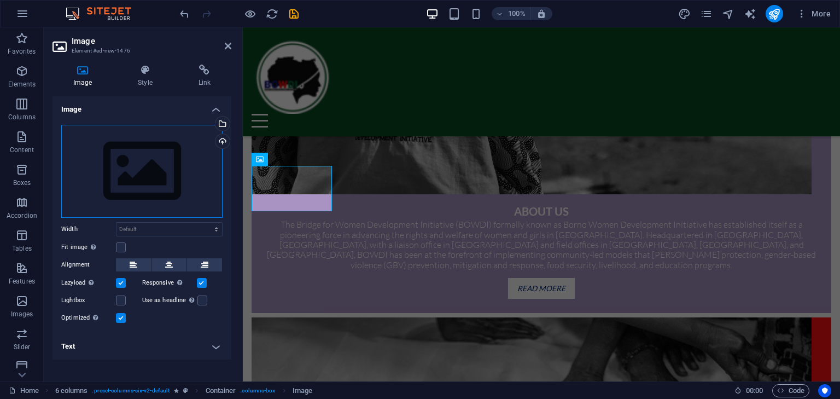
click at [161, 165] on div "Drag files here, click to choose files or select files from Files or our free s…" at bounding box center [141, 171] width 161 height 93
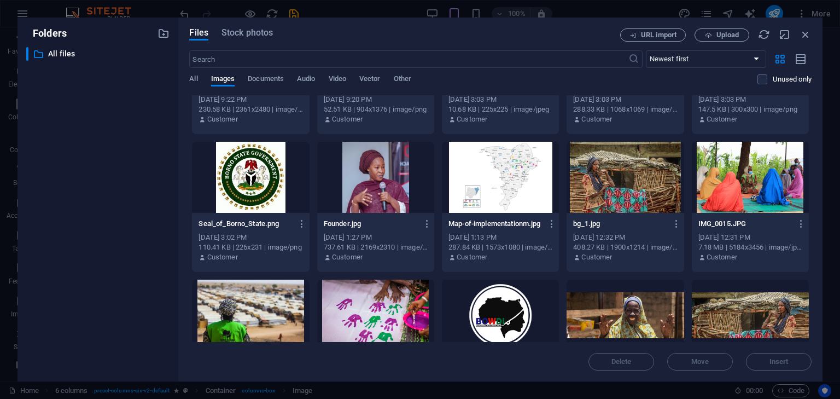
scroll to position [1191, 0]
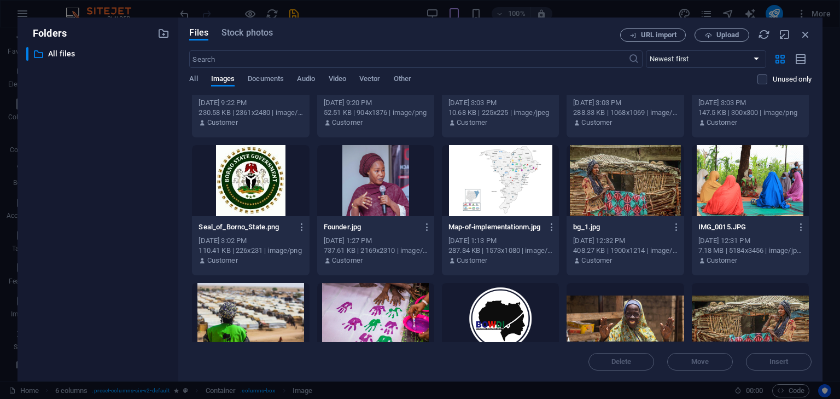
click at [203, 188] on div at bounding box center [750, 180] width 117 height 71
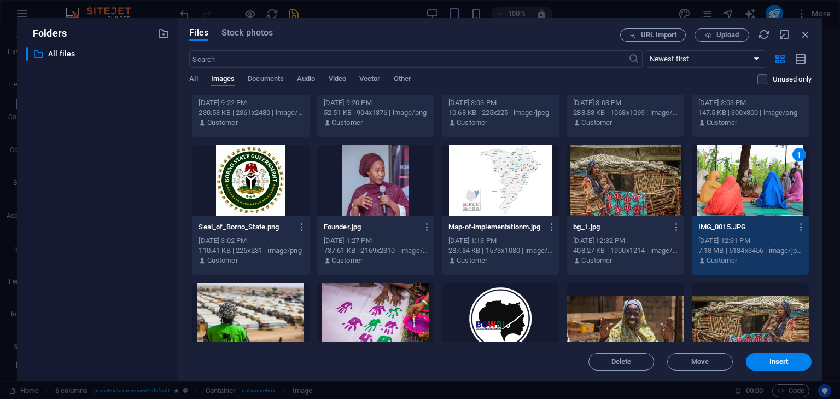
drag, startPoint x: 759, startPoint y: 188, endPoint x: 516, endPoint y: 160, distance: 244.5
click at [203, 188] on div "1" at bounding box center [750, 180] width 117 height 71
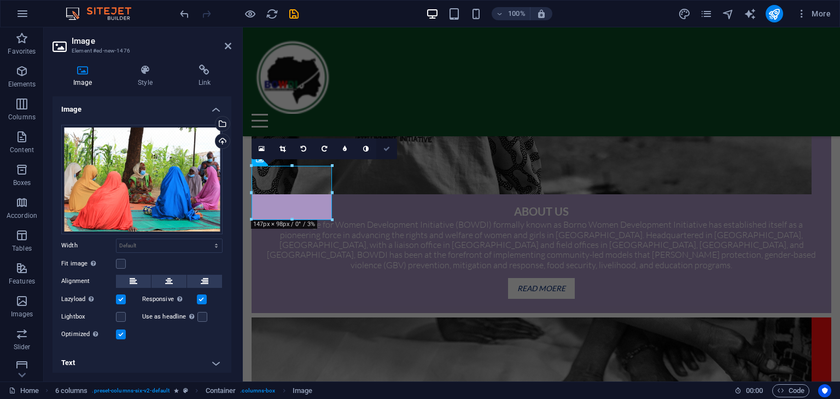
click at [203, 149] on icon at bounding box center [386, 149] width 7 height 7
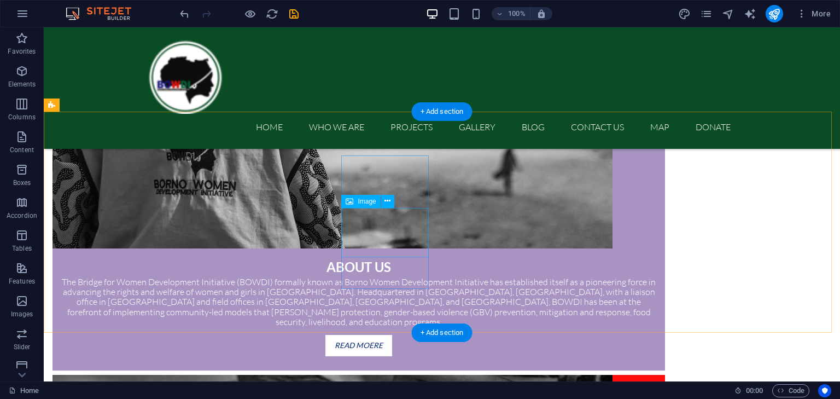
scroll to position [867, 0]
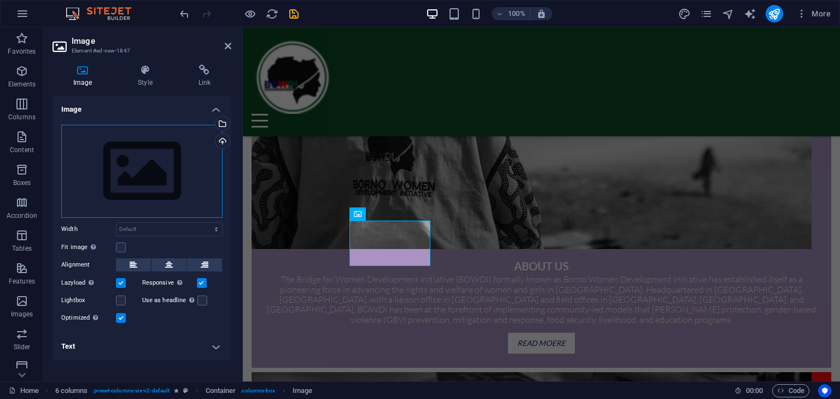
click at [149, 179] on div "Drag files here, click to choose files or select files from Files or our free s…" at bounding box center [141, 171] width 161 height 93
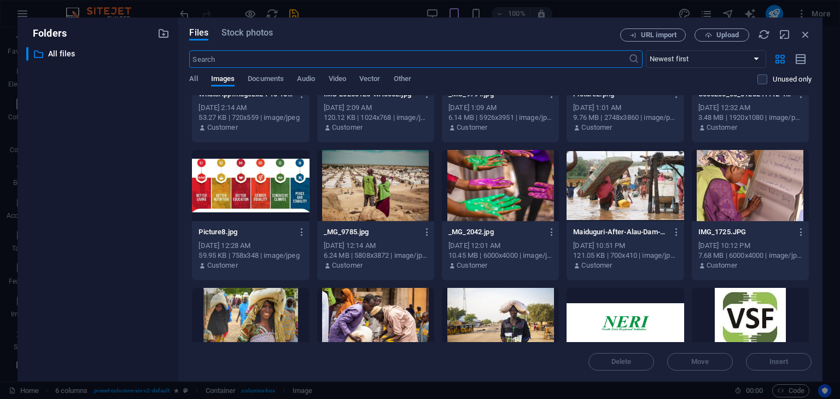
scroll to position [656, 0]
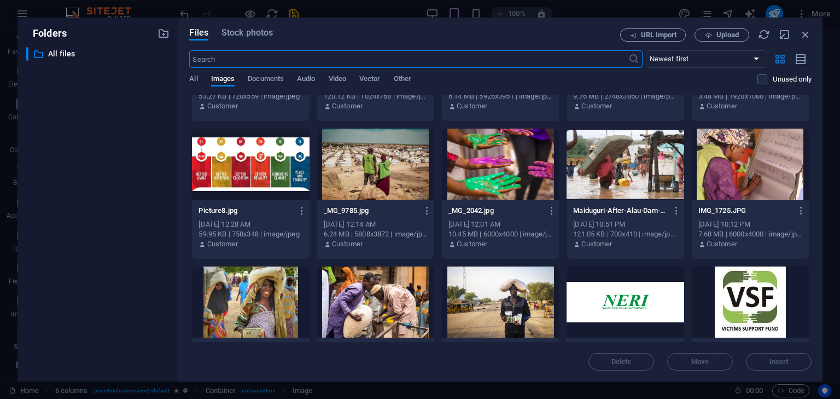
click at [203, 295] on div at bounding box center [375, 301] width 117 height 71
click at [203, 295] on div "1" at bounding box center [375, 301] width 117 height 71
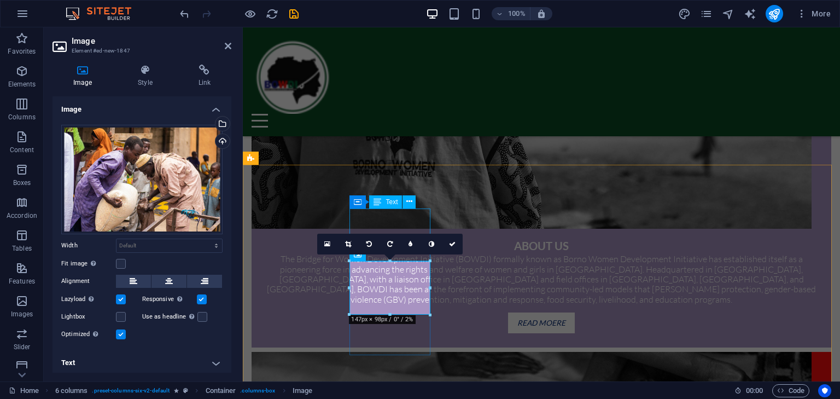
scroll to position [827, 0]
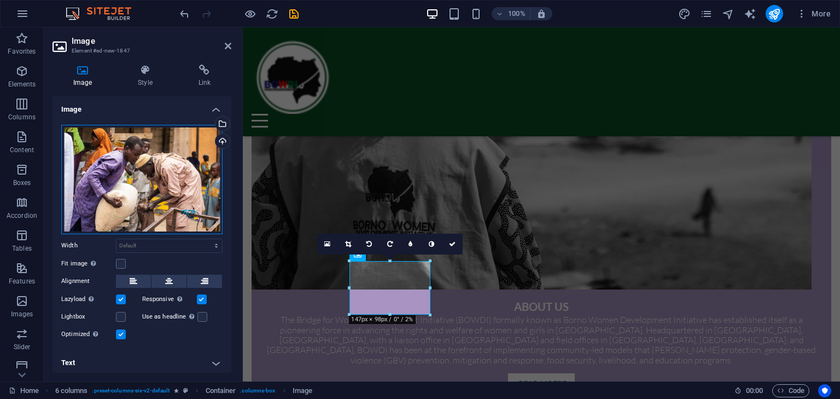
click at [174, 191] on div "Drag files here, click to choose files or select files from Files or our free s…" at bounding box center [141, 179] width 161 height 109
click at [174, 191] on body "bowdi.org Home (en) Favorites Elements Columns Content Boxes Accordion Tables F…" at bounding box center [420, 199] width 840 height 399
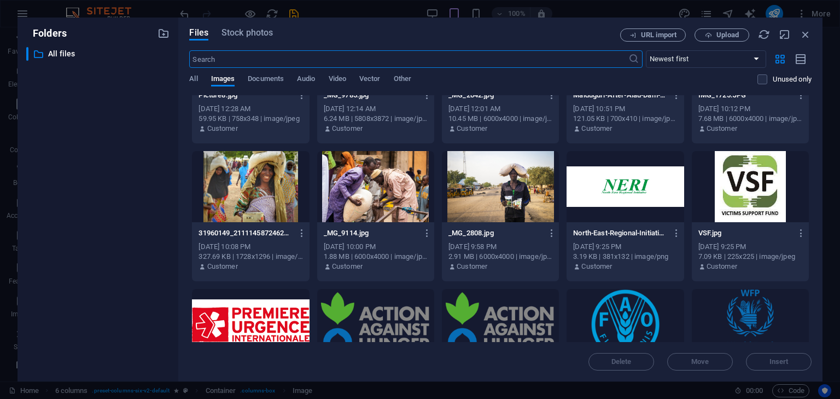
scroll to position [766, 0]
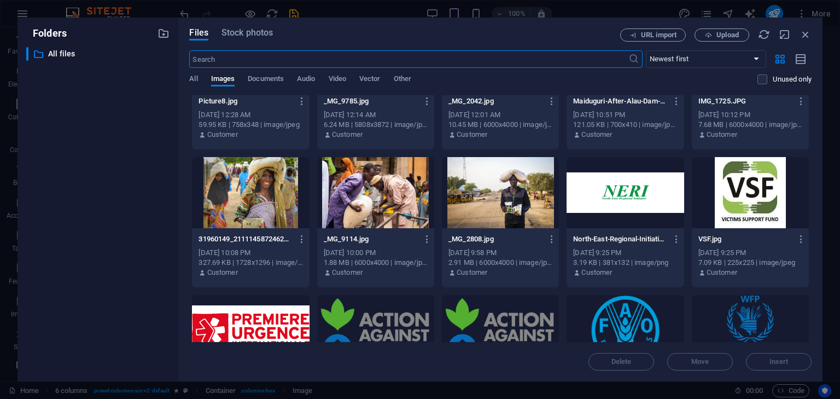
click at [203, 188] on div at bounding box center [250, 192] width 117 height 71
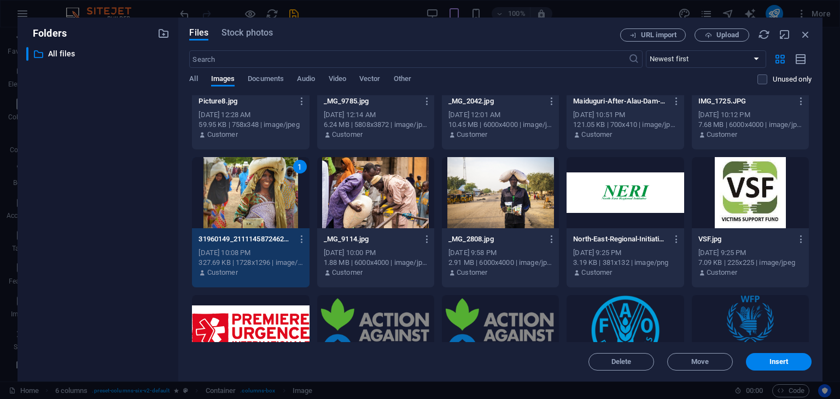
click at [203, 188] on div "1" at bounding box center [250, 192] width 117 height 71
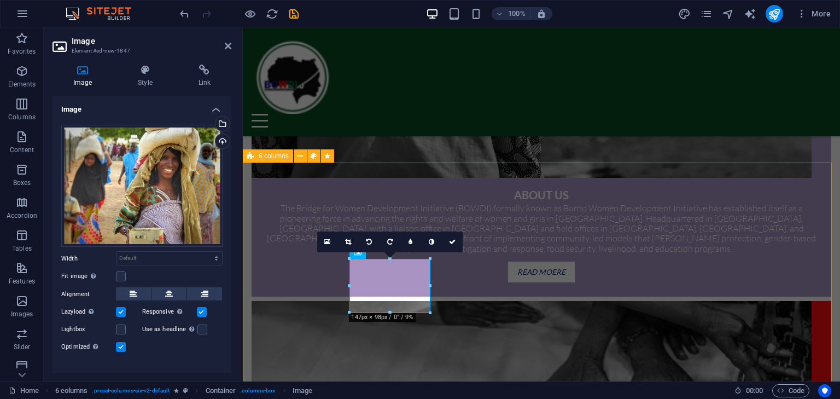
scroll to position [829, 0]
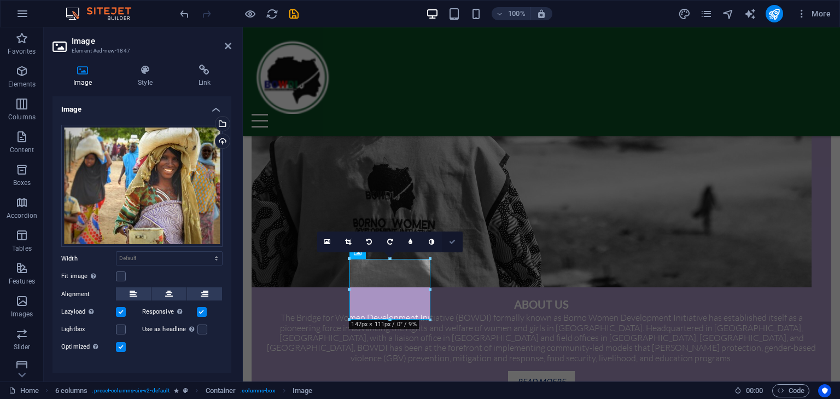
click at [203, 241] on icon at bounding box center [452, 242] width 7 height 7
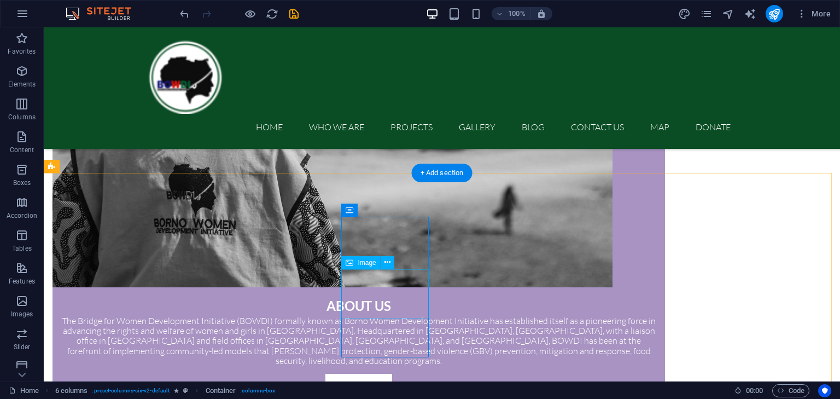
drag, startPoint x: 386, startPoint y: 292, endPoint x: 188, endPoint y: 292, distance: 198.0
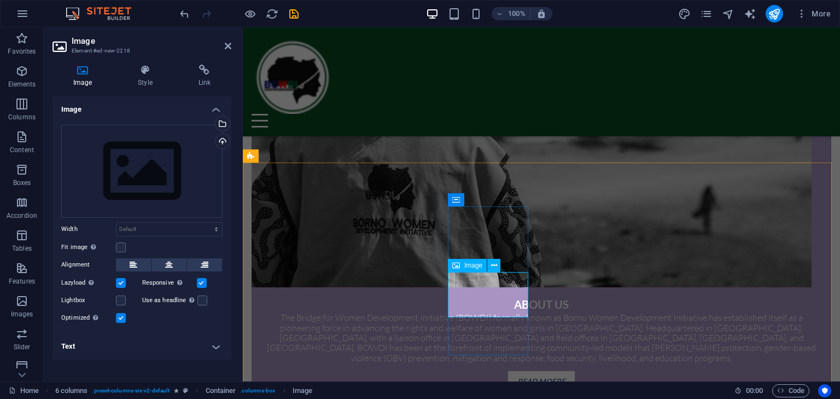
click at [124, 159] on div "Drag files here, click to choose files or select files from Files or our free s…" at bounding box center [141, 171] width 161 height 93
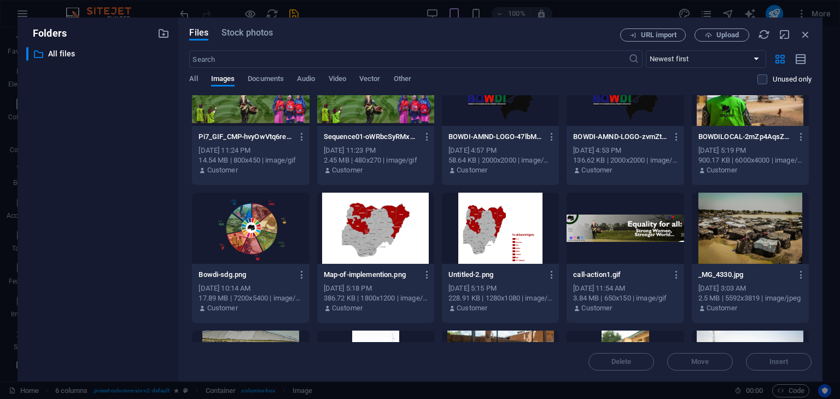
scroll to position [0, 0]
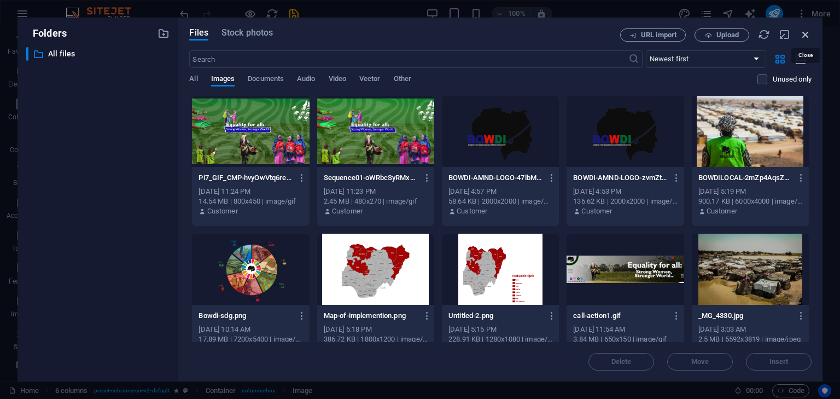
drag, startPoint x: 805, startPoint y: 34, endPoint x: 198, endPoint y: 167, distance: 621.0
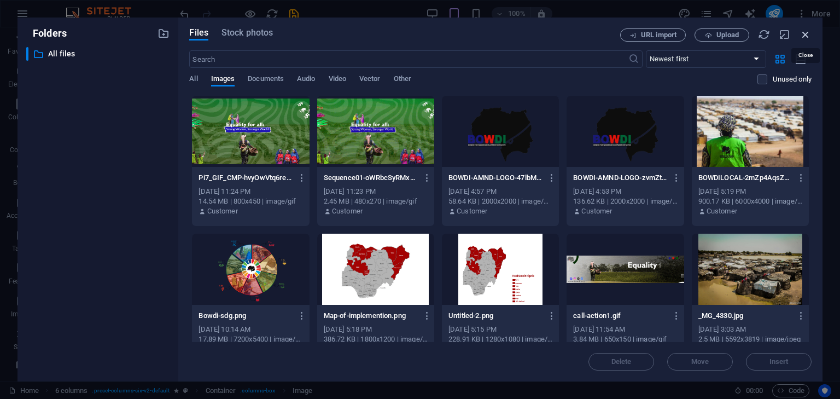
click at [203, 34] on icon "button" at bounding box center [806, 34] width 12 height 12
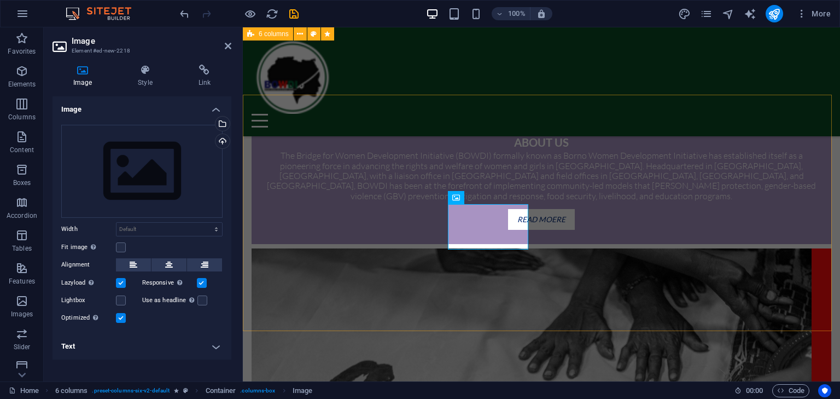
scroll to position [881, 0]
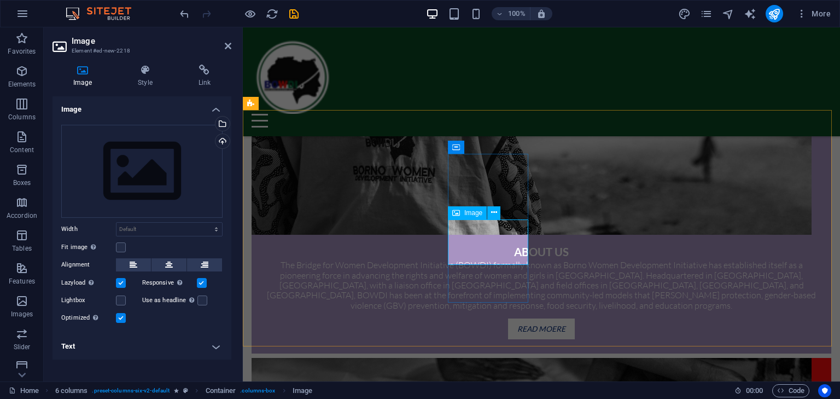
click at [126, 162] on div "Drag files here, click to choose files or select files from Files or our free s…" at bounding box center [141, 171] width 161 height 93
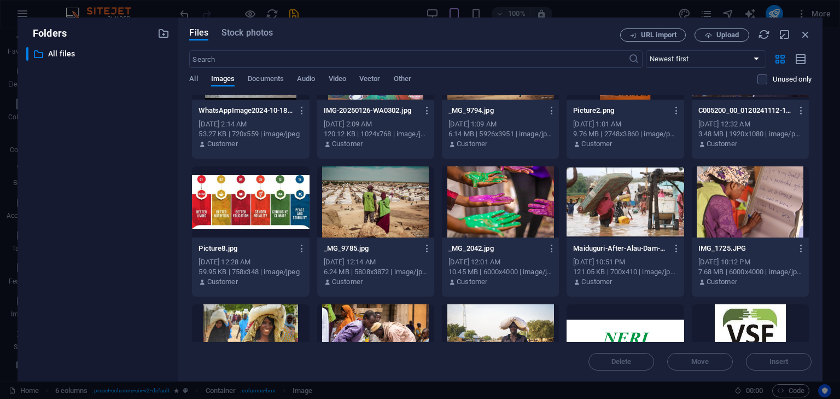
scroll to position [656, 0]
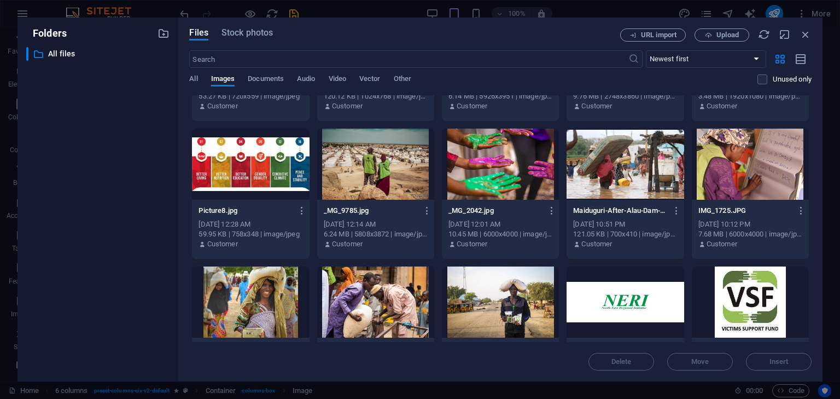
click at [203, 171] on div at bounding box center [750, 164] width 117 height 71
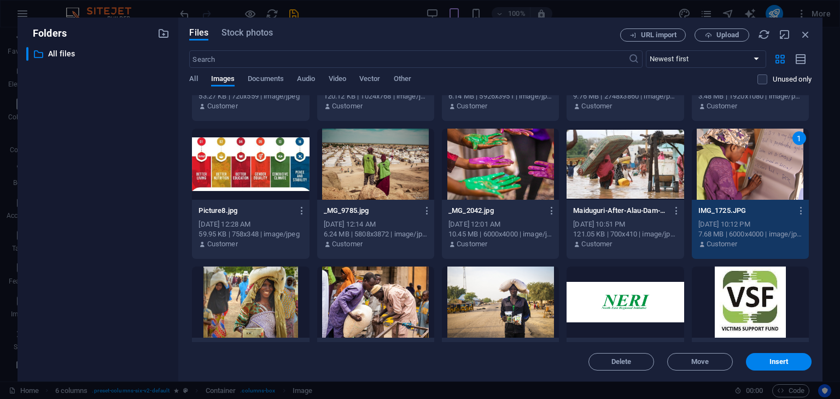
click at [203, 171] on div "1" at bounding box center [750, 164] width 117 height 71
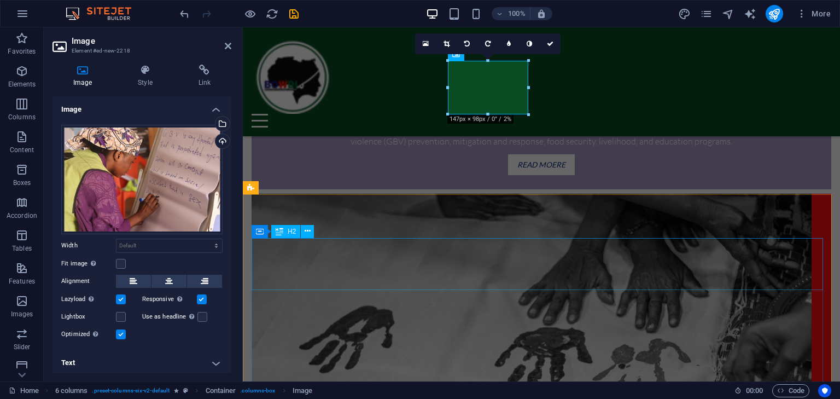
scroll to position [881, 0]
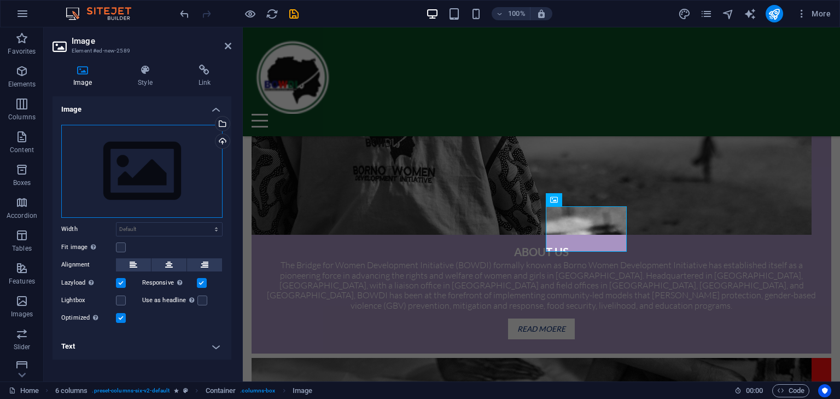
click at [98, 162] on div "Drag files here, click to choose files or select files from Files or our free s…" at bounding box center [141, 171] width 161 height 93
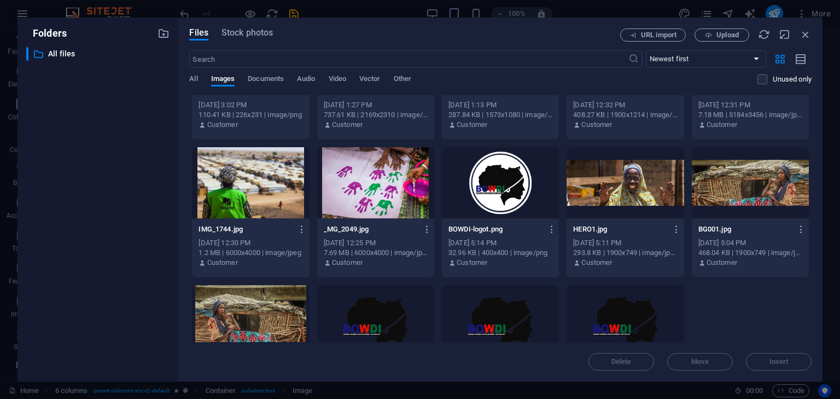
scroll to position [1368, 0]
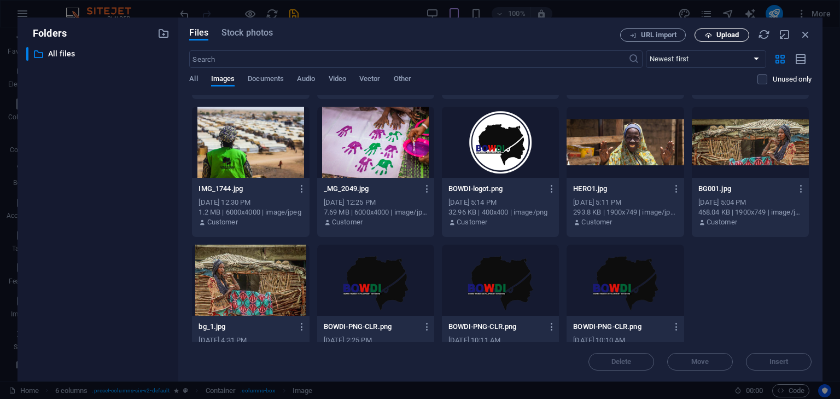
click at [203, 34] on span "Upload" at bounding box center [728, 35] width 22 height 7
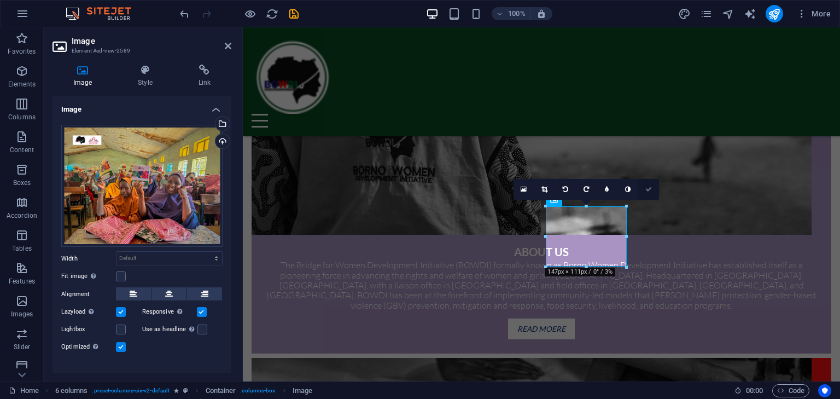
click at [203, 188] on icon at bounding box center [648, 189] width 7 height 7
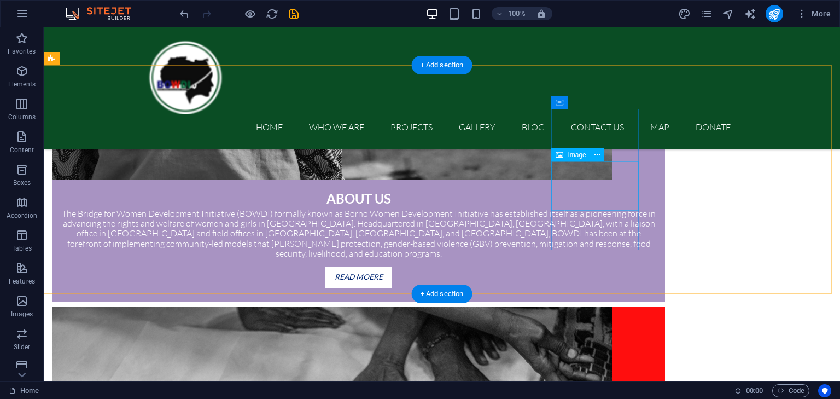
scroll to position [827, 0]
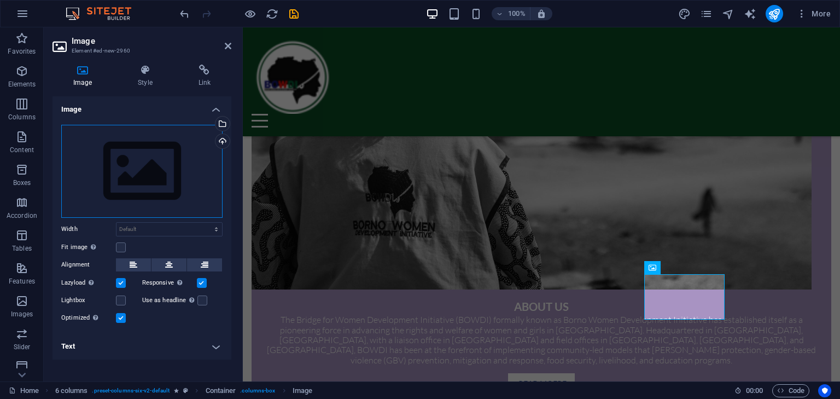
click at [128, 166] on div "Drag files here, click to choose files or select files from Files or our free s…" at bounding box center [141, 171] width 161 height 93
click at [128, 166] on body "bowdi.org Home (en) Favorites Elements Columns Content Boxes Accordion Tables F…" at bounding box center [420, 199] width 840 height 399
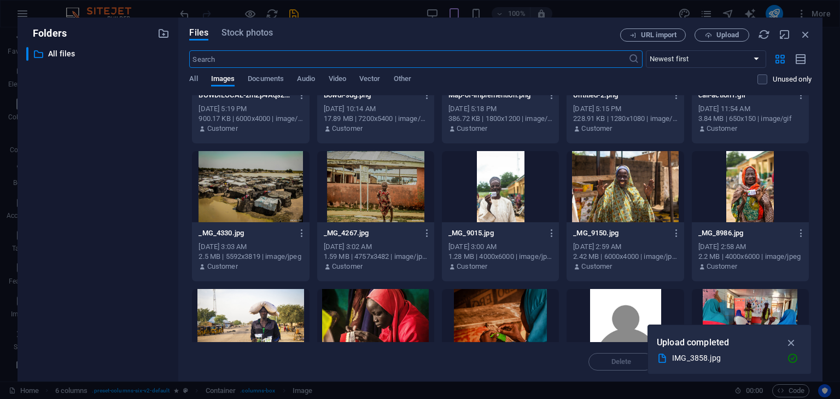
scroll to position [219, 0]
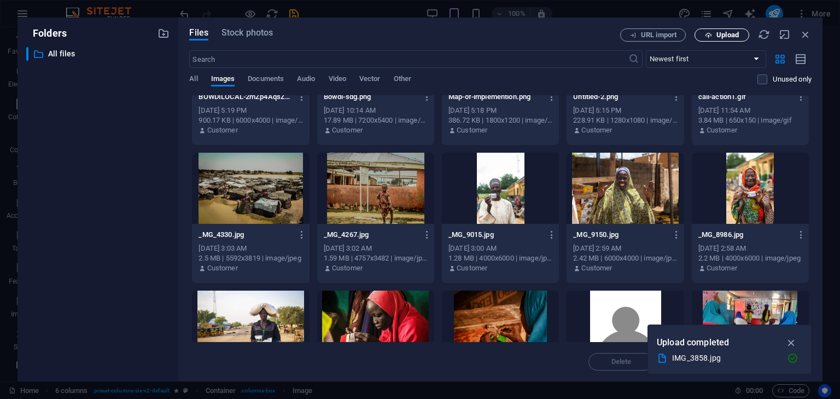
click at [203, 37] on span "Upload" at bounding box center [728, 35] width 22 height 7
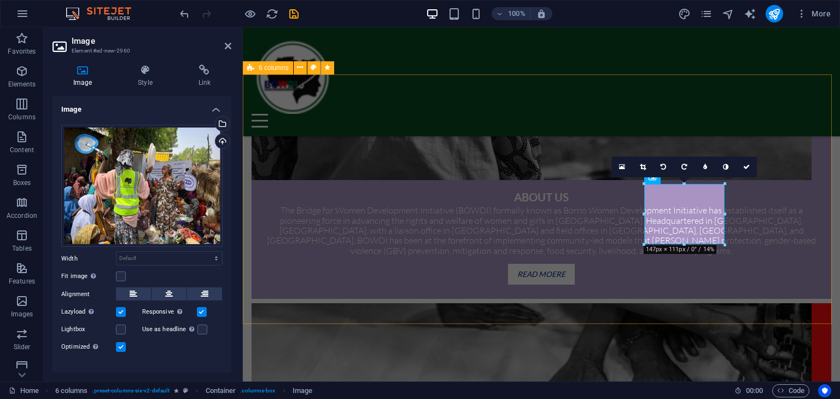
scroll to position [881, 0]
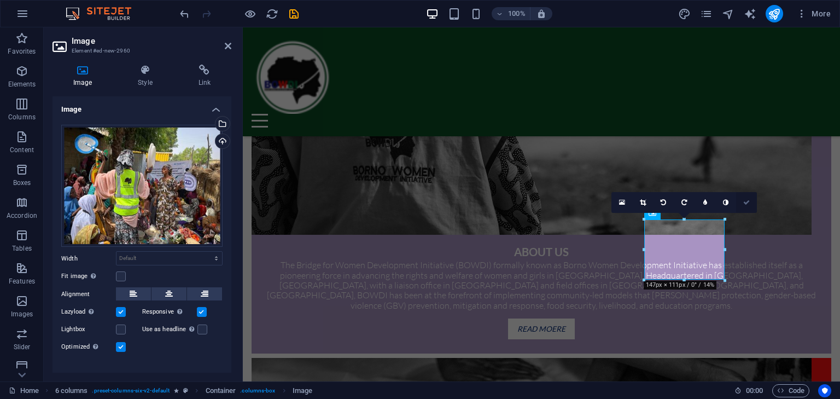
drag, startPoint x: 735, startPoint y: 187, endPoint x: 748, endPoint y: 200, distance: 19.0
click at [203, 200] on icon at bounding box center [746, 202] width 7 height 7
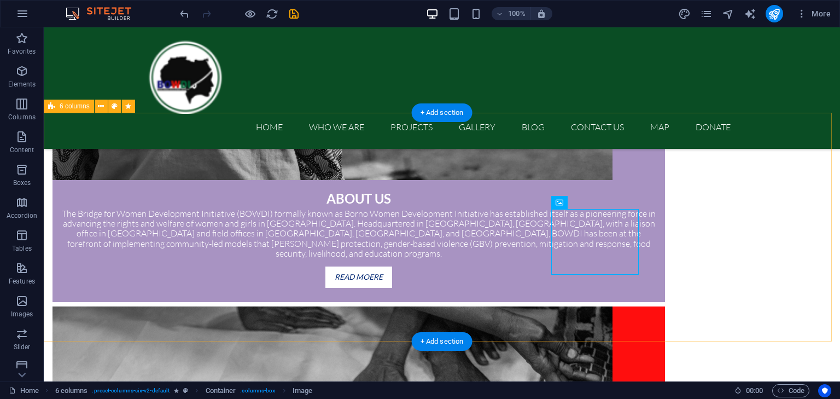
scroll to position [881, 0]
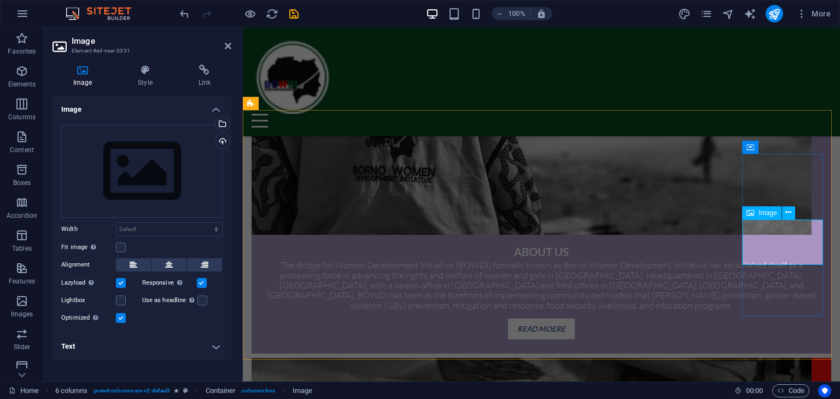
click at [175, 176] on div "Drag files here, click to choose files or select files from Files or our free s…" at bounding box center [141, 171] width 161 height 93
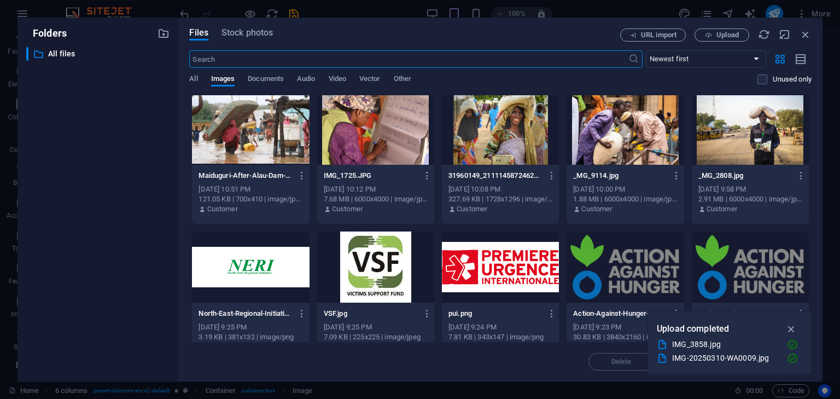
scroll to position [827, 0]
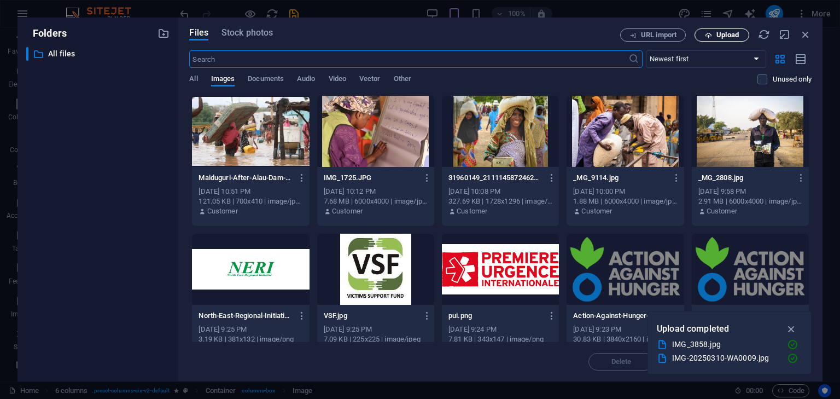
click at [717, 37] on span "Upload" at bounding box center [728, 35] width 22 height 7
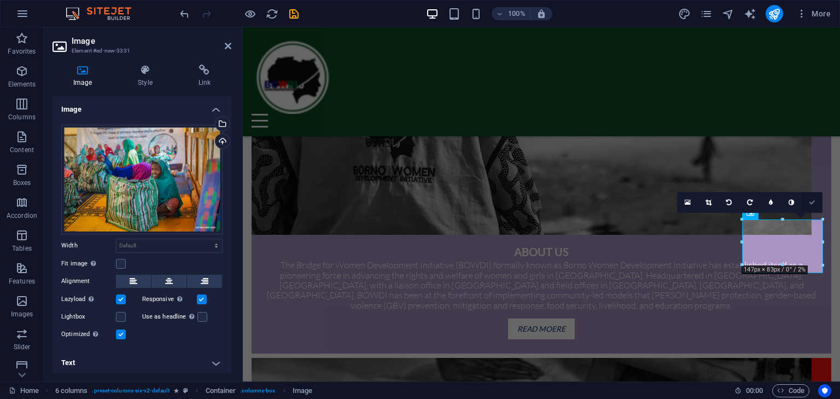
click at [814, 203] on icon at bounding box center [812, 202] width 7 height 7
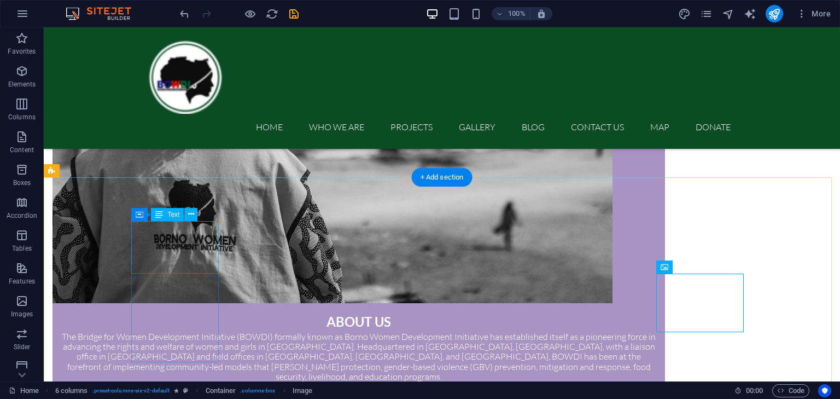
scroll to position [772, 0]
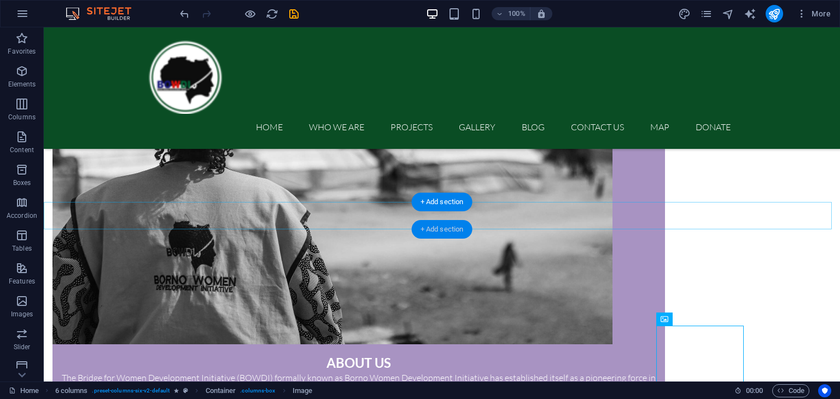
drag, startPoint x: 444, startPoint y: 227, endPoint x: 212, endPoint y: 200, distance: 233.5
click at [444, 227] on div "+ Add section" at bounding box center [442, 229] width 61 height 19
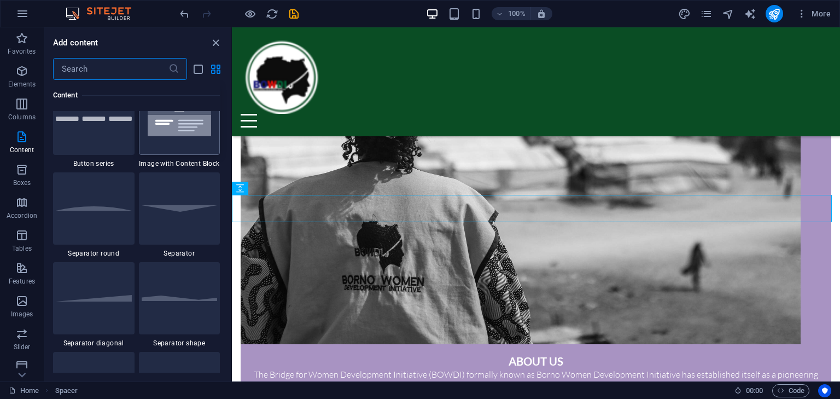
scroll to position [2625, 0]
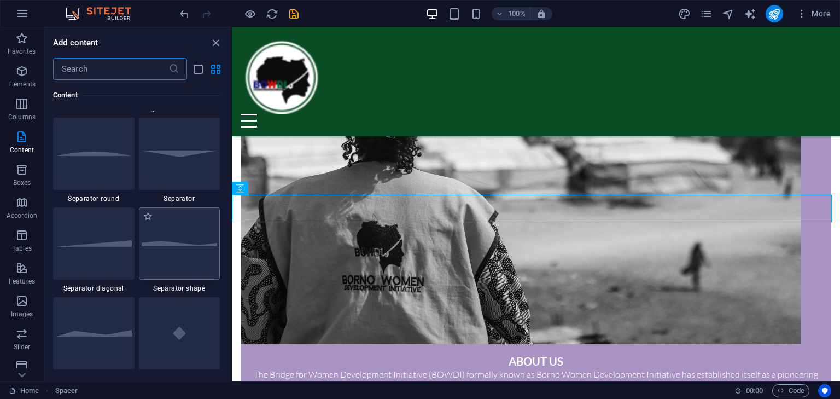
click at [170, 229] on div at bounding box center [180, 243] width 82 height 72
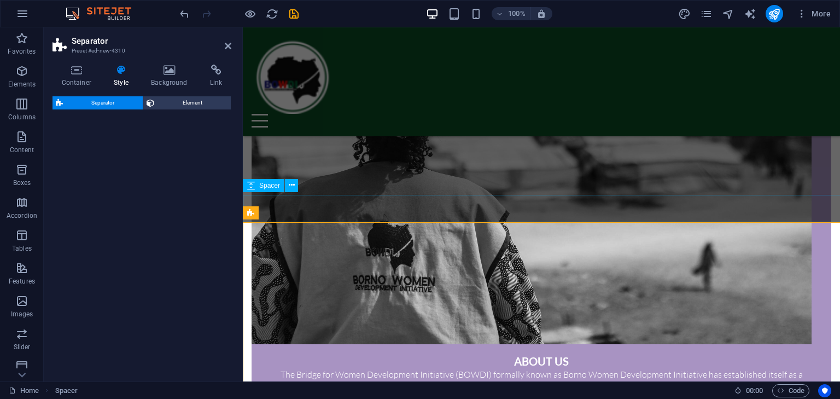
select select "polygon1"
select select "rem"
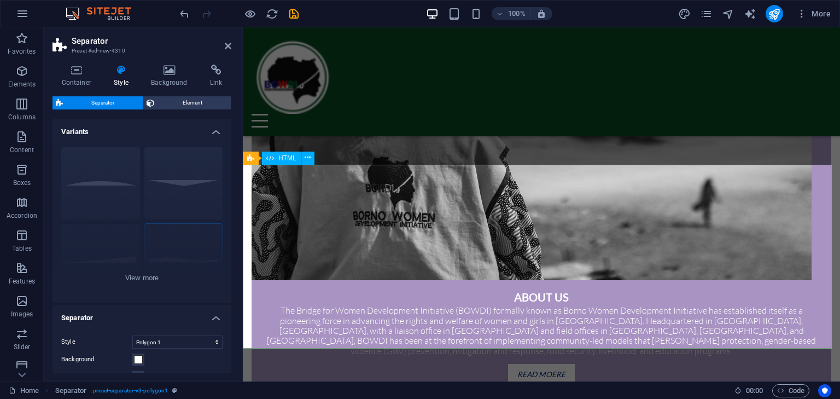
scroll to position [827, 0]
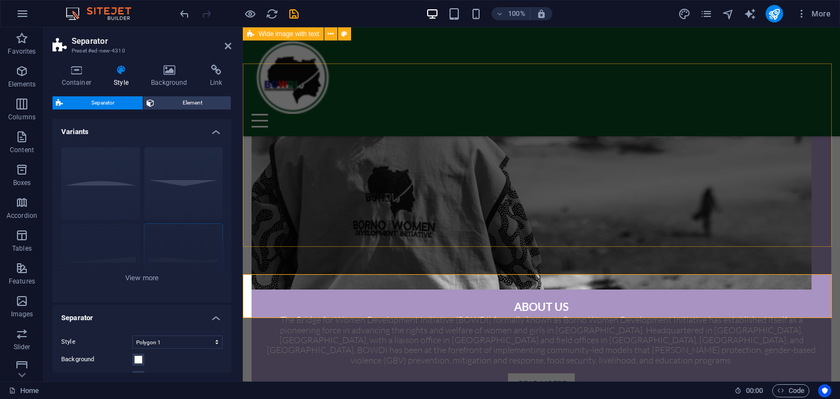
scroll to position [717, 0]
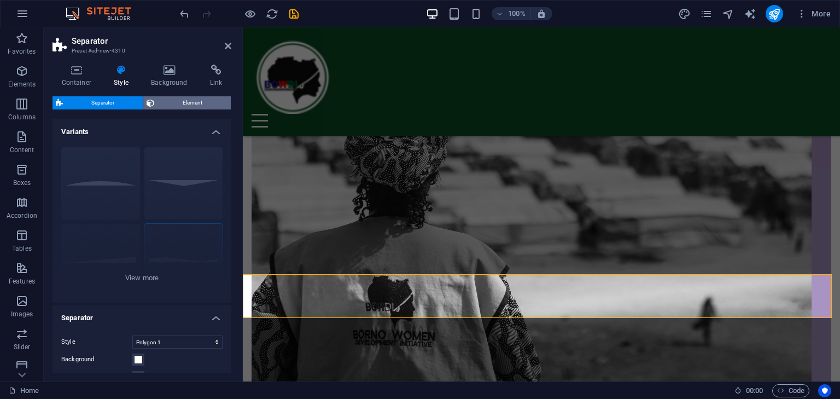
click at [179, 99] on span "Element" at bounding box center [193, 102] width 70 height 13
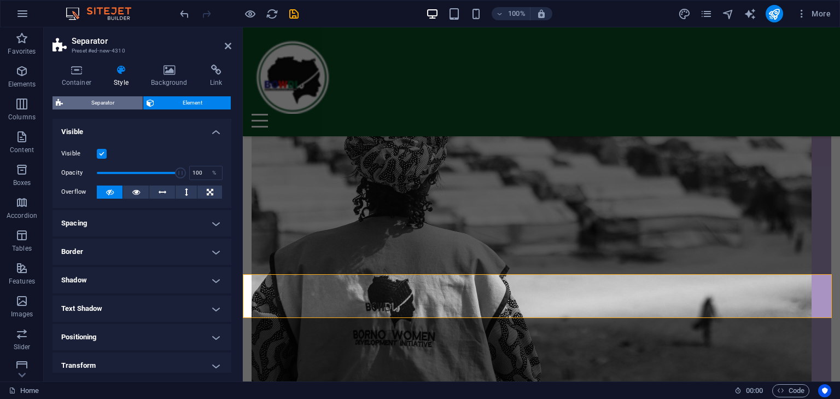
click at [124, 105] on span "Separator" at bounding box center [102, 102] width 73 height 13
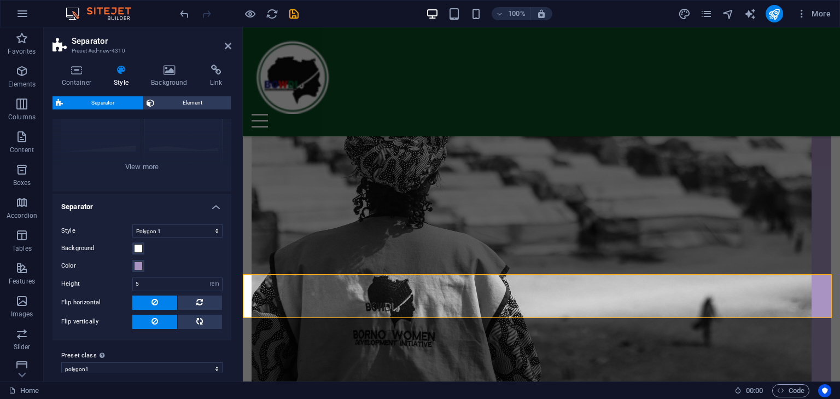
scroll to position [121, 0]
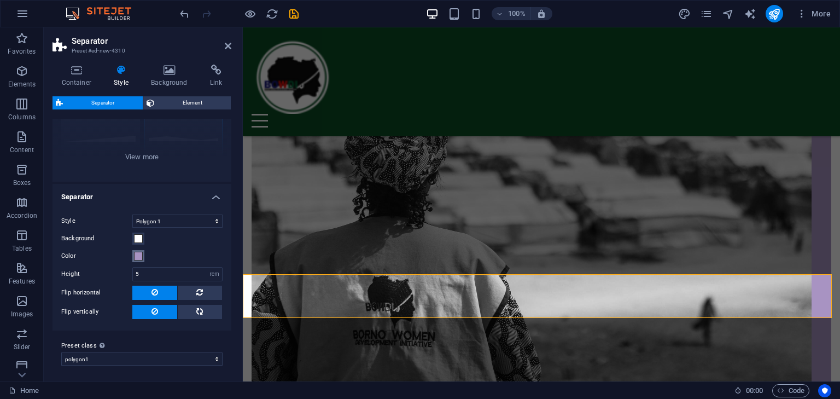
click at [137, 255] on span at bounding box center [138, 256] width 9 height 9
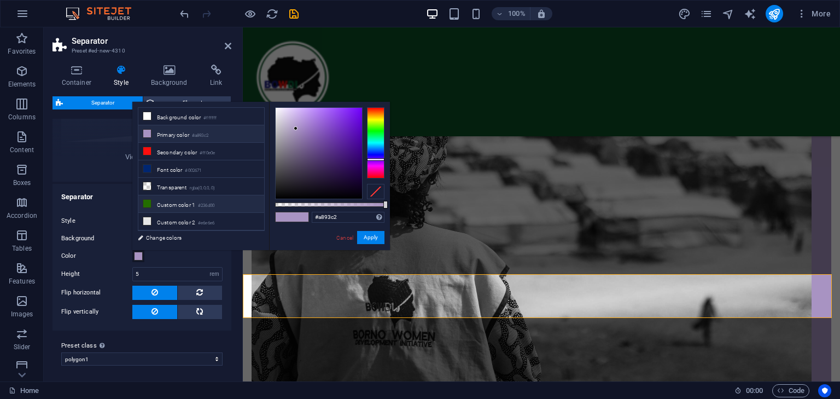
click at [147, 201] on icon at bounding box center [147, 204] width 8 height 8
type input "#236d00"
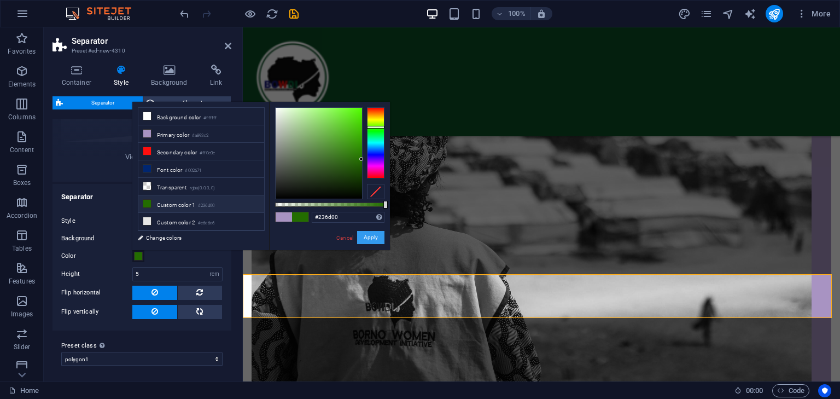
click at [368, 237] on button "Apply" at bounding box center [370, 237] width 27 height 13
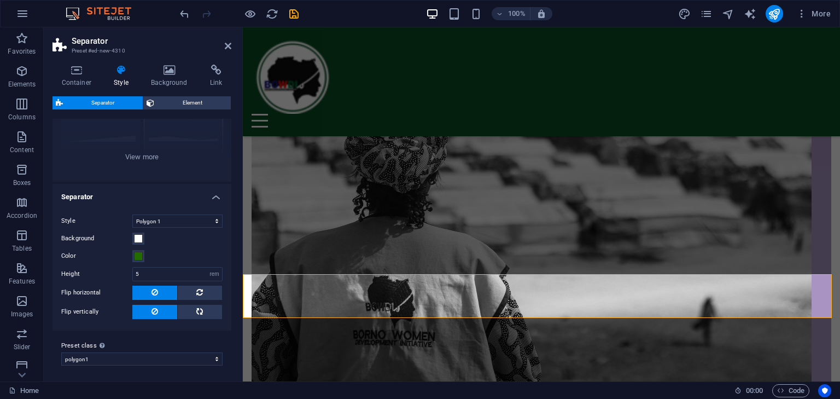
scroll to position [66, 0]
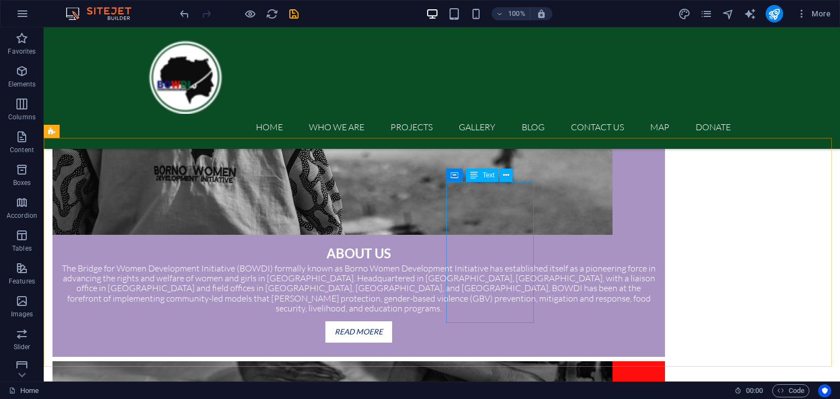
scroll to position [1045, 0]
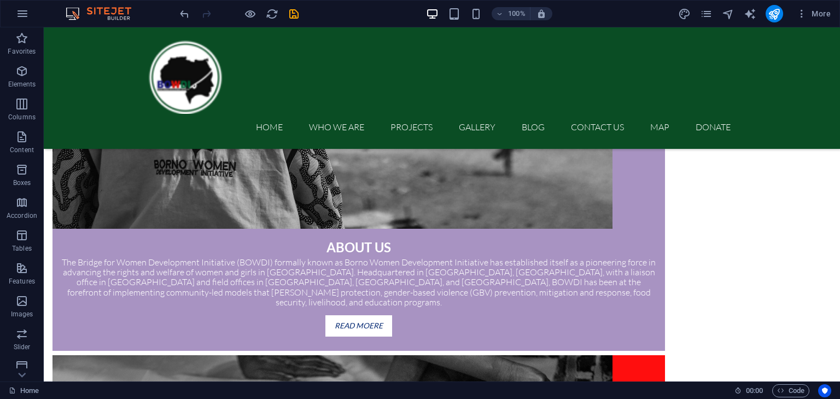
scroll to position [833, 0]
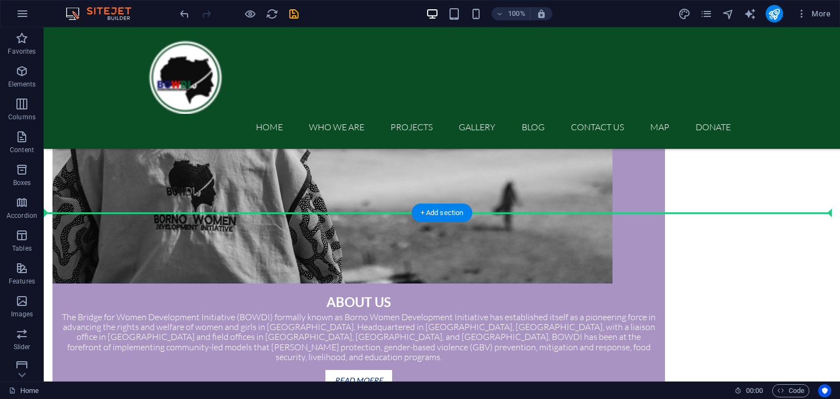
drag, startPoint x: 335, startPoint y: 277, endPoint x: 422, endPoint y: 219, distance: 104.5
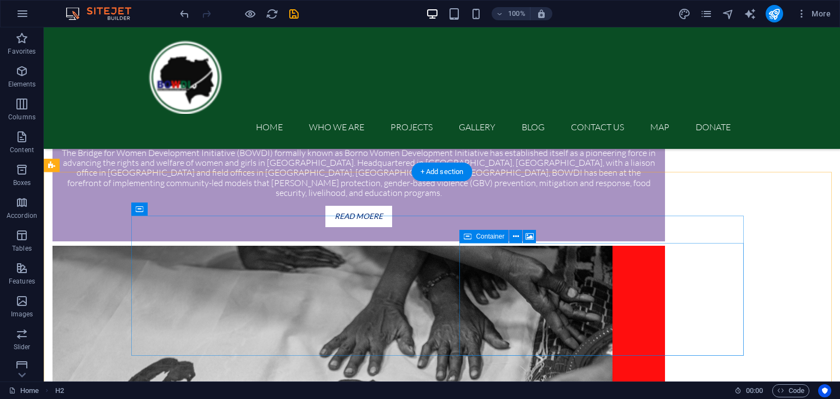
scroll to position [1161, 0]
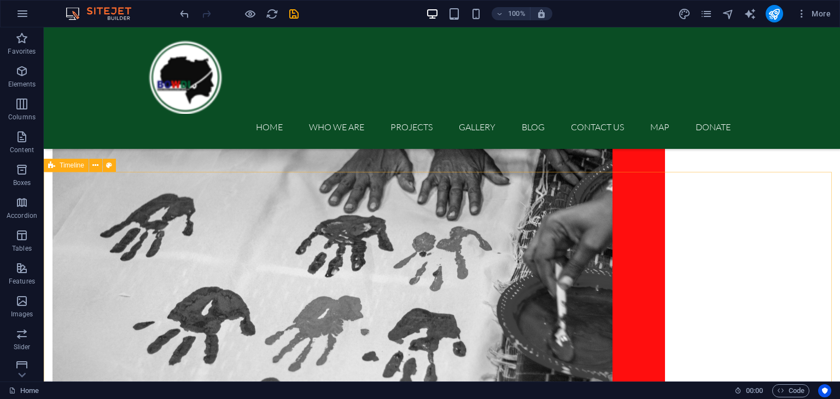
click at [71, 168] on span "Timeline" at bounding box center [72, 165] width 25 height 7
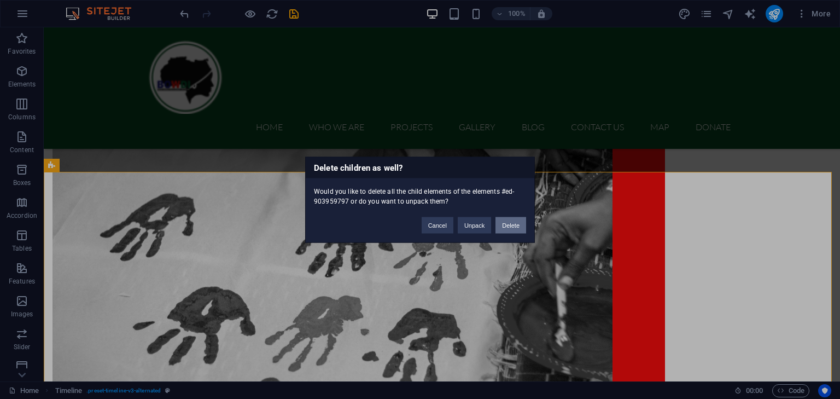
click at [511, 223] on button "Delete" at bounding box center [511, 225] width 31 height 16
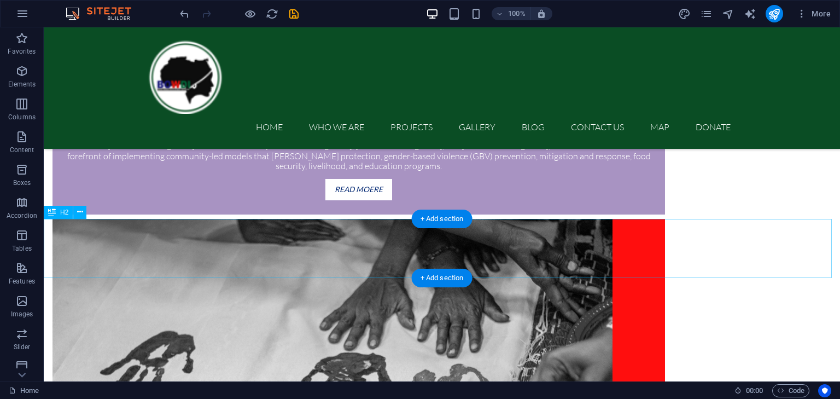
scroll to position [821, 0]
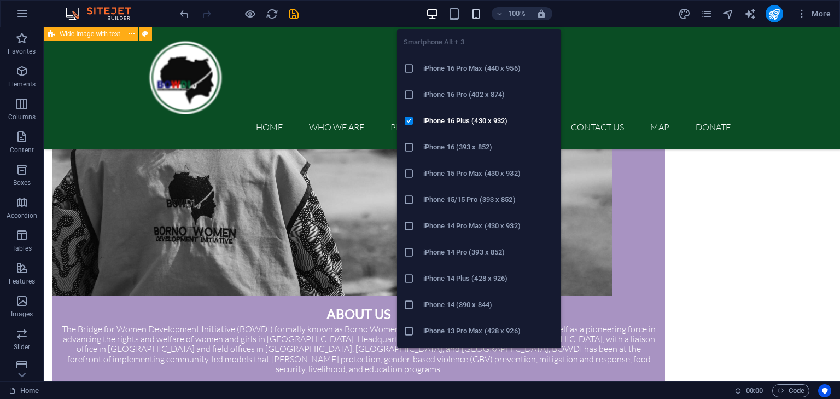
click at [479, 16] on icon "button" at bounding box center [476, 14] width 13 height 13
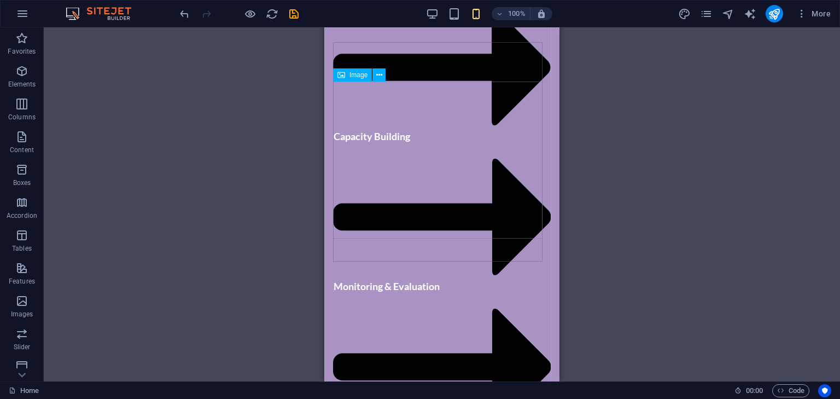
scroll to position [2571, 0]
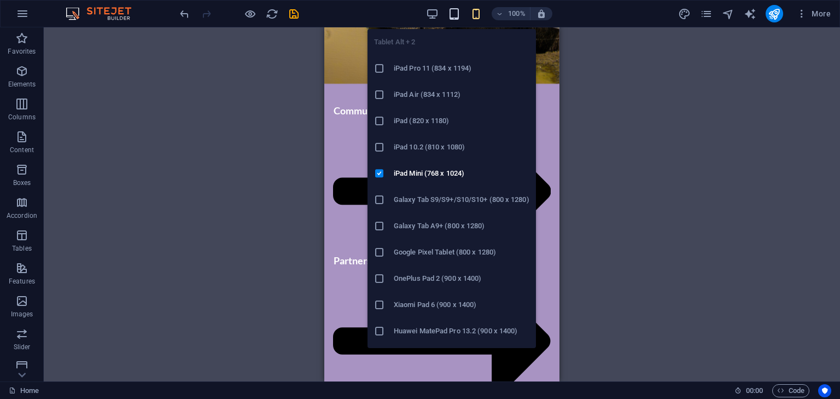
click at [453, 15] on icon "button" at bounding box center [454, 14] width 13 height 13
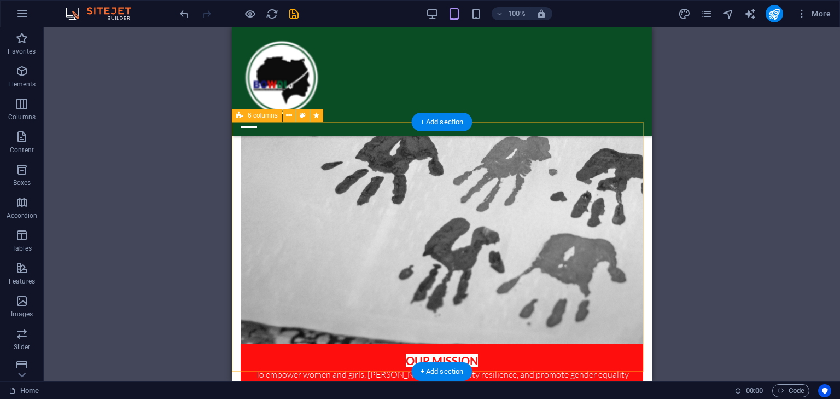
scroll to position [1039, 0]
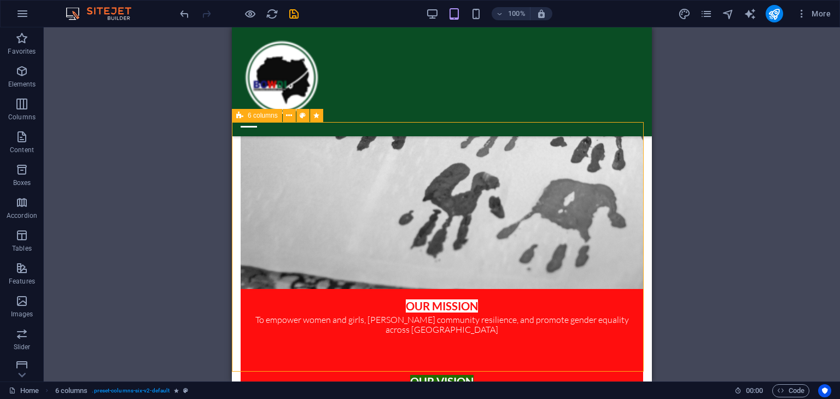
click at [289, 117] on icon at bounding box center [289, 115] width 6 height 11
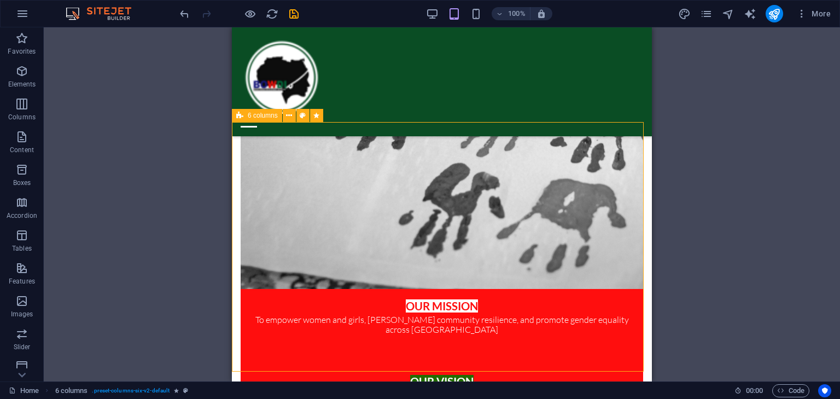
select select "overlay"
select select "scroll"
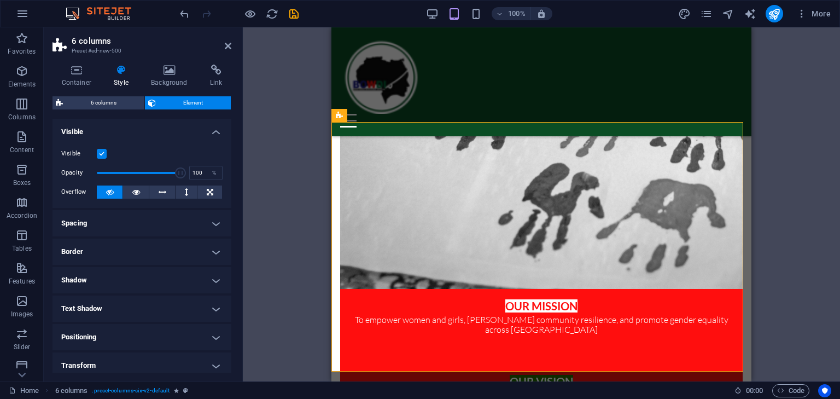
click at [157, 227] on h4 "Spacing" at bounding box center [142, 223] width 179 height 26
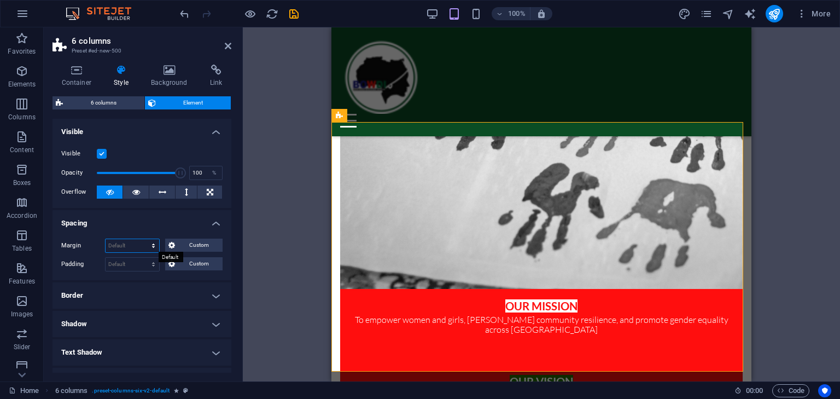
click at [120, 242] on select "Default auto px % rem vw vh Custom" at bounding box center [133, 245] width 54 height 13
select select "px"
click at [143, 239] on select "Default auto px % rem vw vh Custom" at bounding box center [133, 245] width 54 height 13
click at [131, 259] on select "Default px rem % vh vw Custom" at bounding box center [133, 264] width 54 height 13
click at [143, 258] on select "Default px rem % vh vw Custom" at bounding box center [133, 264] width 54 height 13
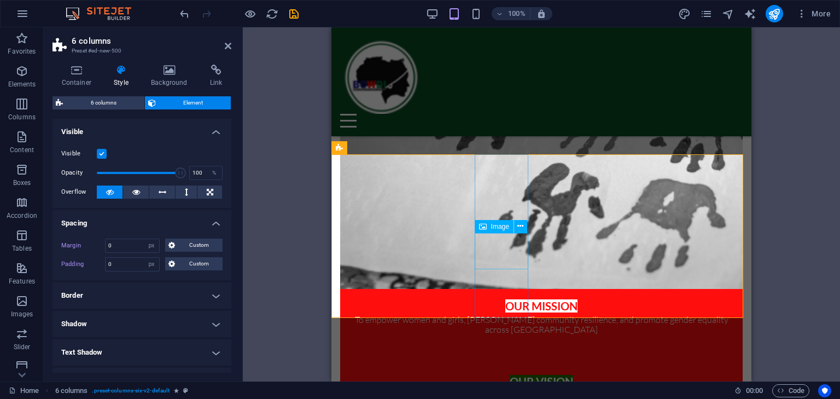
scroll to position [985, 0]
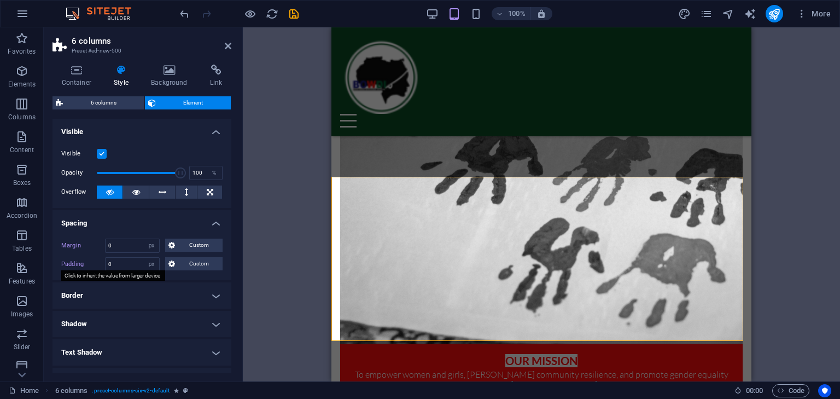
click at [72, 261] on label "Padding" at bounding box center [83, 264] width 44 height 13
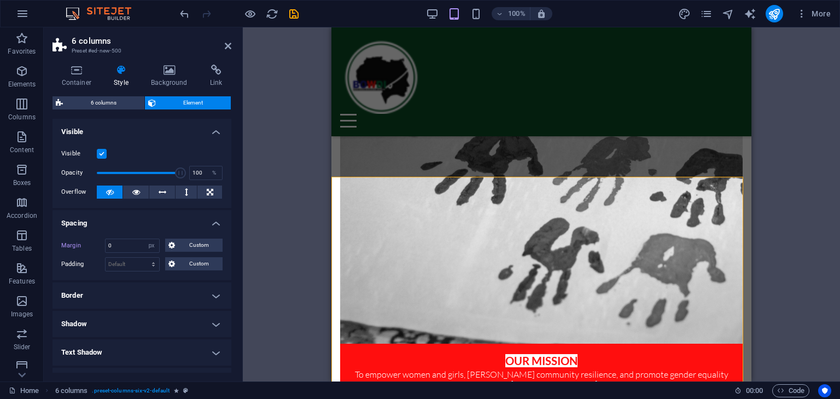
click at [75, 260] on label "Padding" at bounding box center [83, 264] width 44 height 13
click at [127, 260] on select "Default px rem % vh vw Custom" at bounding box center [133, 264] width 54 height 13
select select "px"
click at [143, 258] on select "Default px rem % vh vw Custom" at bounding box center [133, 264] width 54 height 13
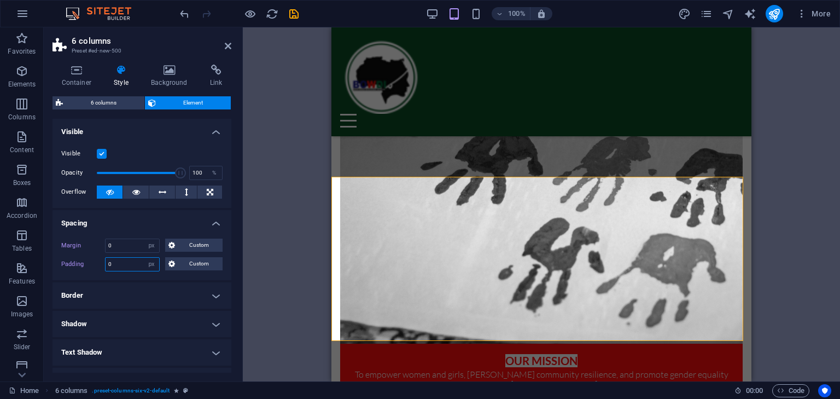
type input "0"
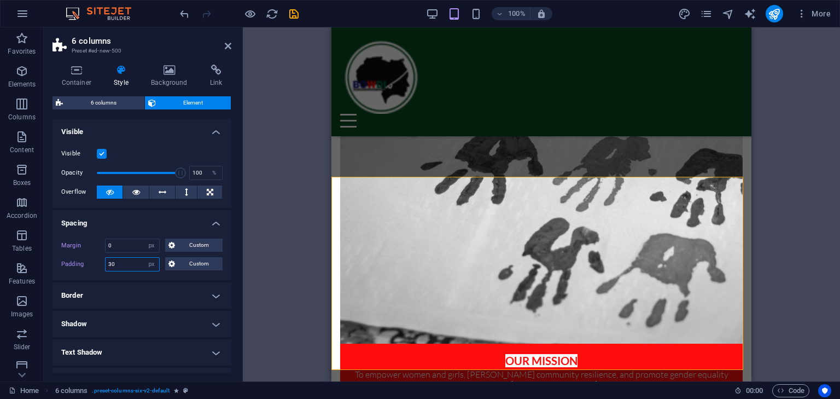
type input "3"
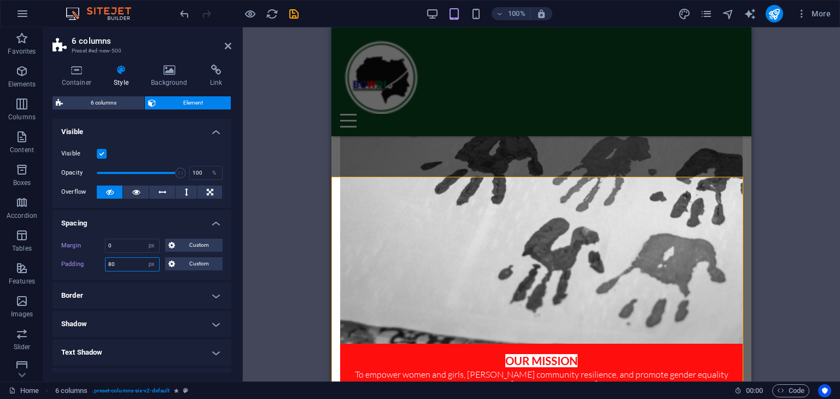
type input "8"
click at [136, 245] on input "number" at bounding box center [133, 245] width 54 height 13
type input "0"
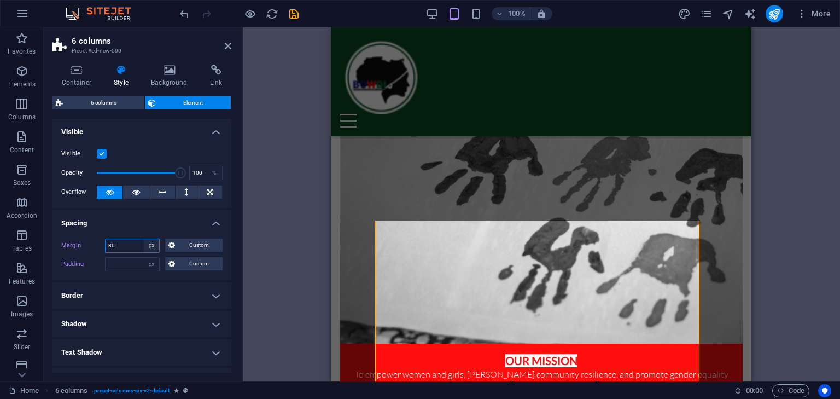
type input "80"
click at [150, 248] on select "Default auto px % rem vw vh Custom" at bounding box center [151, 245] width 15 height 13
click at [144, 239] on select "Default auto px % rem vw vh Custom" at bounding box center [151, 245] width 15 height 13
select select "DISABLED_OPTION_VALUE"
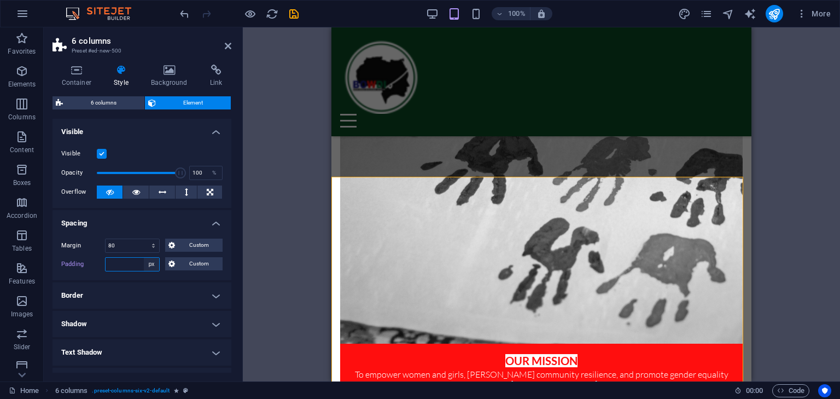
click at [153, 261] on select "Default px rem % vh vw Custom" at bounding box center [151, 264] width 15 height 13
click at [144, 258] on select "Default px rem % vh vw Custom" at bounding box center [151, 264] width 15 height 13
select select "DISABLED_OPTION_VALUE"
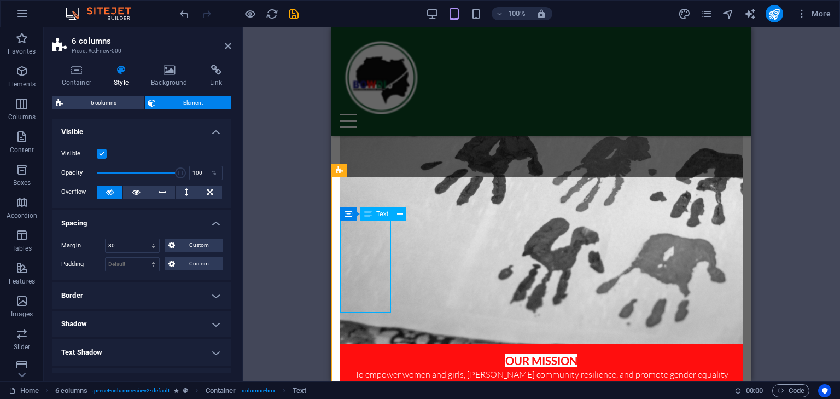
click at [73, 73] on icon at bounding box center [77, 70] width 48 height 11
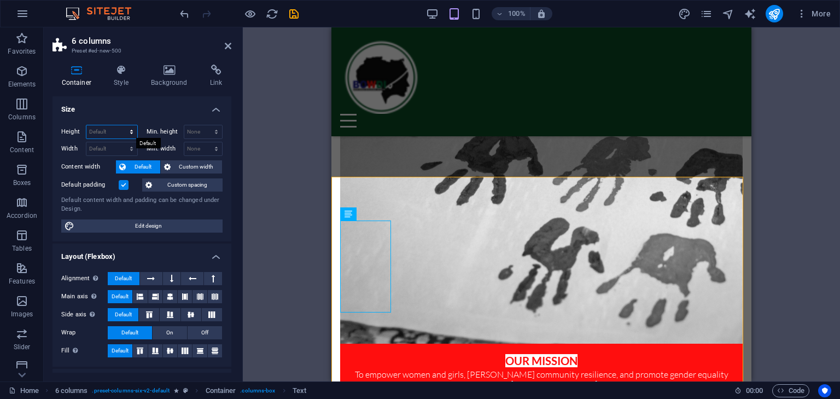
click at [117, 130] on select "Default px rem % vh vw" at bounding box center [111, 131] width 51 height 13
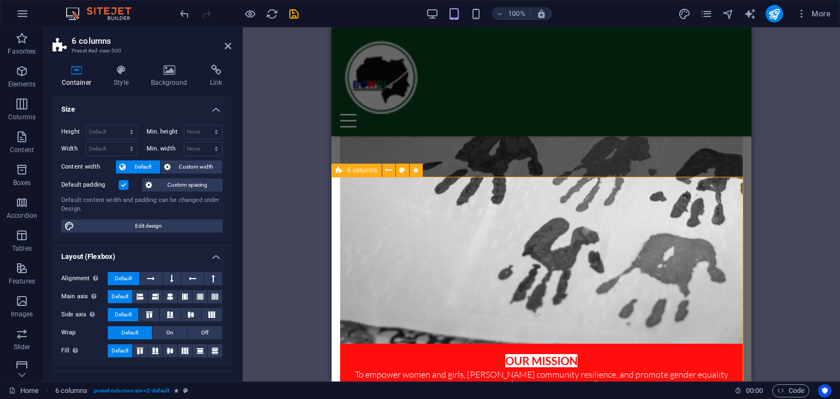
click at [115, 133] on select "Default px rem % vh vw" at bounding box center [111, 131] width 51 height 13
select select "px"
click at [120, 125] on select "Default px rem % vh vw" at bounding box center [111, 131] width 51 height 13
click at [107, 143] on select "Default px rem % em vh vw" at bounding box center [111, 148] width 51 height 13
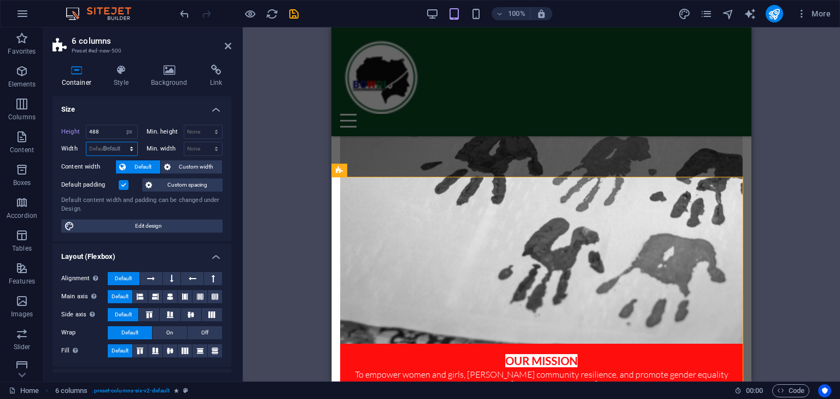
click at [86, 142] on select "Default px rem % em vh vw" at bounding box center [111, 148] width 51 height 13
select select "DISABLED_OPTION_VALUE"
click at [110, 146] on select "Default px rem % em vh vw" at bounding box center [111, 148] width 51 height 13
click at [110, 145] on select "Default px rem % em vh vw" at bounding box center [111, 148] width 51 height 13
click at [103, 130] on input "number" at bounding box center [111, 131] width 51 height 13
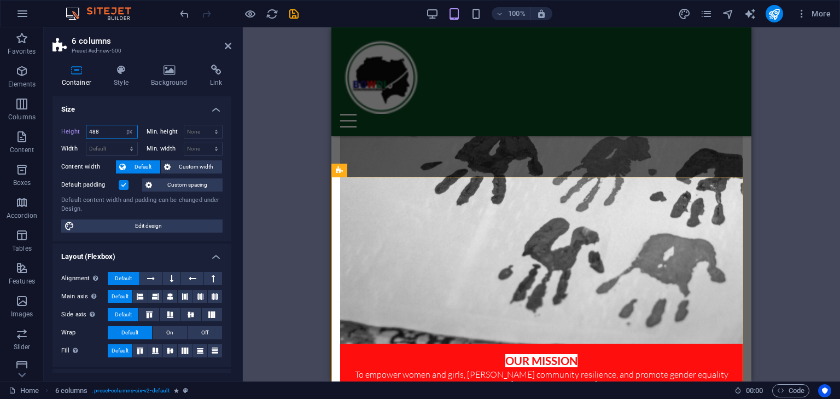
type input "488"
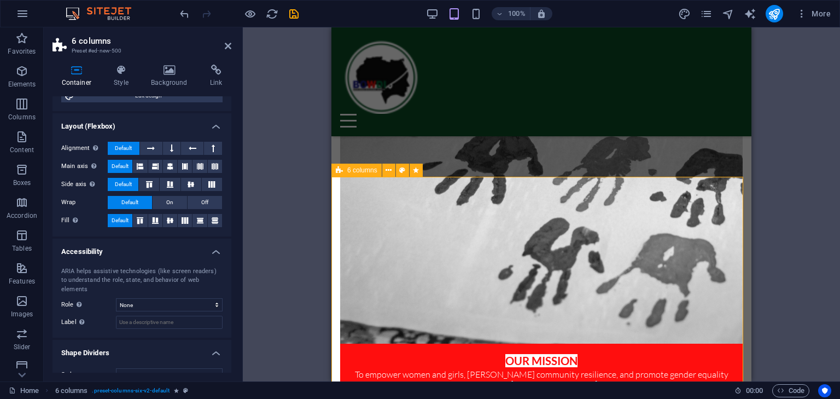
scroll to position [138, 0]
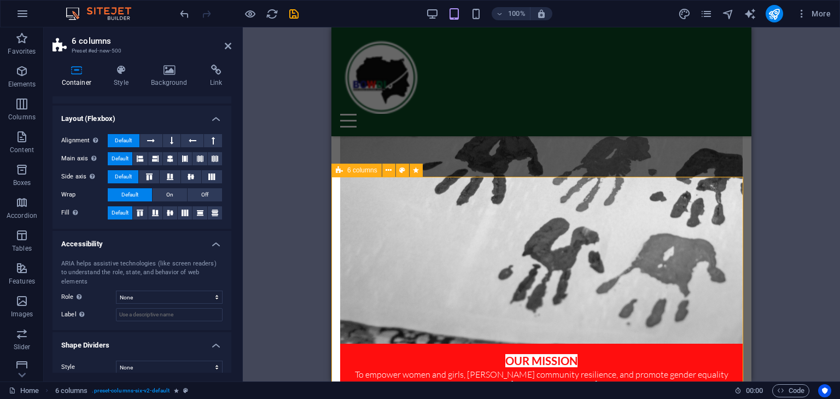
type input "900"
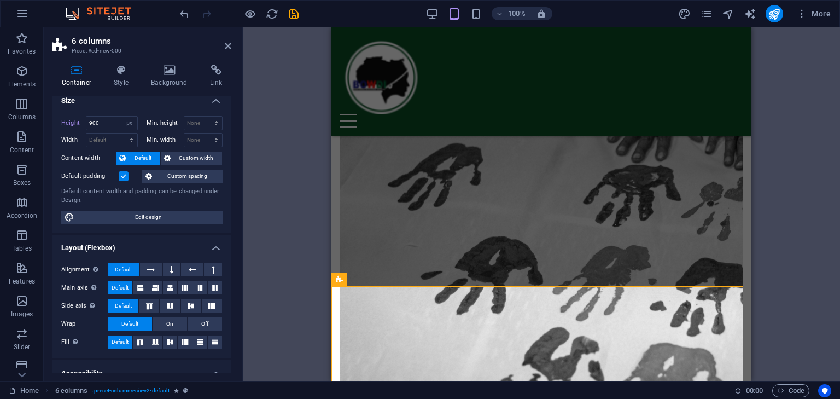
scroll to position [0, 0]
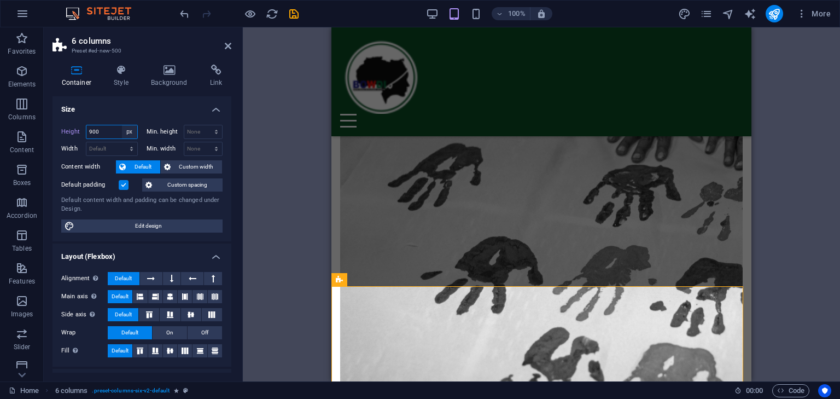
click at [132, 132] on select "Default px rem % vh vw" at bounding box center [129, 131] width 15 height 13
click at [122, 125] on select "Default px rem % vh vw" at bounding box center [129, 131] width 15 height 13
select select "px"
click at [45, 159] on div "Container Style Background Link Size Height Default px rem % vh vw Min. height …" at bounding box center [142, 218] width 196 height 325
click at [135, 131] on select "Default px rem % vh vw" at bounding box center [129, 131] width 15 height 13
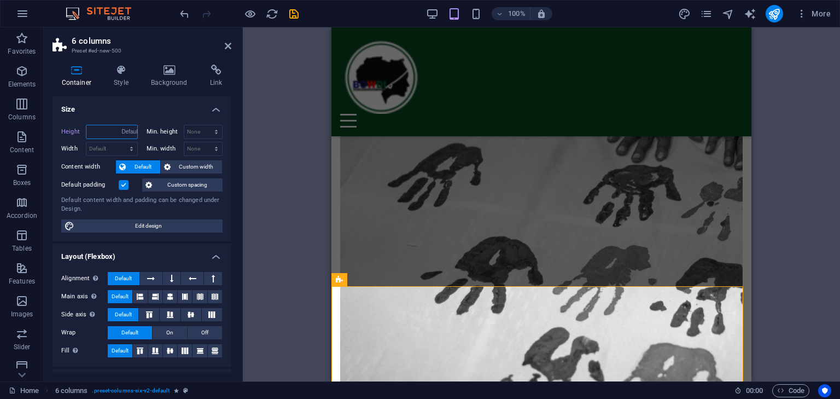
click at [122, 125] on select "Default px rem % vh vw" at bounding box center [129, 131] width 15 height 13
select select "px"
click at [136, 141] on div "Height Default px rem % vh vw" at bounding box center [101, 133] width 81 height 17
click at [126, 132] on select "Default px rem % vh vw" at bounding box center [129, 131] width 15 height 13
click at [107, 132] on input "number" at bounding box center [111, 131] width 51 height 13
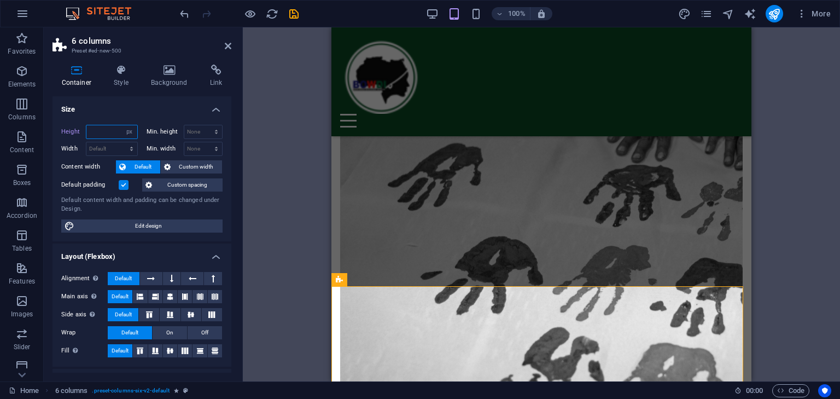
type input "900"
select select "DISABLED_OPTION_VALUE"
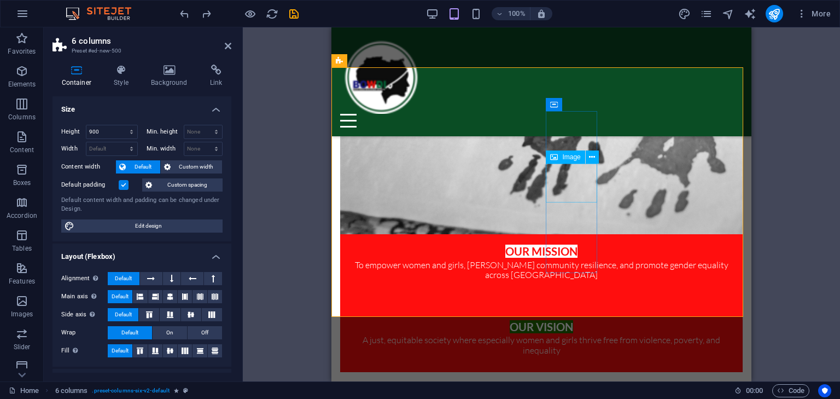
scroll to position [1039, 0]
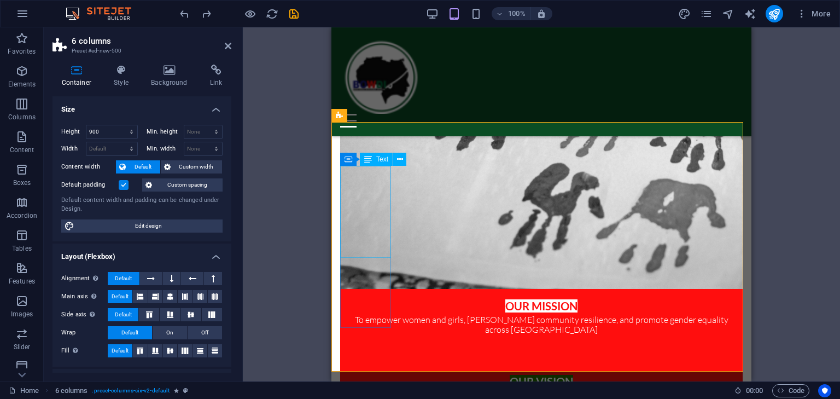
click at [381, 159] on span "Text" at bounding box center [382, 159] width 12 height 7
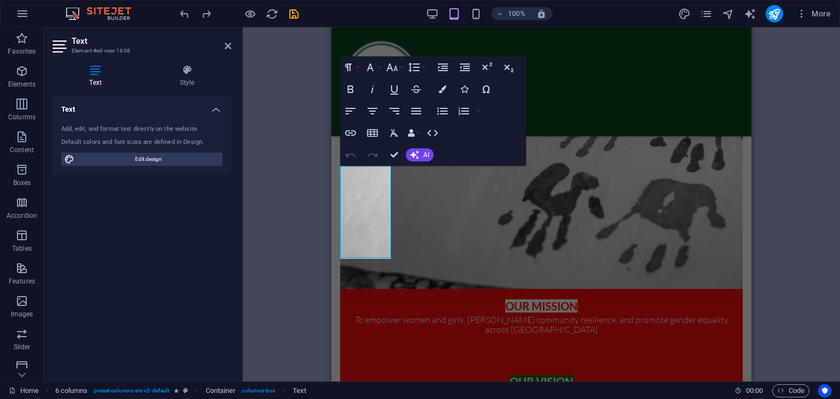
click at [381, 159] on button "Redo" at bounding box center [372, 155] width 21 height 22
drag, startPoint x: 376, startPoint y: 251, endPoint x: 316, endPoint y: 133, distance: 131.6
click at [402, 68] on button "Font Size" at bounding box center [394, 67] width 21 height 22
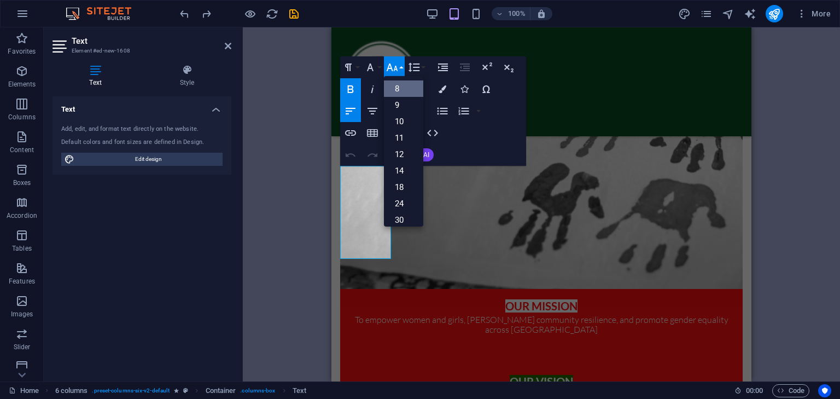
click at [398, 90] on link "8" at bounding box center [403, 88] width 39 height 16
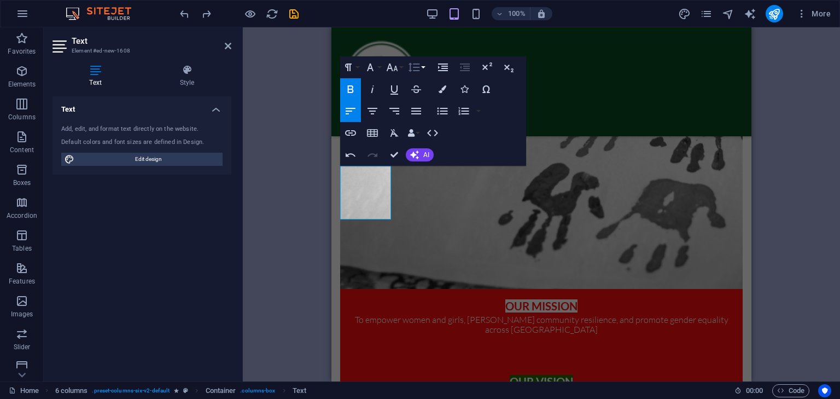
click at [420, 69] on icon "button" at bounding box center [414, 67] width 13 height 13
click at [429, 117] on link "1.15" at bounding box center [430, 121] width 49 height 16
click at [423, 69] on button "Line Height" at bounding box center [416, 67] width 21 height 22
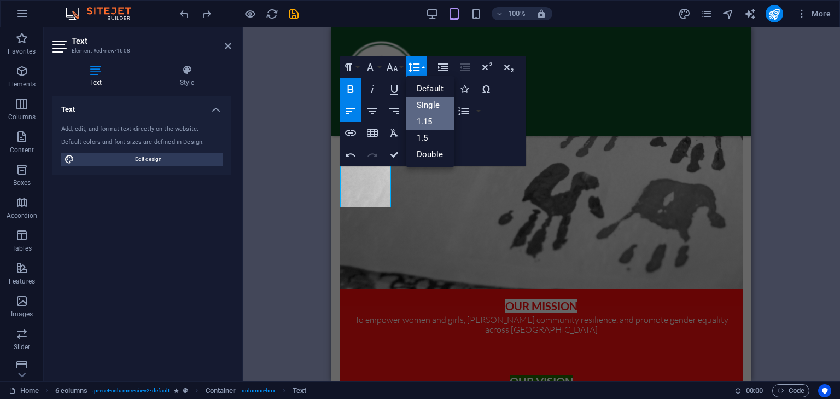
click at [424, 107] on link "Single" at bounding box center [430, 105] width 49 height 16
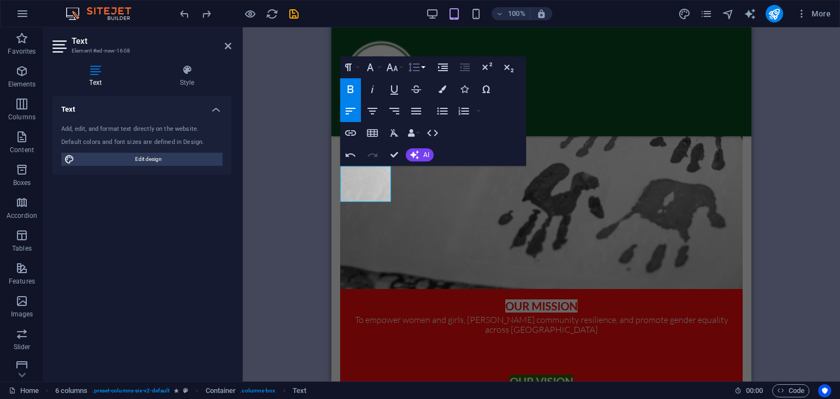
click at [420, 67] on icon "button" at bounding box center [414, 67] width 11 height 9
click at [432, 137] on link "1.5" at bounding box center [430, 138] width 49 height 16
click at [418, 65] on icon "button" at bounding box center [414, 67] width 13 height 13
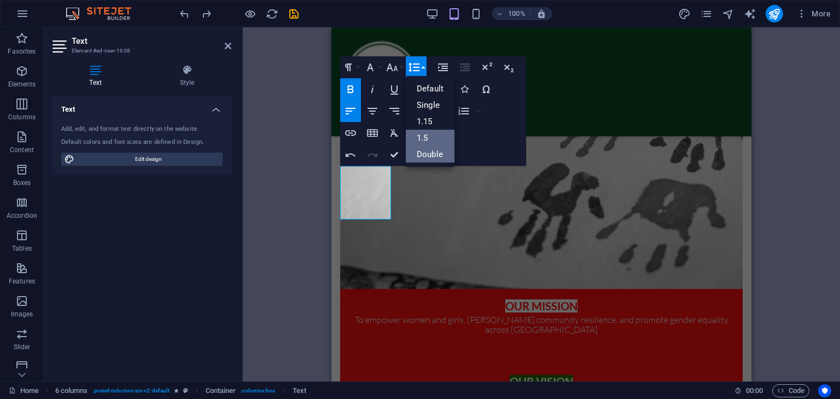
click at [432, 150] on link "Double" at bounding box center [430, 154] width 49 height 16
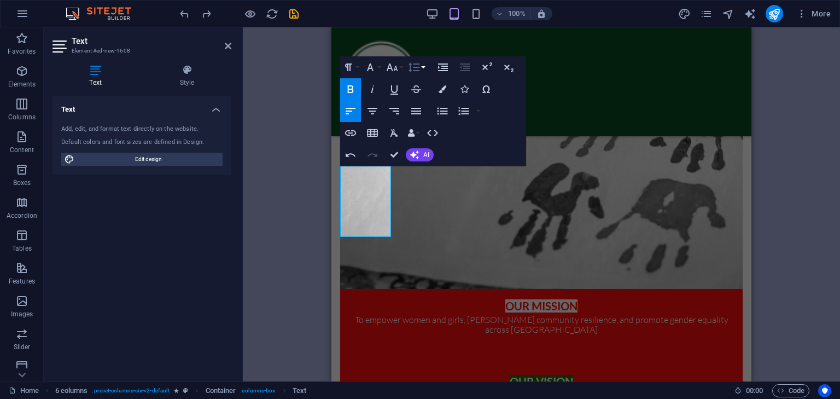
click at [420, 69] on icon "button" at bounding box center [414, 67] width 13 height 13
click at [427, 86] on link "Default" at bounding box center [430, 88] width 49 height 16
click at [422, 68] on button "Line Height" at bounding box center [416, 67] width 21 height 22
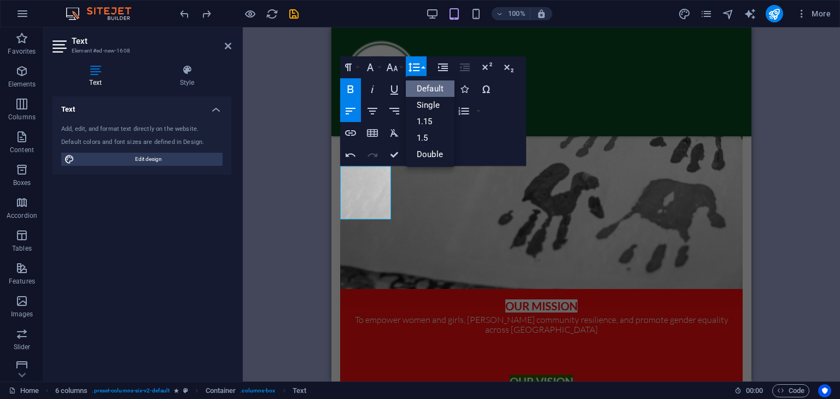
click at [422, 68] on button "Line Height" at bounding box center [416, 67] width 21 height 22
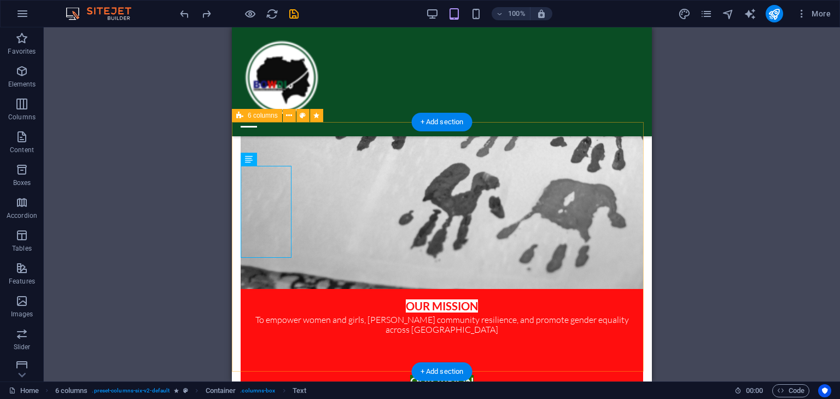
drag, startPoint x: 543, startPoint y: 148, endPoint x: 545, endPoint y: 140, distance: 8.6
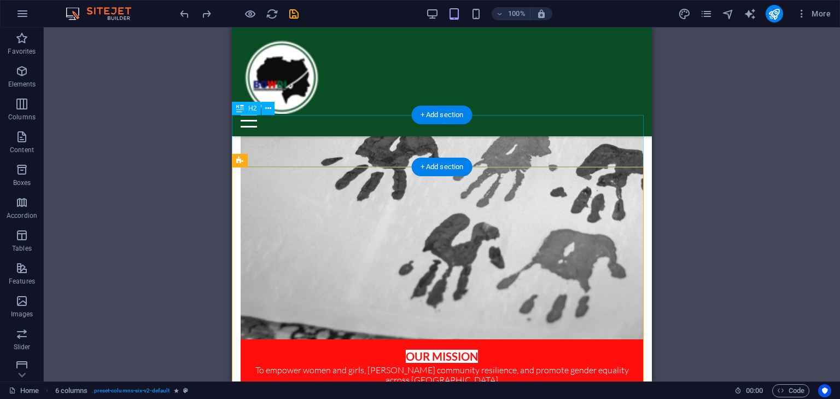
scroll to position [1039, 0]
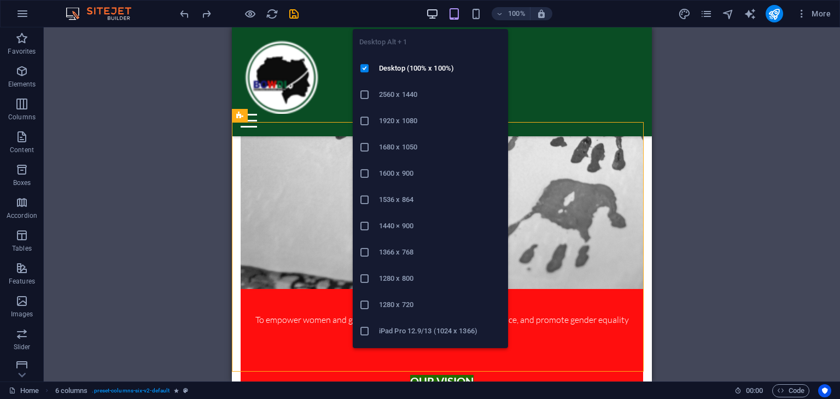
click at [435, 11] on icon "button" at bounding box center [432, 14] width 13 height 13
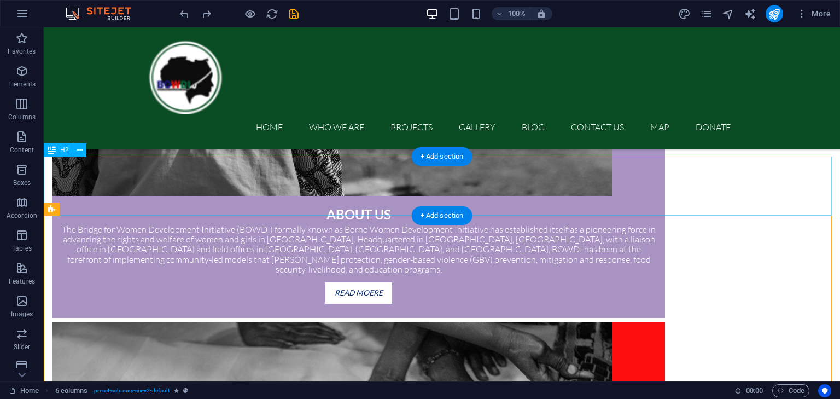
scroll to position [865, 0]
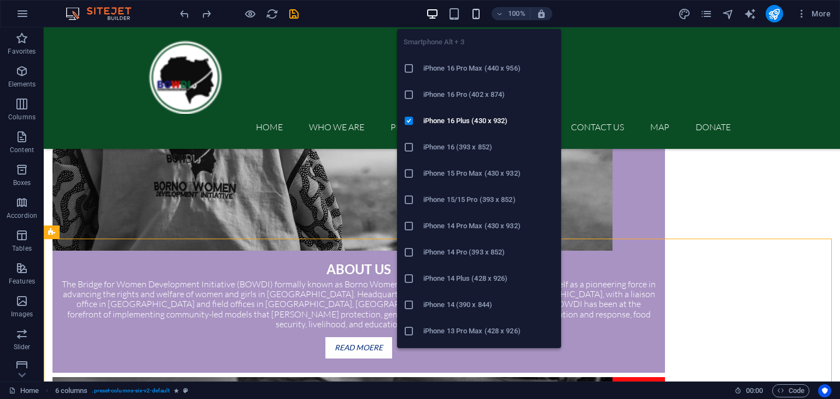
click at [476, 15] on icon "button" at bounding box center [476, 14] width 13 height 13
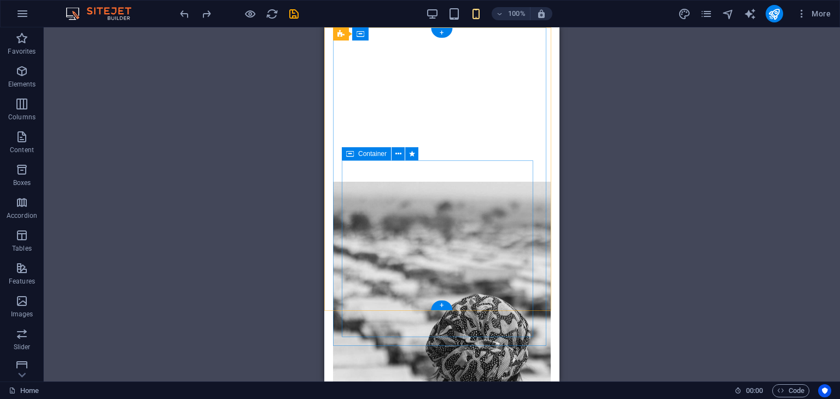
scroll to position [0, 0]
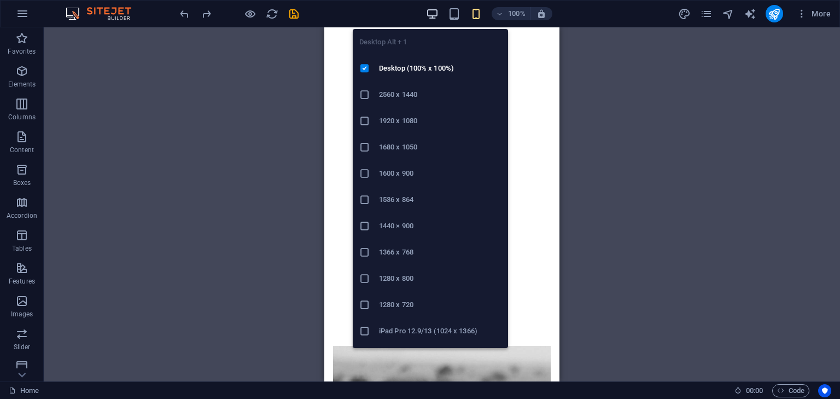
click at [431, 13] on icon "button" at bounding box center [432, 14] width 13 height 13
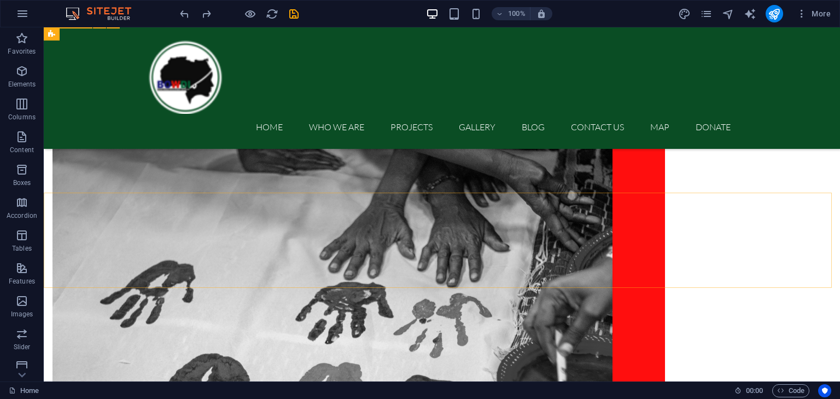
scroll to position [1039, 0]
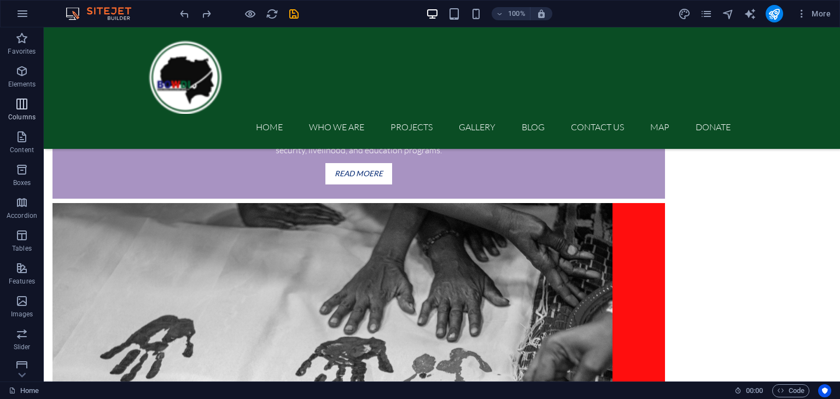
click at [26, 100] on icon "button" at bounding box center [21, 103] width 13 height 13
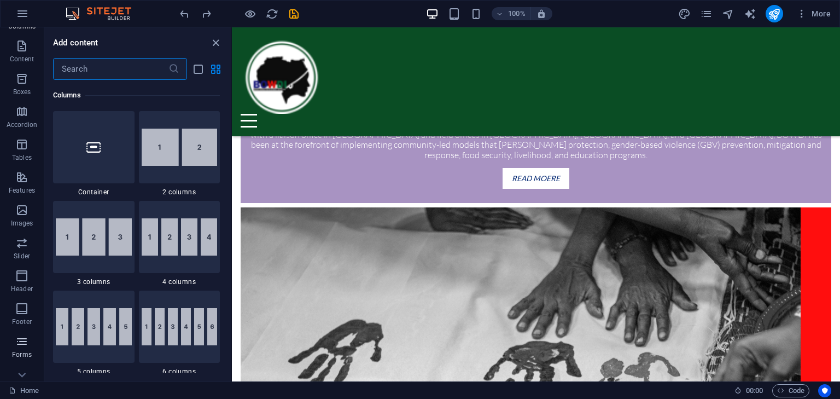
scroll to position [138, 0]
click at [21, 329] on icon "button" at bounding box center [21, 327] width 13 height 13
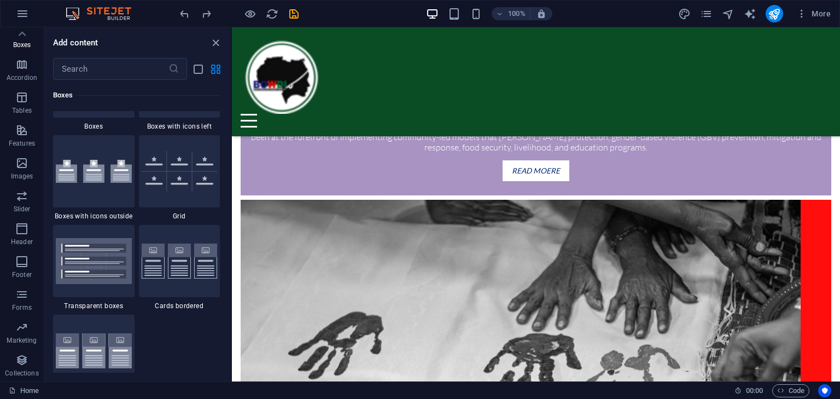
scroll to position [3227, 0]
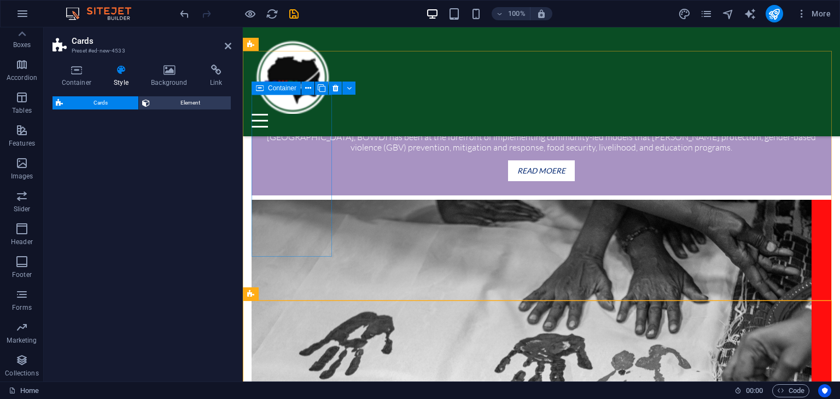
select select "rem"
select select "preset-image-boxes-v3-border"
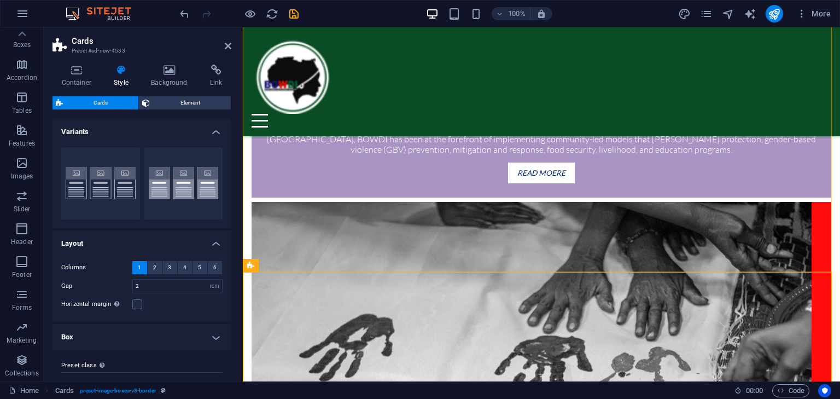
scroll to position [1091, 0]
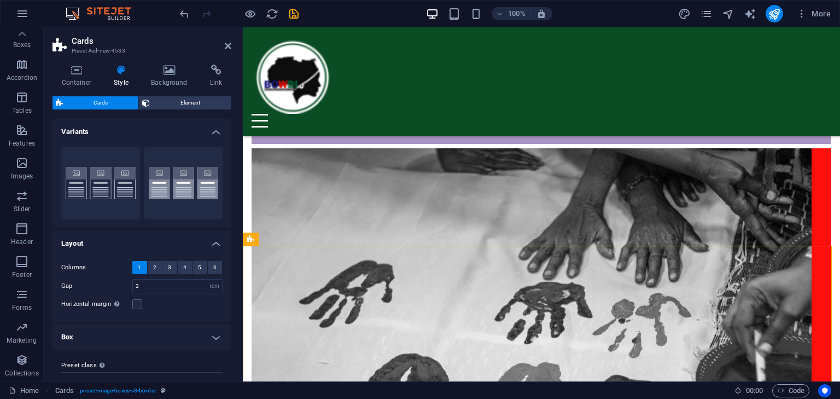
click at [232, 46] on aside "Cards Preset #ed-new-4533 Container Style Background Link Size Height Default p…" at bounding box center [143, 204] width 199 height 354
click at [229, 45] on icon at bounding box center [228, 46] width 7 height 9
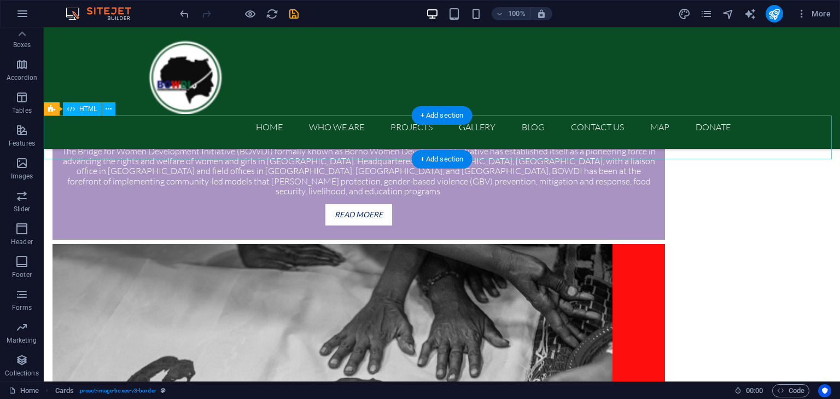
scroll to position [834, 0]
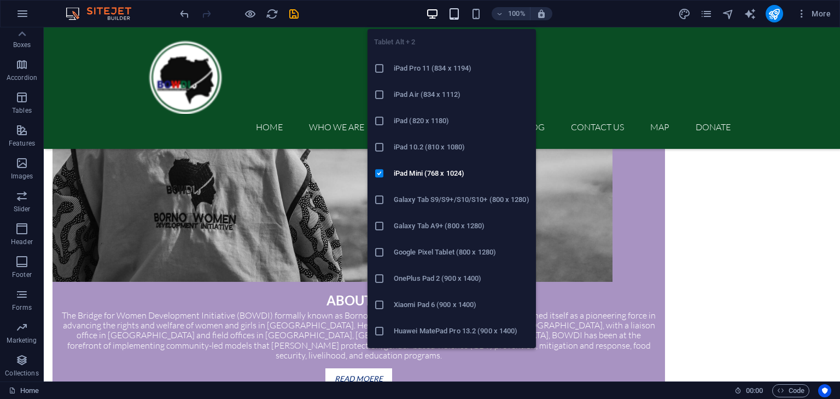
click at [457, 18] on icon "button" at bounding box center [454, 14] width 13 height 13
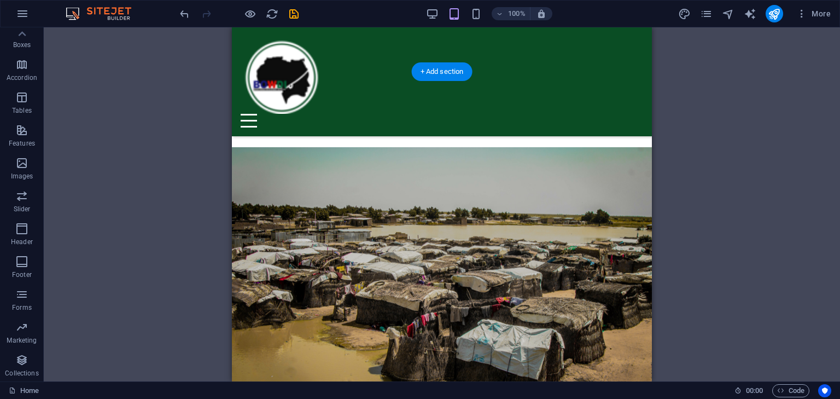
scroll to position [2366, 0]
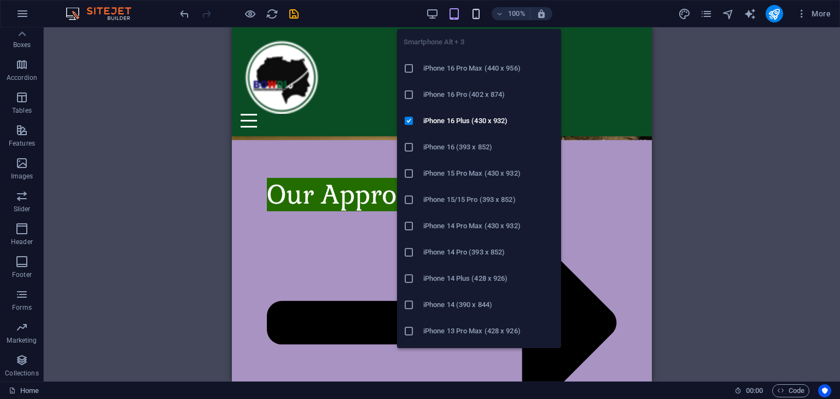
click at [478, 9] on icon "button" at bounding box center [476, 14] width 13 height 13
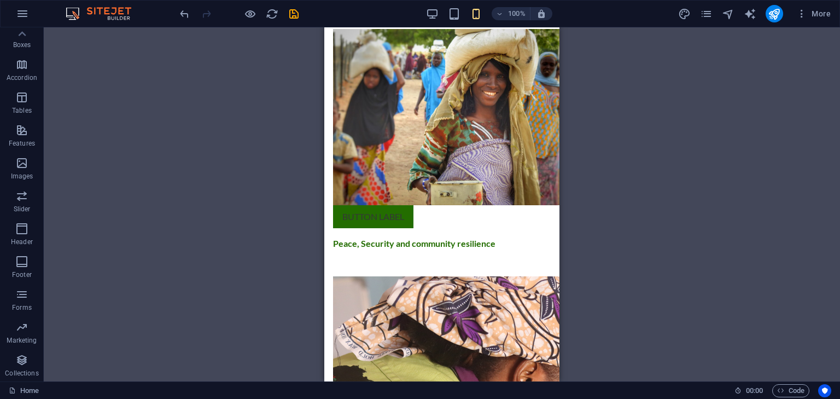
scroll to position [3898, 0]
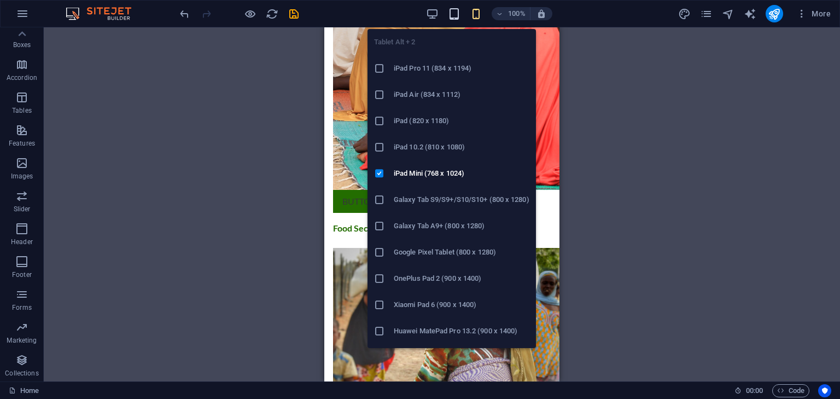
click at [455, 11] on icon "button" at bounding box center [454, 14] width 13 height 13
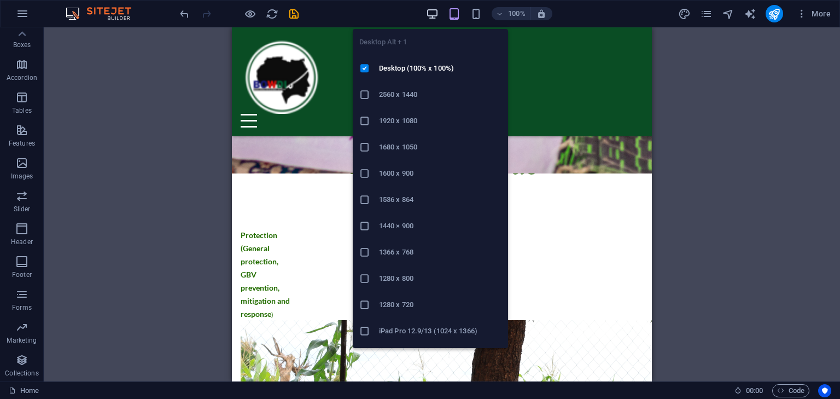
click at [438, 9] on icon "button" at bounding box center [432, 14] width 13 height 13
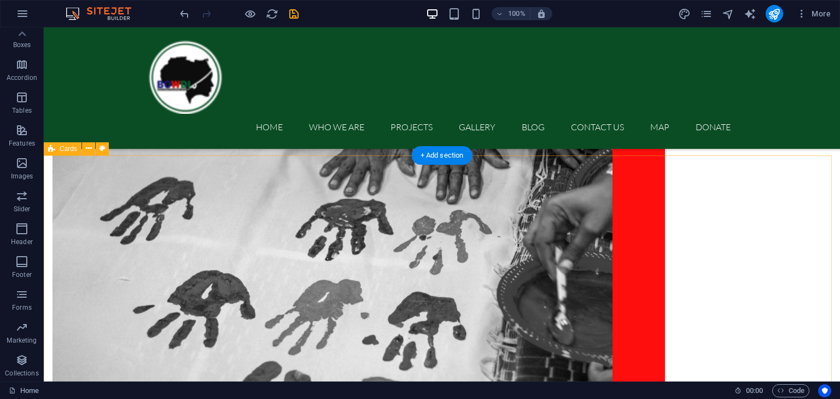
scroll to position [1122, 0]
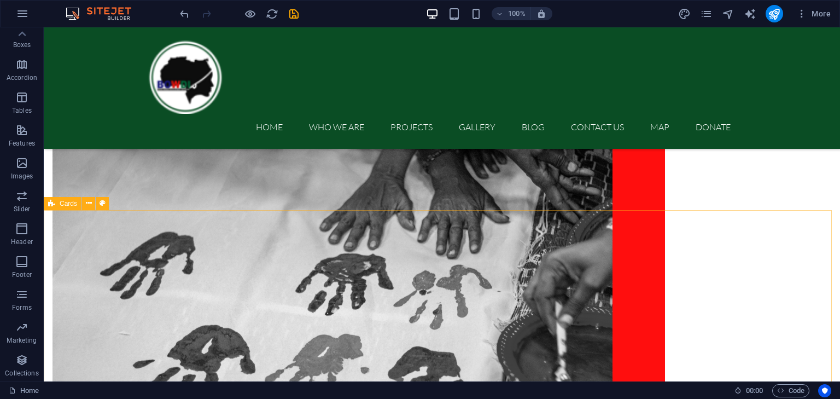
click at [72, 203] on span "Cards" at bounding box center [69, 203] width 18 height 7
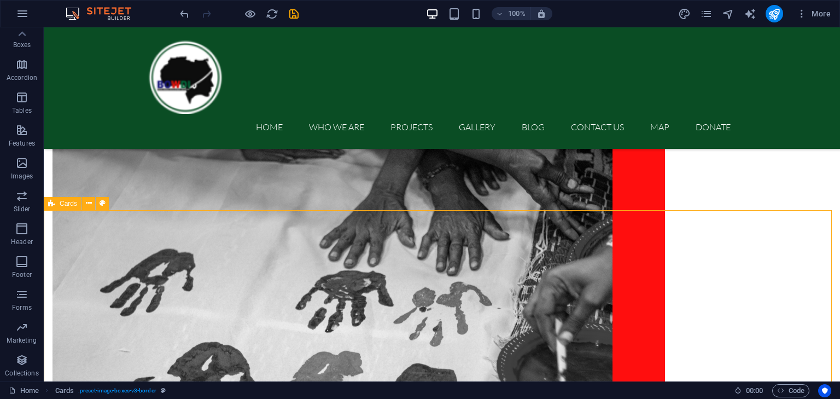
select select "rem"
select select "preset-image-boxes-v3-border"
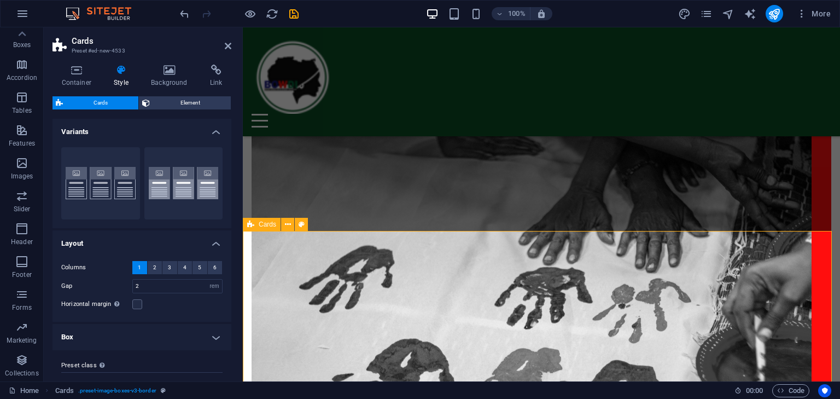
click at [261, 222] on span "Cards" at bounding box center [268, 224] width 18 height 7
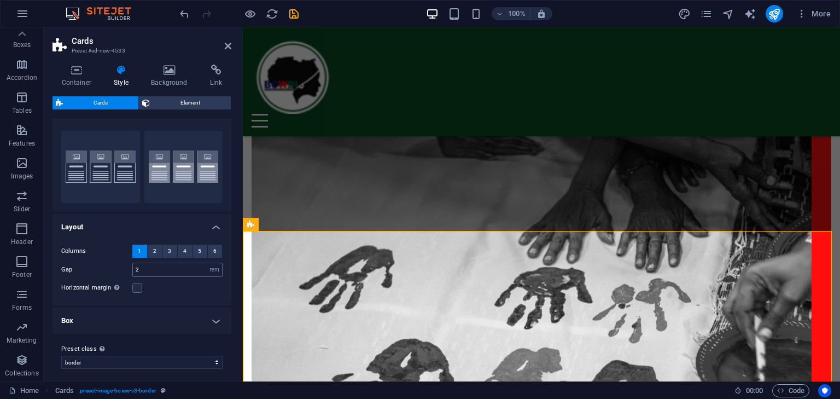
scroll to position [21, 0]
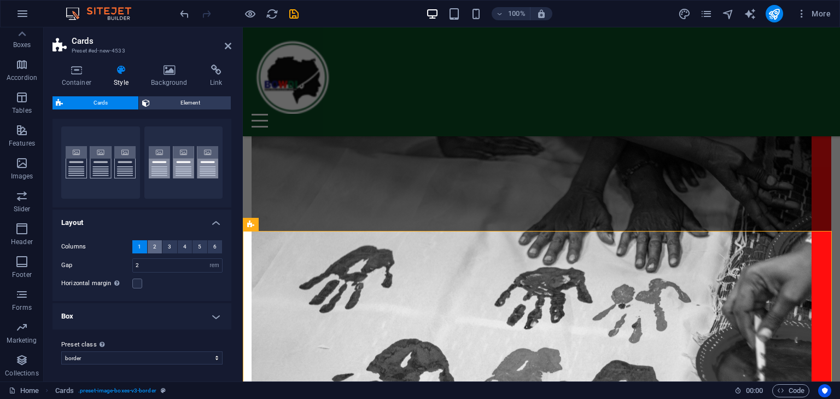
click at [158, 248] on button "2" at bounding box center [155, 246] width 15 height 13
click at [170, 245] on span "3" at bounding box center [169, 246] width 3 height 13
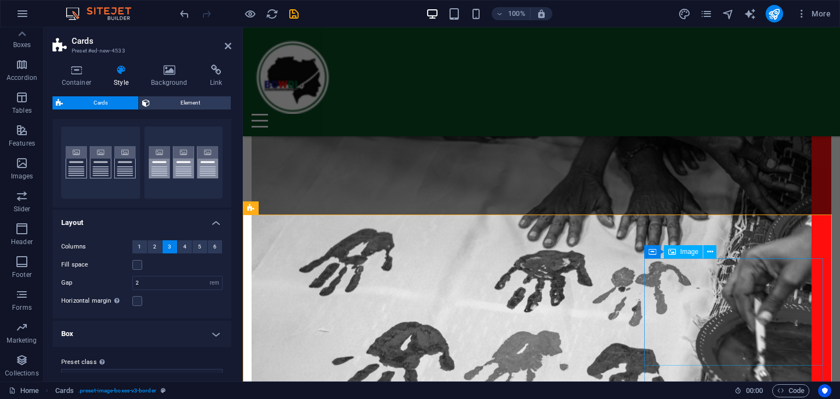
scroll to position [1106, 0]
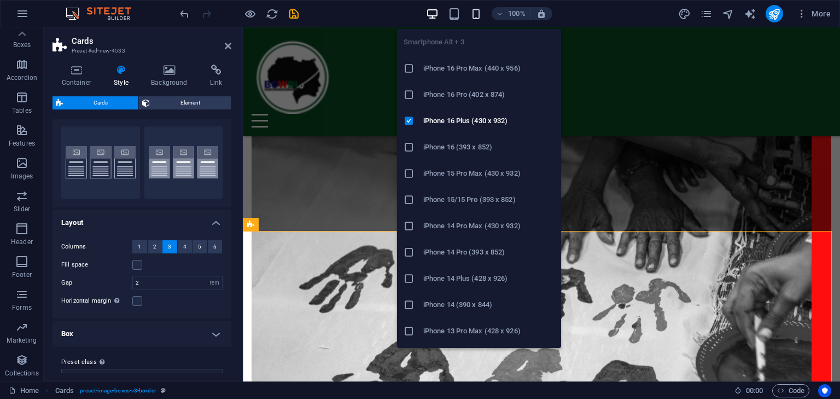
click at [474, 15] on icon "button" at bounding box center [476, 14] width 13 height 13
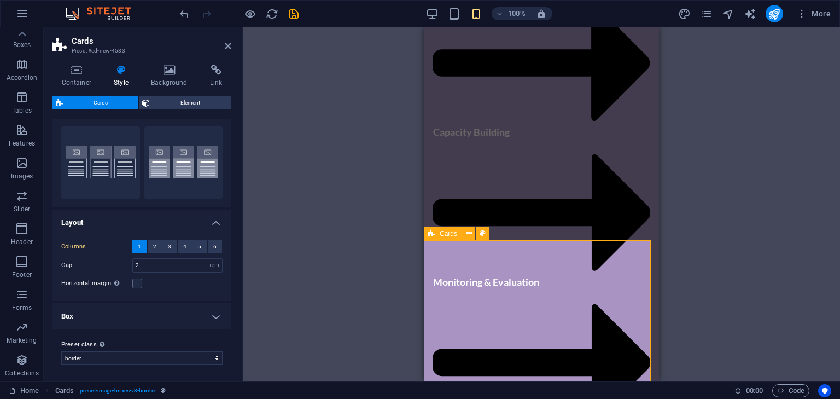
scroll to position [2904, 0]
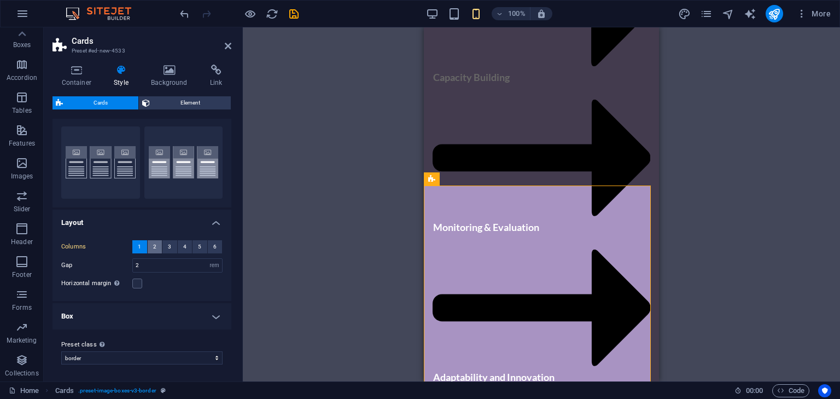
click at [155, 245] on span "2" at bounding box center [154, 246] width 3 height 13
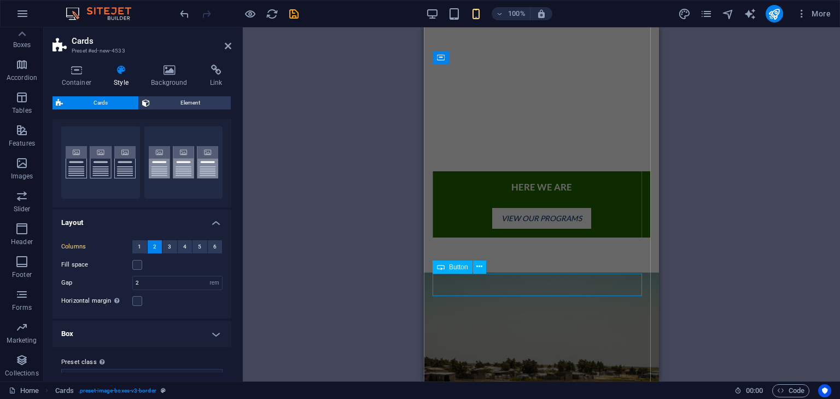
scroll to position [2302, 0]
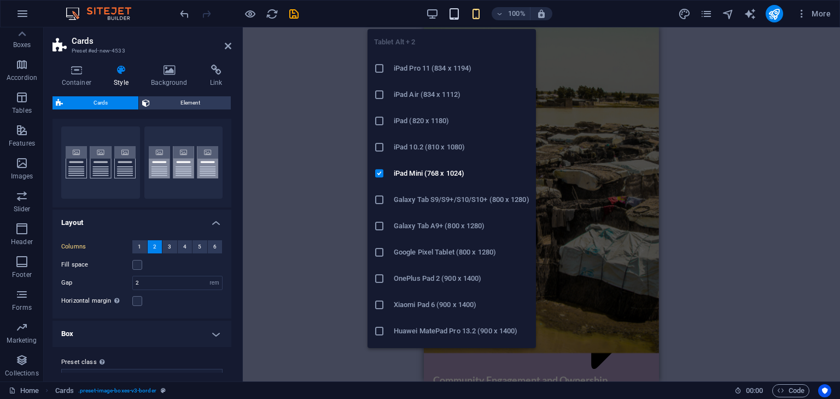
click at [449, 12] on icon "button" at bounding box center [454, 14] width 13 height 13
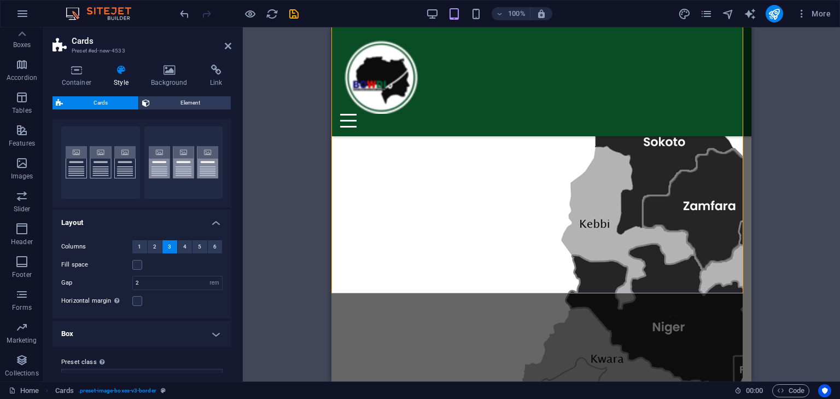
scroll to position [1233, 0]
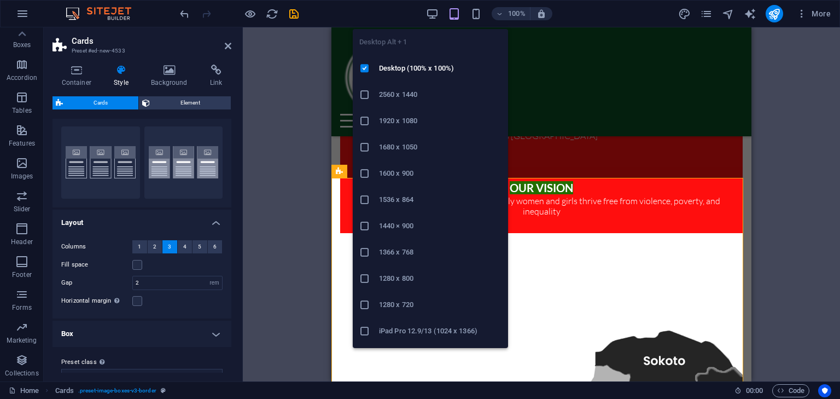
click at [433, 20] on div "Desktop Alt + 1 Desktop (100% x 100%) 2560 x 1440 1920 x 1080 1680 x [PHONE_NUM…" at bounding box center [430, 184] width 155 height 328
drag, startPoint x: 433, startPoint y: 14, endPoint x: 298, endPoint y: 75, distance: 148.9
click at [433, 14] on icon "button" at bounding box center [432, 14] width 13 height 13
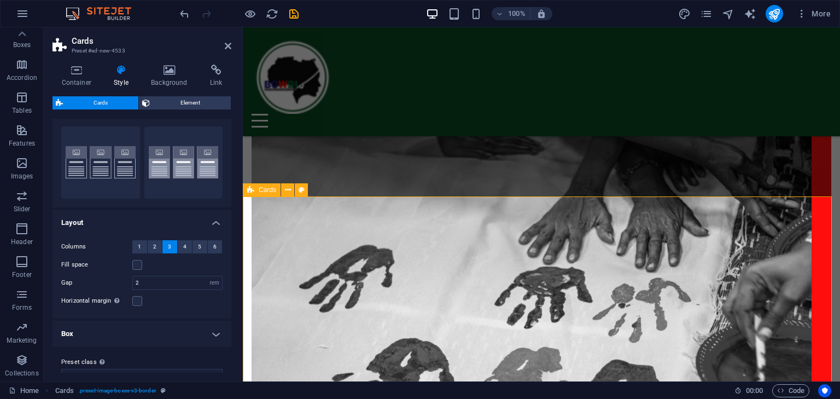
scroll to position [1214, 0]
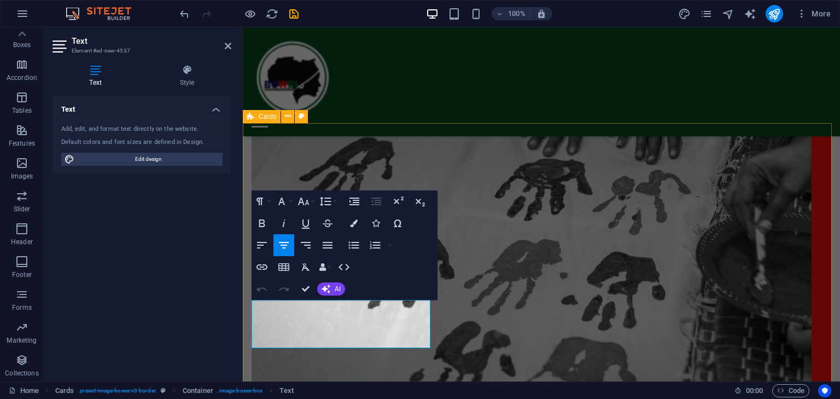
drag, startPoint x: 270, startPoint y: 305, endPoint x: 417, endPoint y: 365, distance: 158.8
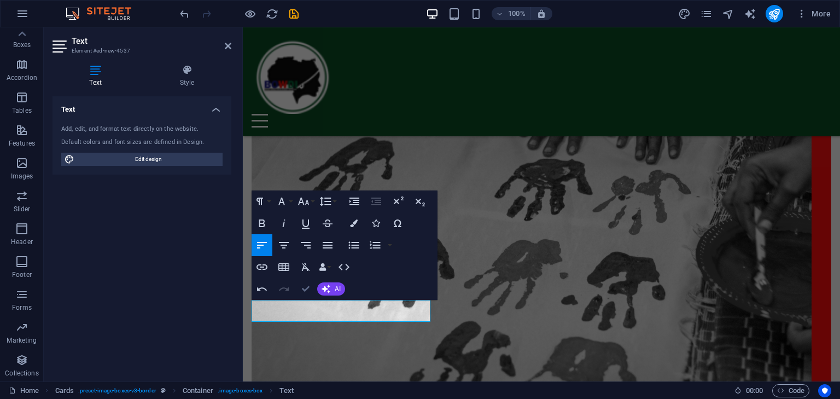
drag, startPoint x: 302, startPoint y: 289, endPoint x: 261, endPoint y: 262, distance: 48.5
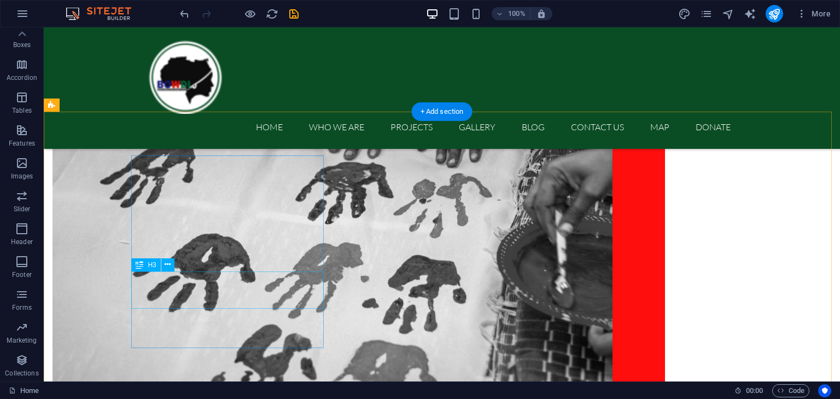
scroll to position [1221, 0]
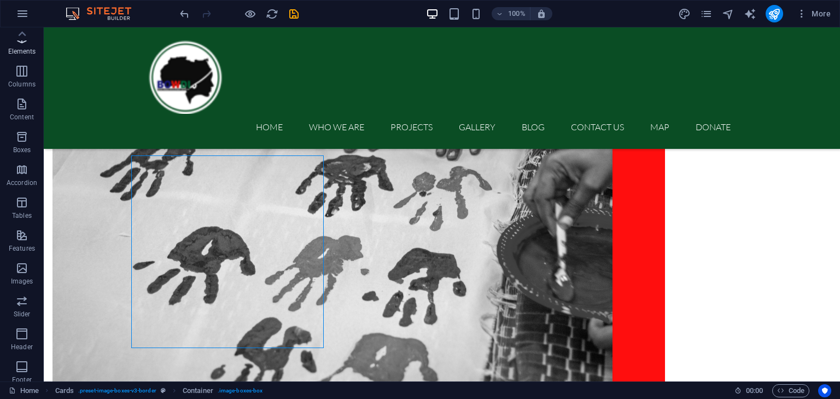
scroll to position [0, 0]
click at [21, 50] on p "Favorites" at bounding box center [22, 51] width 28 height 9
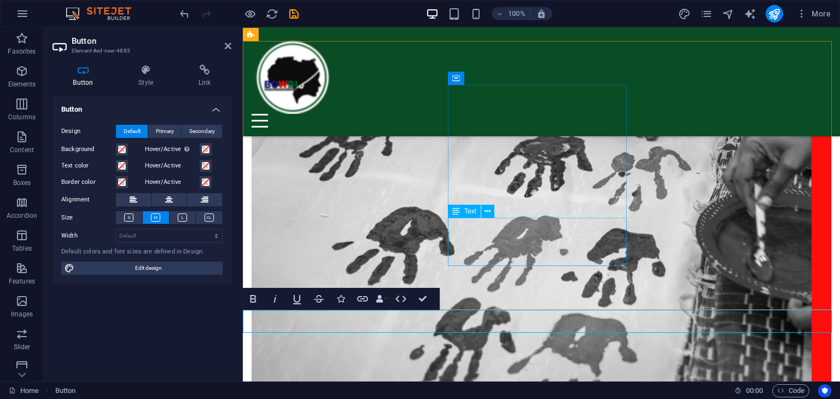
scroll to position [1303, 0]
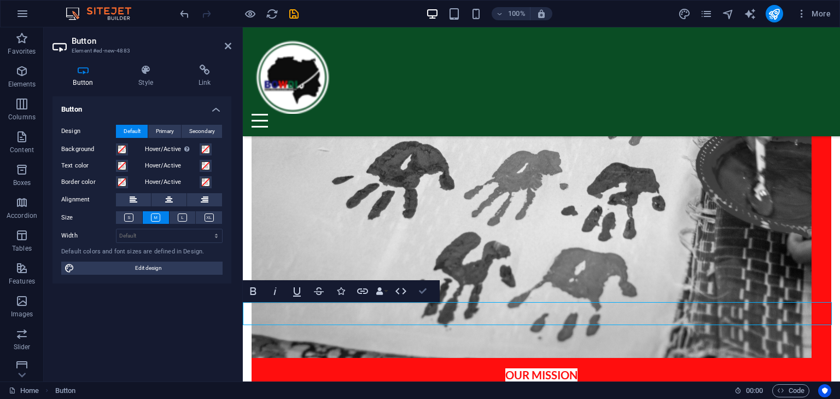
drag, startPoint x: 424, startPoint y: 290, endPoint x: 447, endPoint y: 233, distance: 62.1
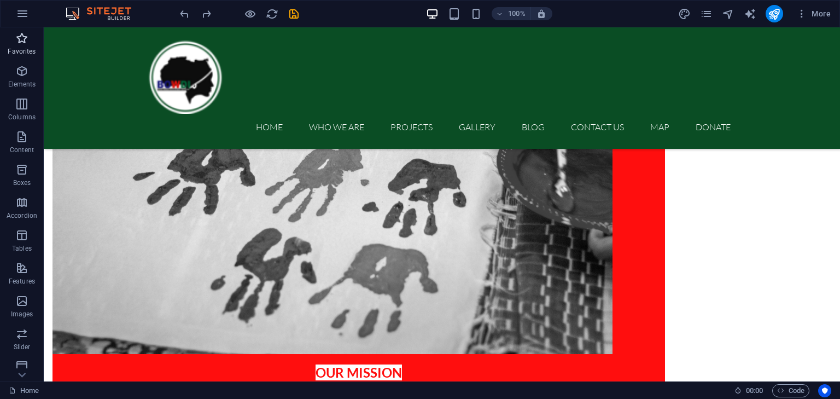
click at [20, 42] on icon "button" at bounding box center [21, 38] width 13 height 13
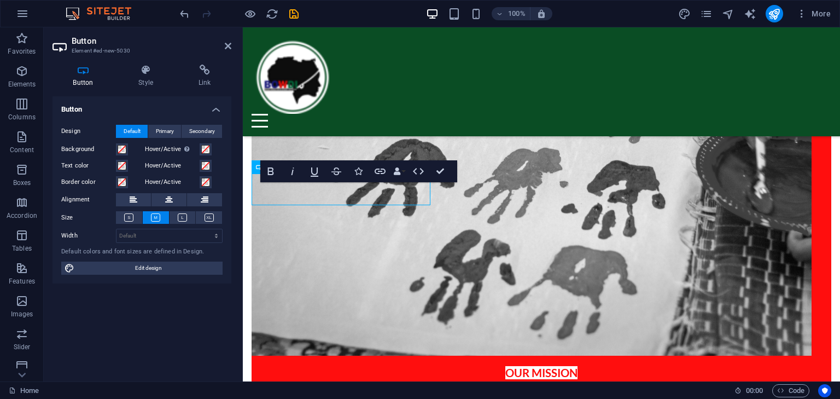
scroll to position [1314, 0]
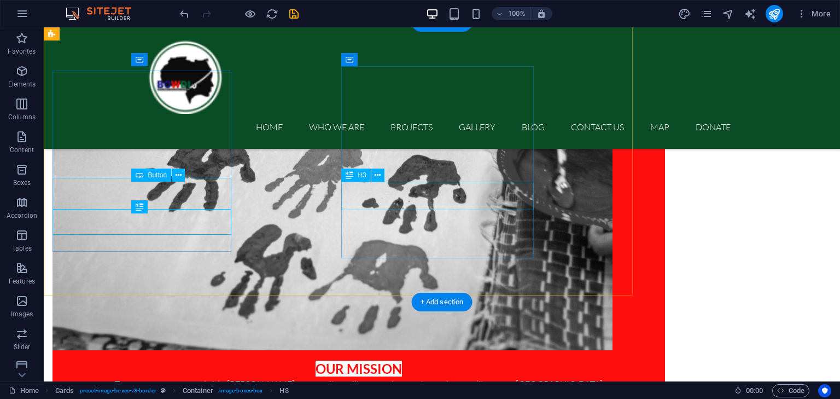
scroll to position [1310, 0]
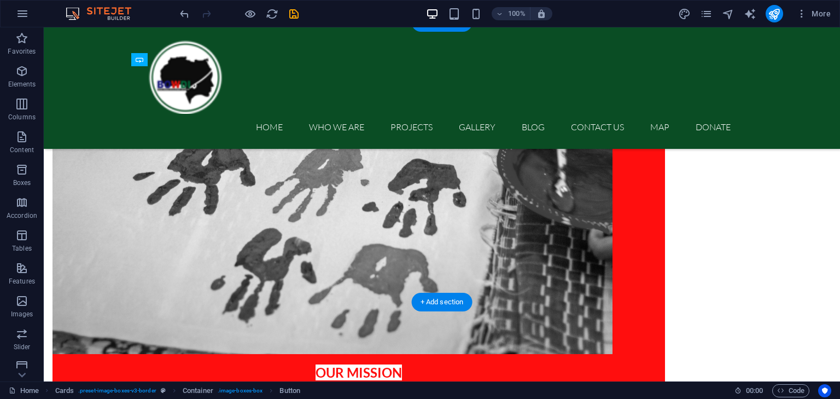
drag, startPoint x: 194, startPoint y: 201, endPoint x: 155, endPoint y: 226, distance: 46.3
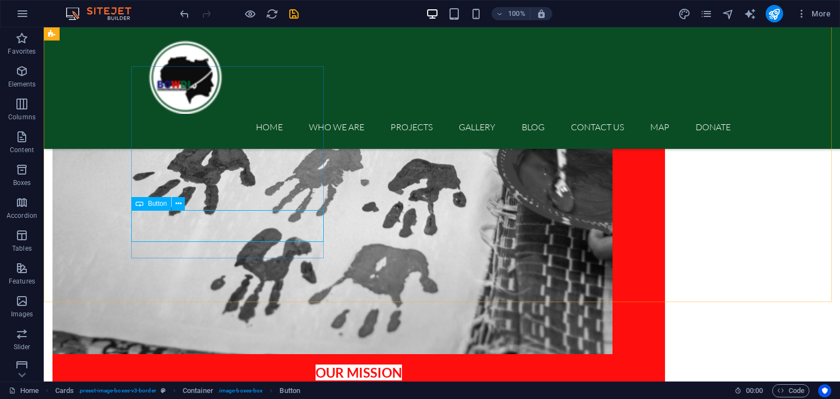
click at [147, 207] on div "Button" at bounding box center [151, 203] width 40 height 13
click at [152, 205] on span "Button" at bounding box center [157, 203] width 19 height 7
click at [154, 205] on span "Button" at bounding box center [157, 203] width 19 height 7
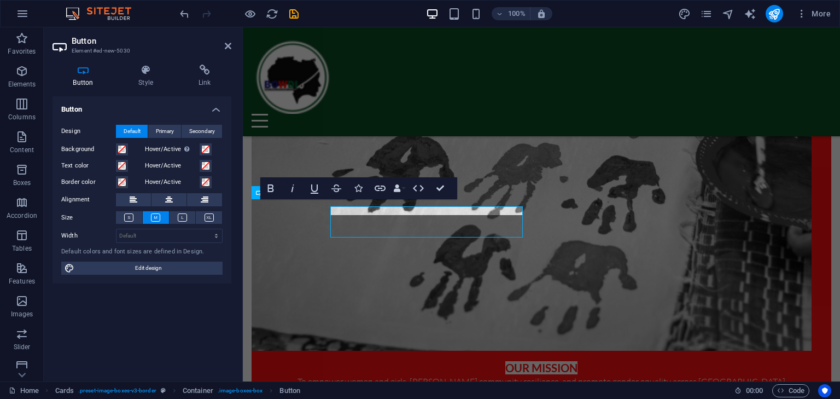
scroll to position [1314, 0]
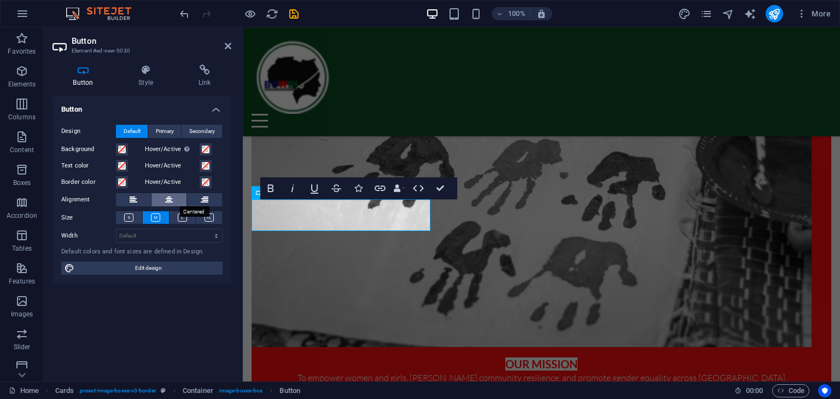
click at [169, 195] on icon at bounding box center [169, 199] width 8 height 13
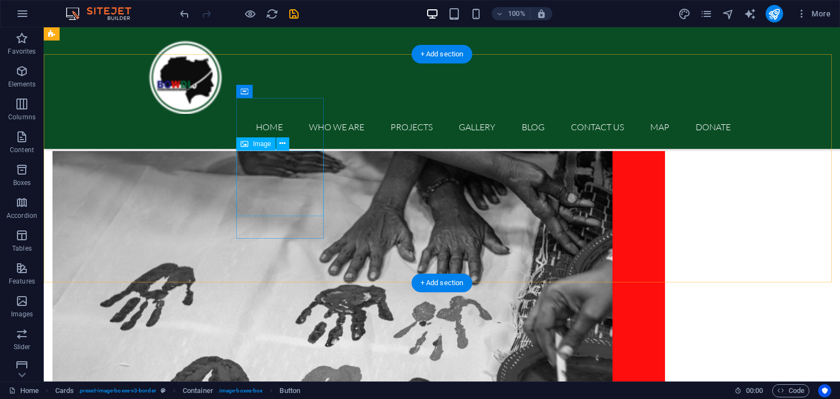
scroll to position [982, 0]
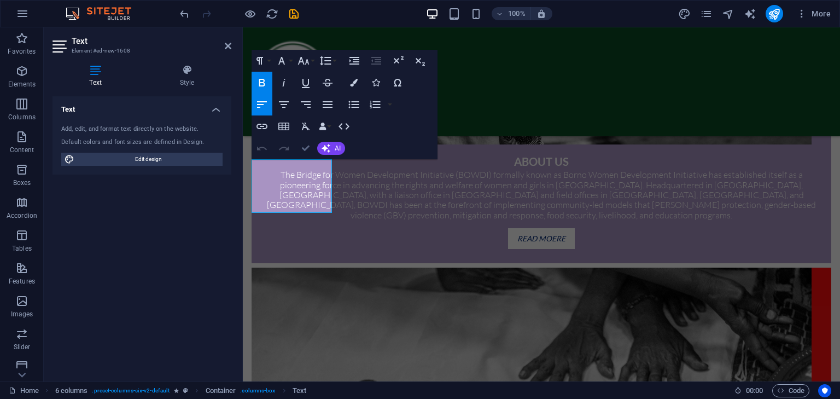
drag, startPoint x: 310, startPoint y: 150, endPoint x: 271, endPoint y: 212, distance: 73.0
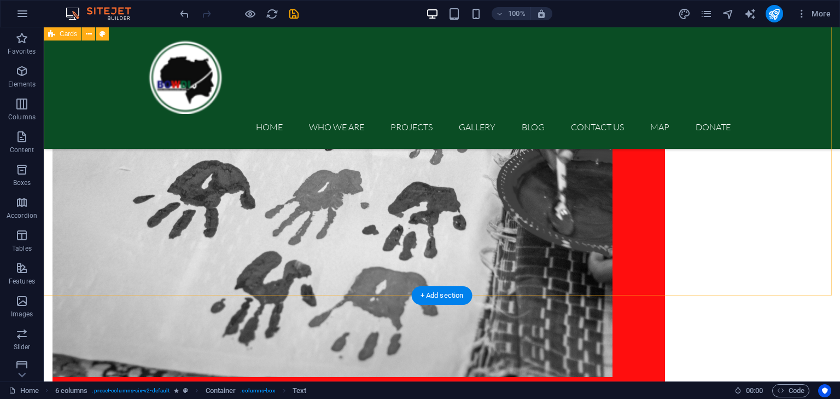
scroll to position [1317, 0]
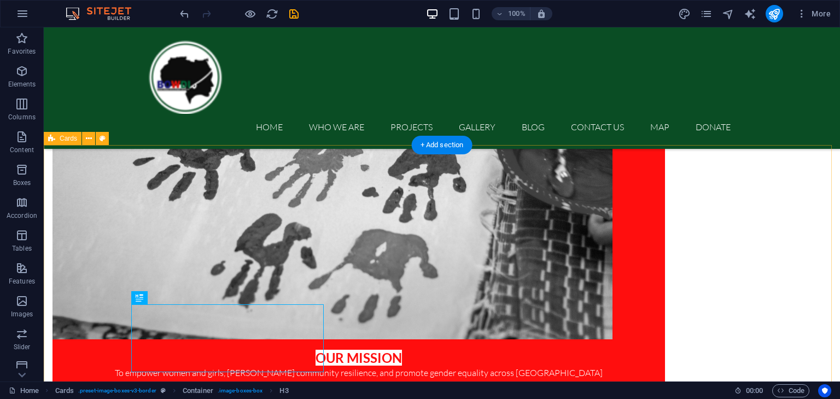
scroll to position [1161, 0]
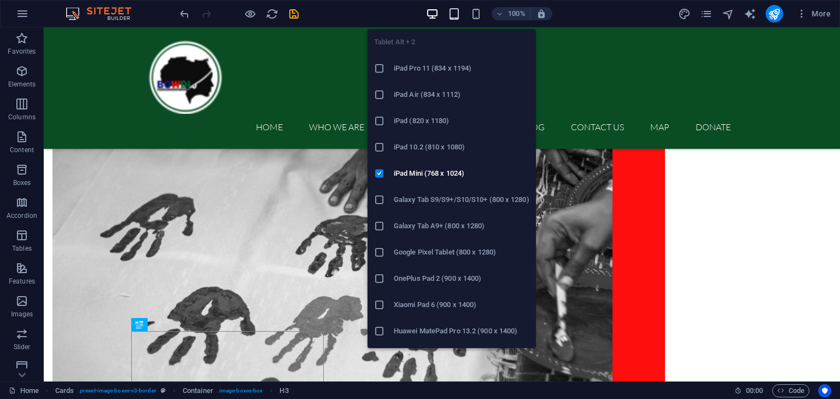
click at [458, 10] on icon "button" at bounding box center [454, 14] width 13 height 13
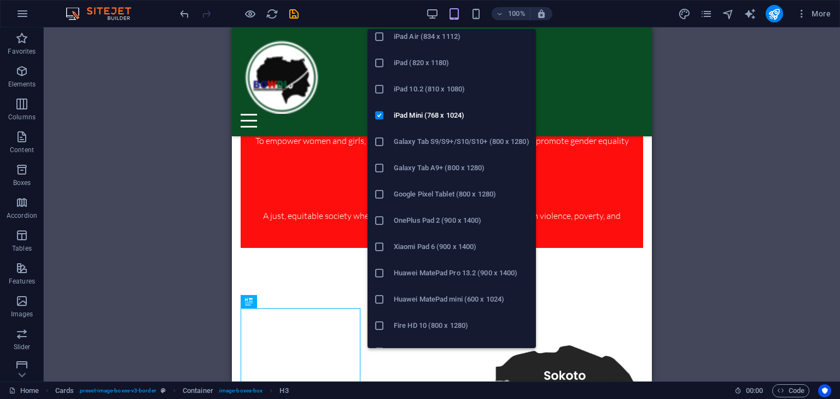
scroll to position [74, 0]
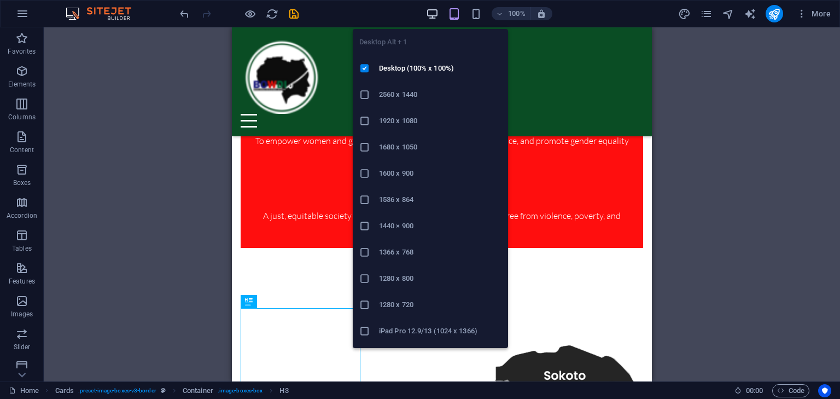
click at [435, 13] on icon "button" at bounding box center [432, 14] width 13 height 13
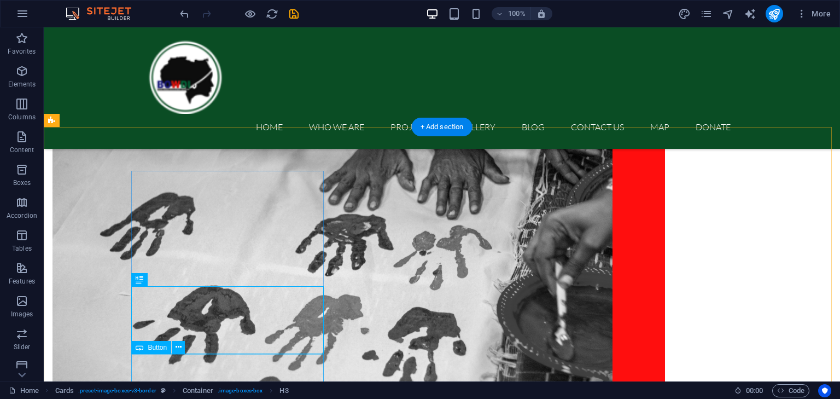
scroll to position [1270, 0]
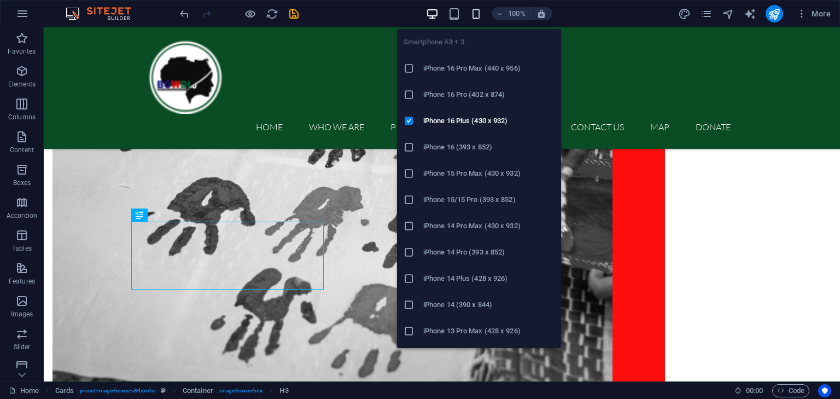
click at [476, 19] on icon "button" at bounding box center [476, 14] width 13 height 13
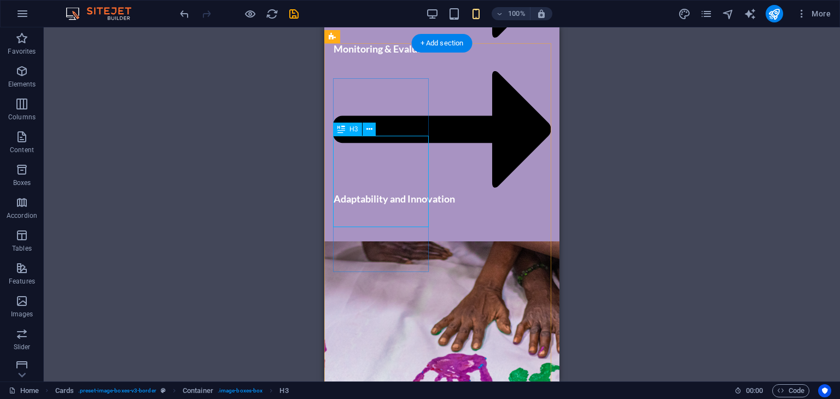
scroll to position [3027, 0]
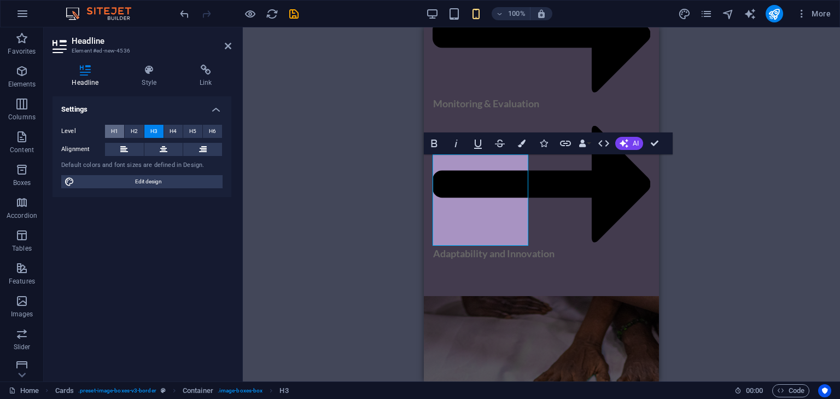
click at [108, 127] on button "H1" at bounding box center [114, 131] width 19 height 13
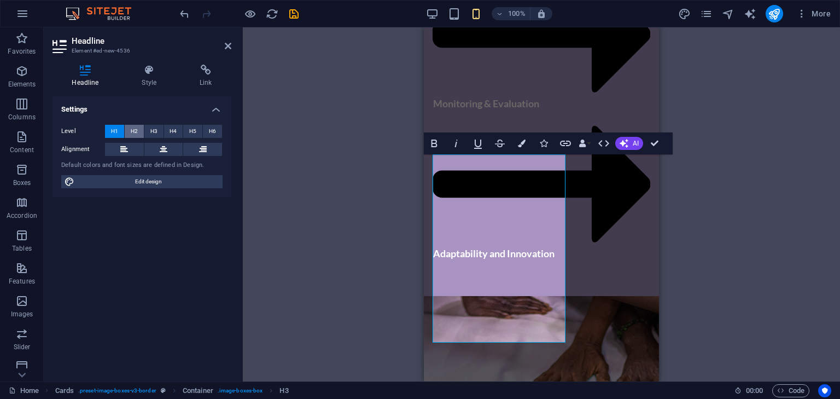
click at [134, 131] on span "H2" at bounding box center [134, 131] width 7 height 13
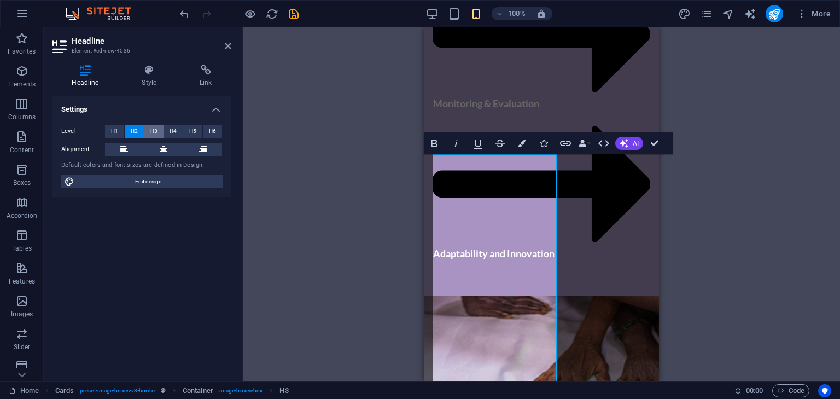
click at [153, 133] on span "H3" at bounding box center [153, 131] width 7 height 13
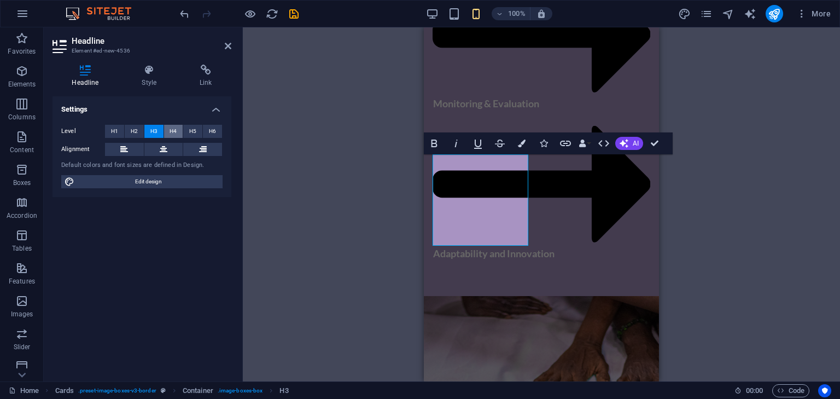
click at [166, 133] on button "H4" at bounding box center [173, 131] width 19 height 13
click at [188, 133] on button "H5" at bounding box center [192, 131] width 19 height 13
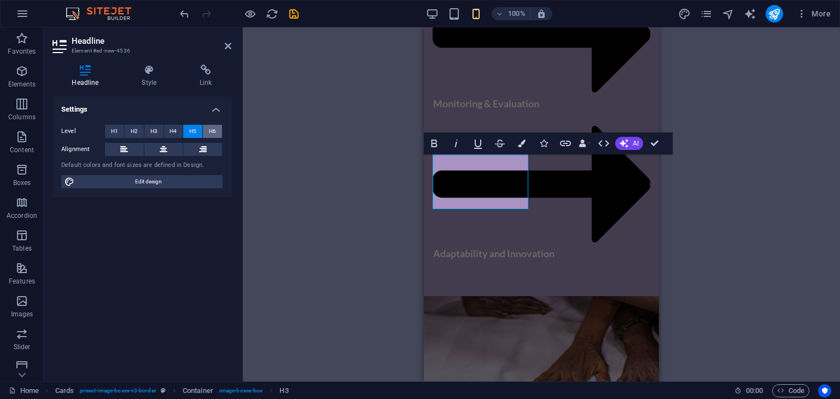
click at [210, 131] on span "H6" at bounding box center [212, 131] width 7 height 13
click at [193, 130] on span "H5" at bounding box center [192, 131] width 7 height 13
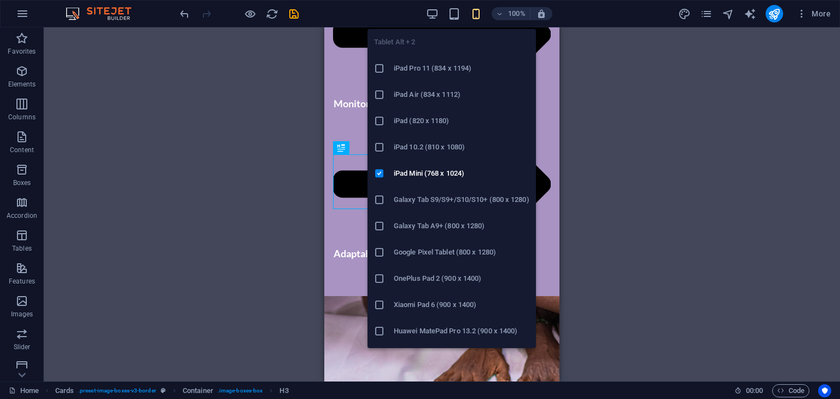
click at [452, 21] on div "Tablet Alt + 2 iPad Pro 11 (834 x 1194) iPad Air (834 x 1112) iPad (820 x 1180)…" at bounding box center [452, 184] width 168 height 328
click at [457, 16] on icon "button" at bounding box center [454, 14] width 13 height 13
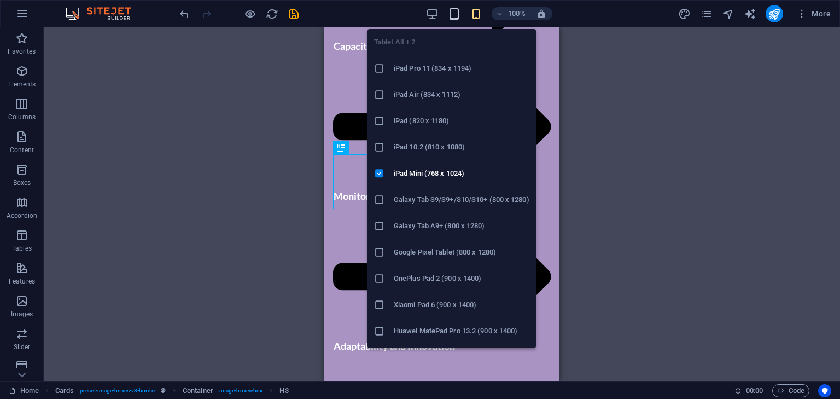
scroll to position [1359, 0]
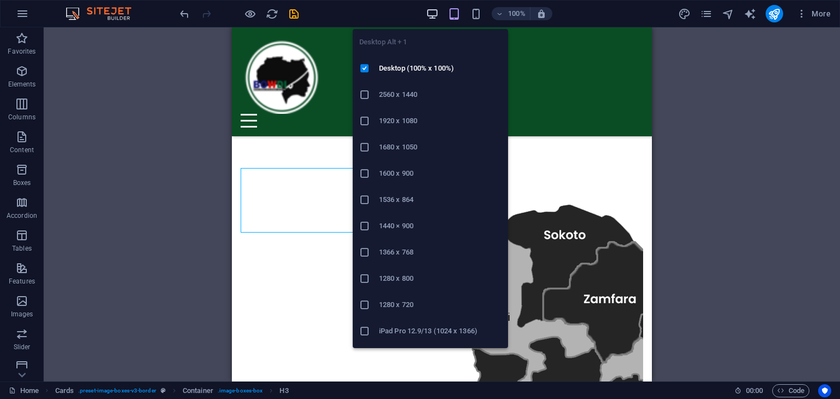
click at [431, 12] on icon "button" at bounding box center [432, 14] width 13 height 13
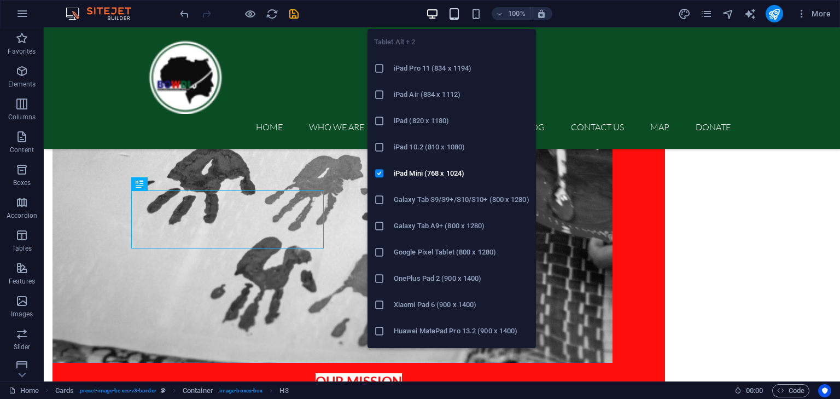
click at [453, 15] on icon "button" at bounding box center [454, 14] width 13 height 13
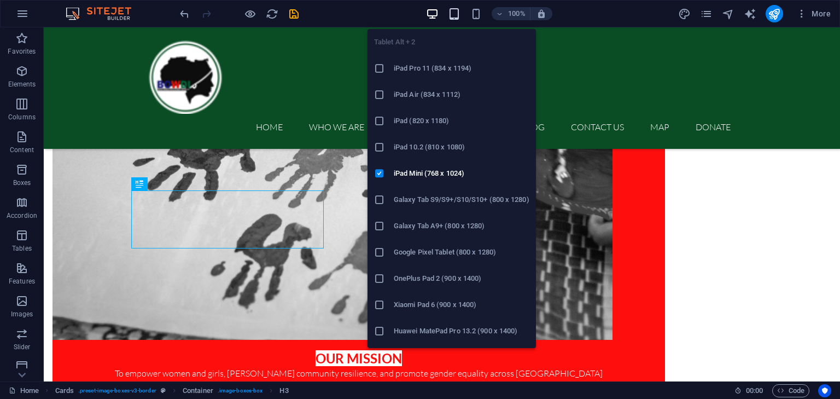
scroll to position [1359, 0]
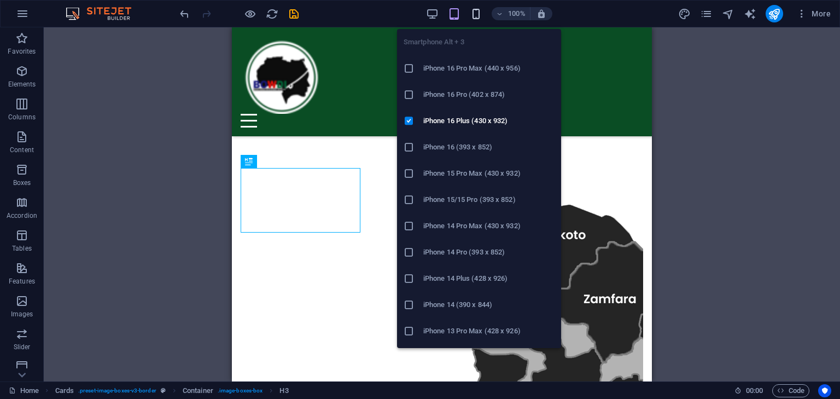
click at [480, 13] on icon "button" at bounding box center [476, 14] width 13 height 13
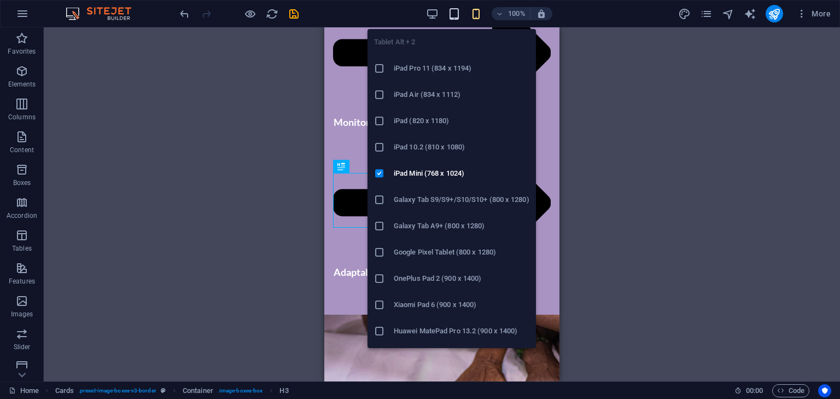
click at [454, 9] on icon "button" at bounding box center [454, 14] width 13 height 13
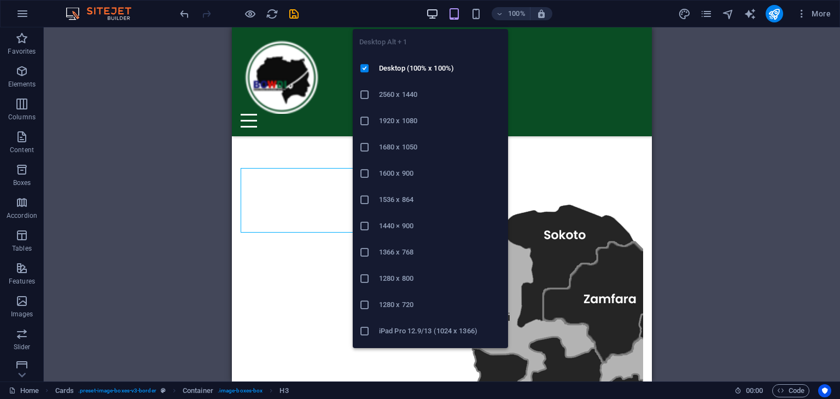
click at [432, 12] on icon "button" at bounding box center [432, 14] width 13 height 13
